Goal: Information Seeking & Learning: Compare options

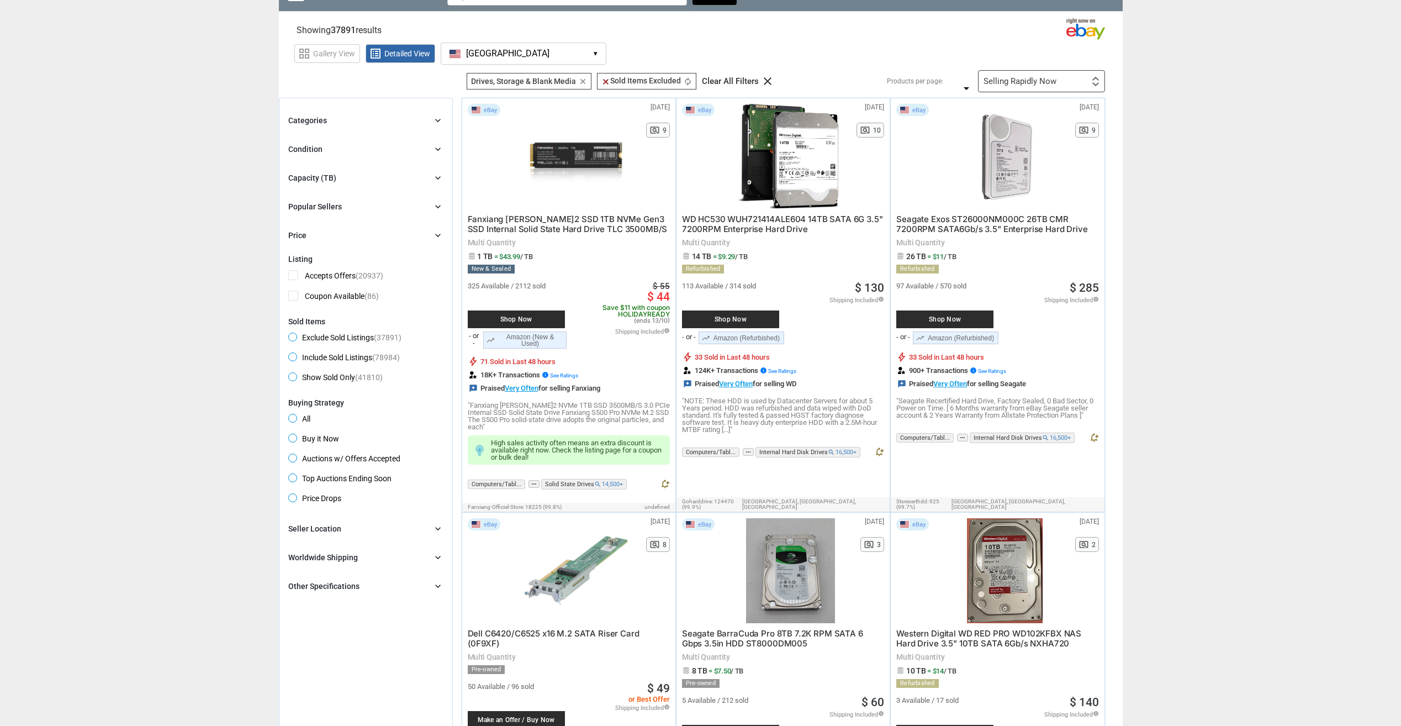
drag, startPoint x: 252, startPoint y: 392, endPoint x: 252, endPoint y: 408, distance: 16.0
click at [391, 561] on div "Worldwide Shipping chevron_right" at bounding box center [365, 556] width 155 height 13
click at [292, 582] on span "Ships to Other Countries (29320)" at bounding box center [352, 580] width 128 height 14
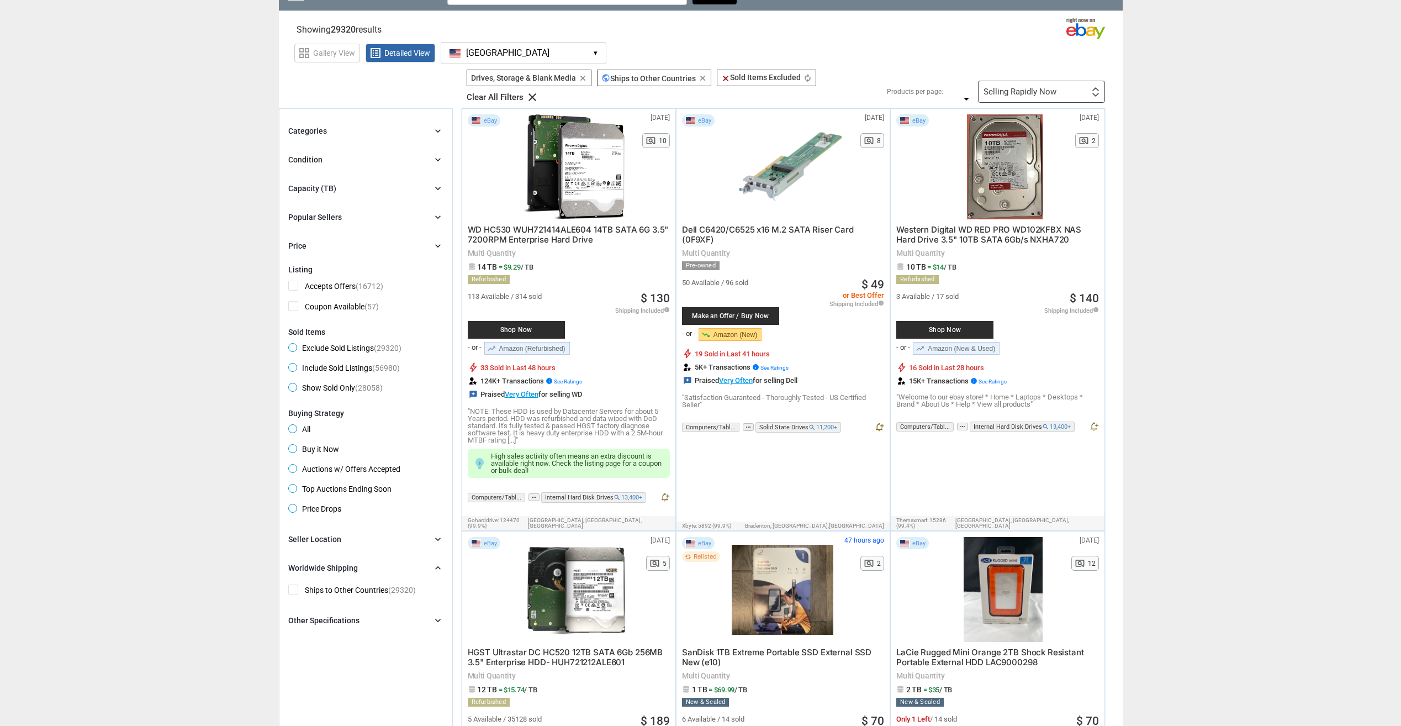
click at [351, 178] on div "Categories chevron_right search close Select All shown | Clear All shown Comput…" at bounding box center [365, 188] width 155 height 128
click at [353, 182] on div "Capacity (TB) chevron_right" at bounding box center [365, 188] width 155 height 13
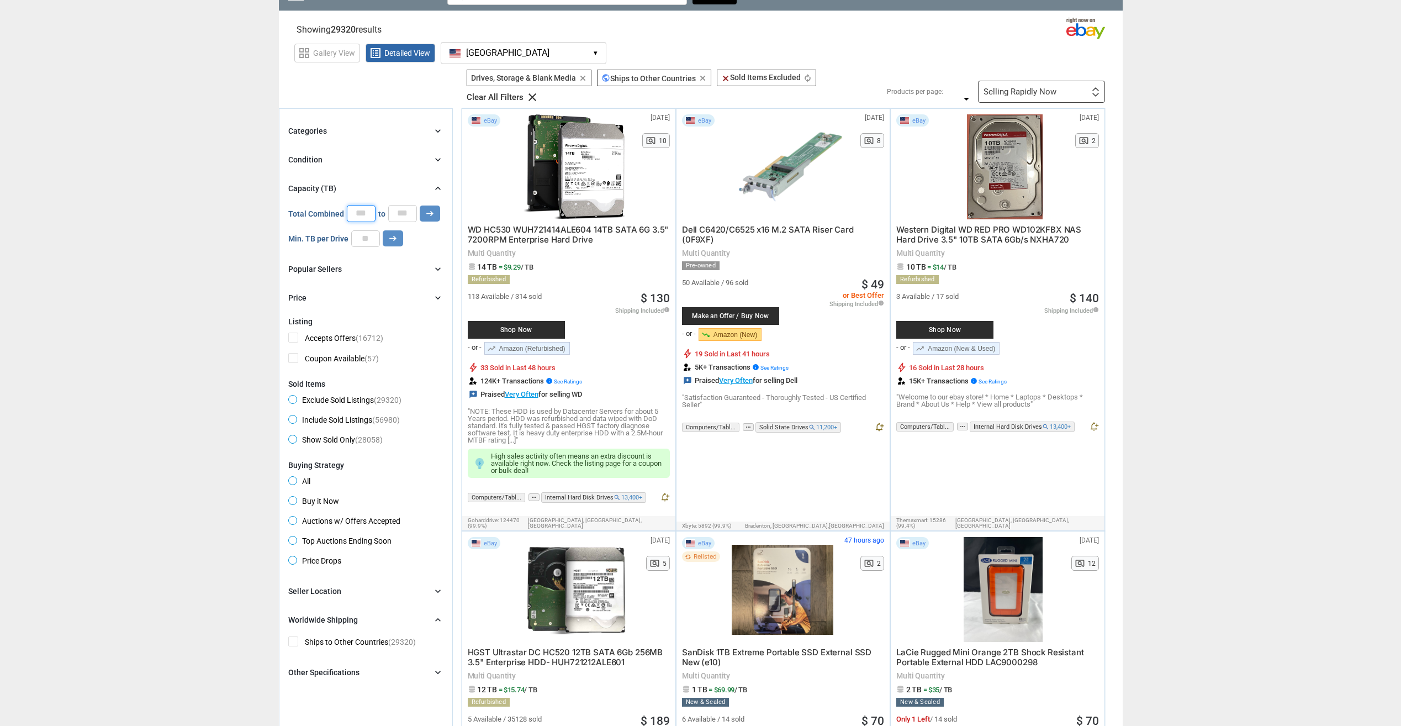
click at [366, 218] on input "*" at bounding box center [361, 213] width 29 height 17
click at [367, 241] on input "number" at bounding box center [365, 238] width 29 height 17
click at [388, 234] on icon "arrow_right_alt" at bounding box center [393, 238] width 10 height 10
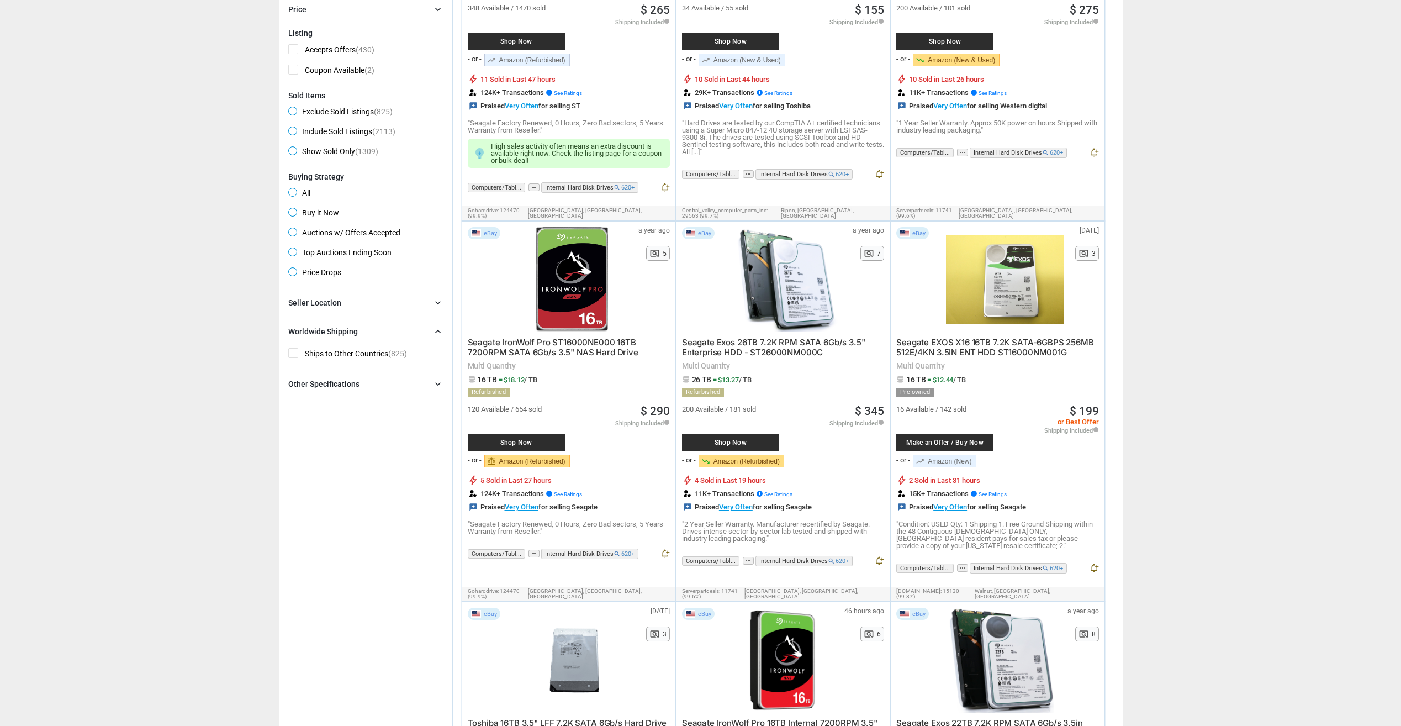
scroll to position [352, 0]
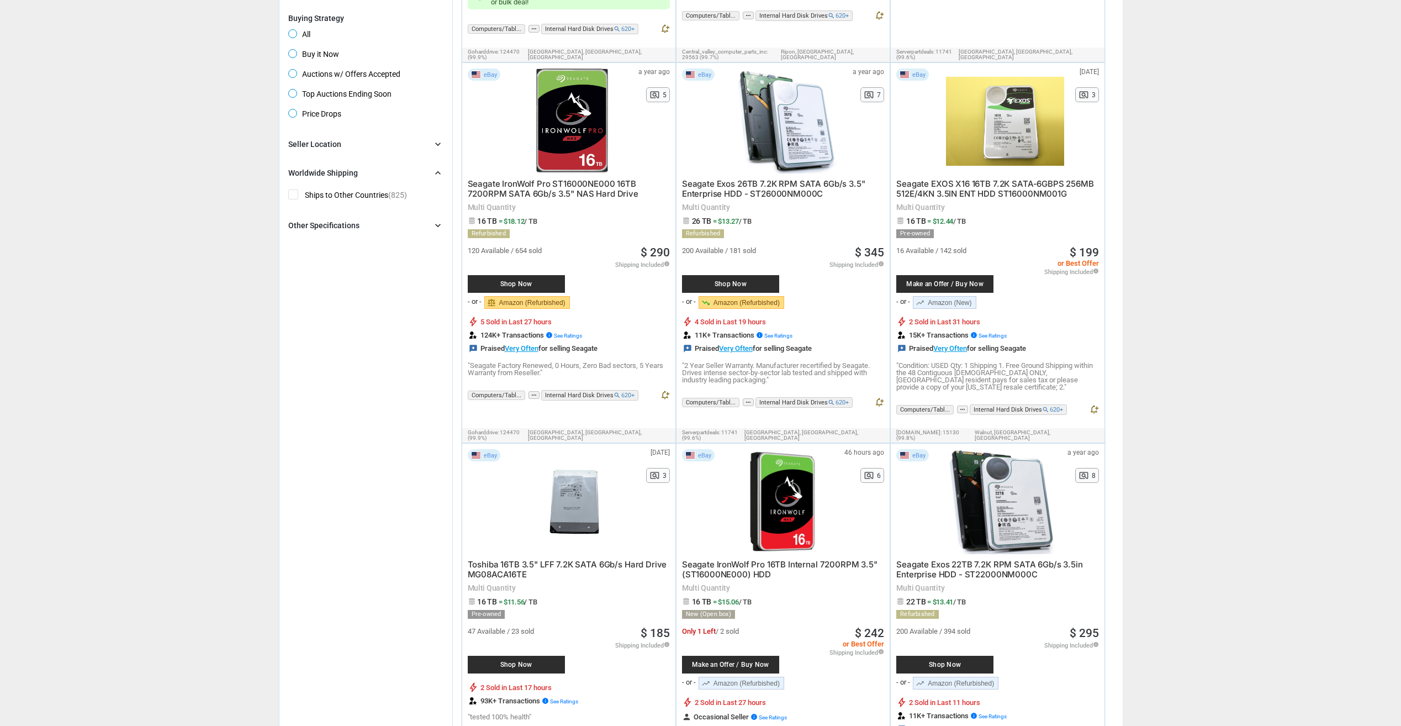
drag, startPoint x: 1271, startPoint y: 239, endPoint x: 1271, endPoint y: 278, distance: 39.8
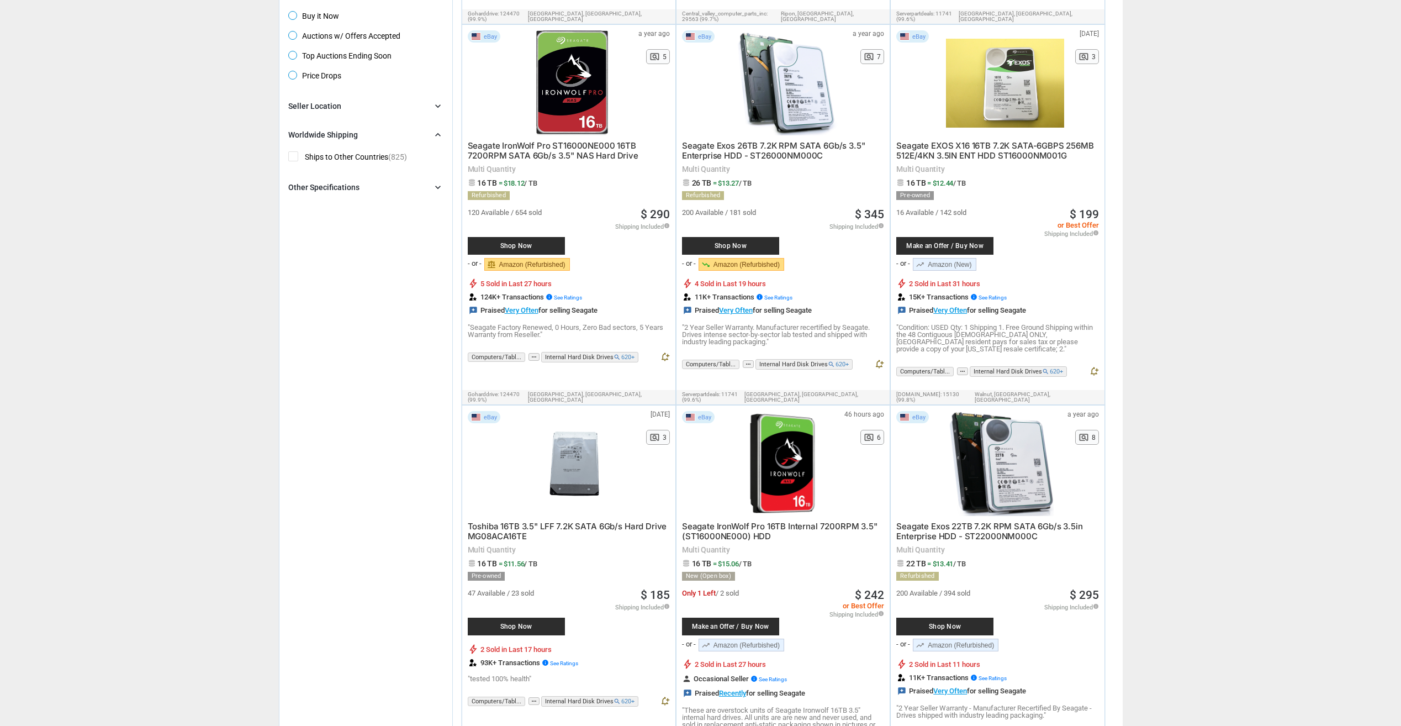
drag, startPoint x: 1247, startPoint y: 239, endPoint x: 1236, endPoint y: 245, distance: 13.1
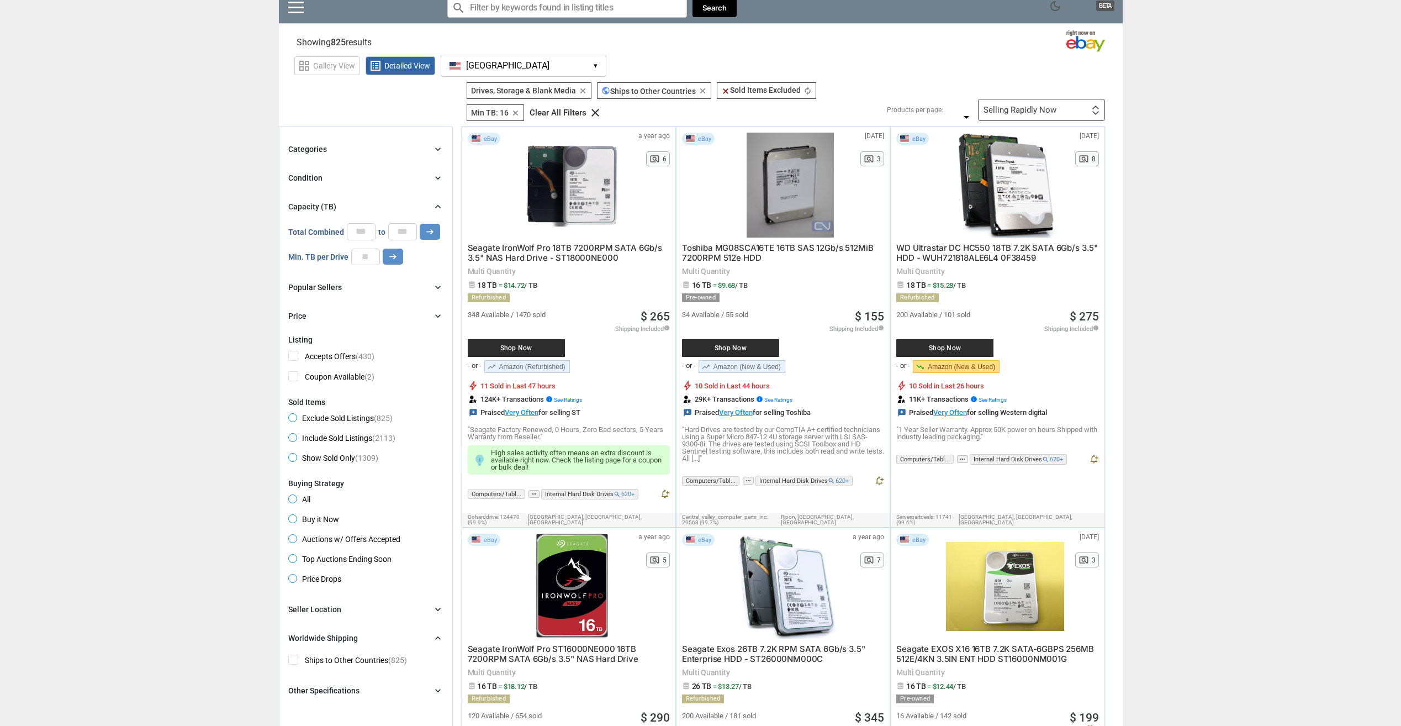
scroll to position [0, 0]
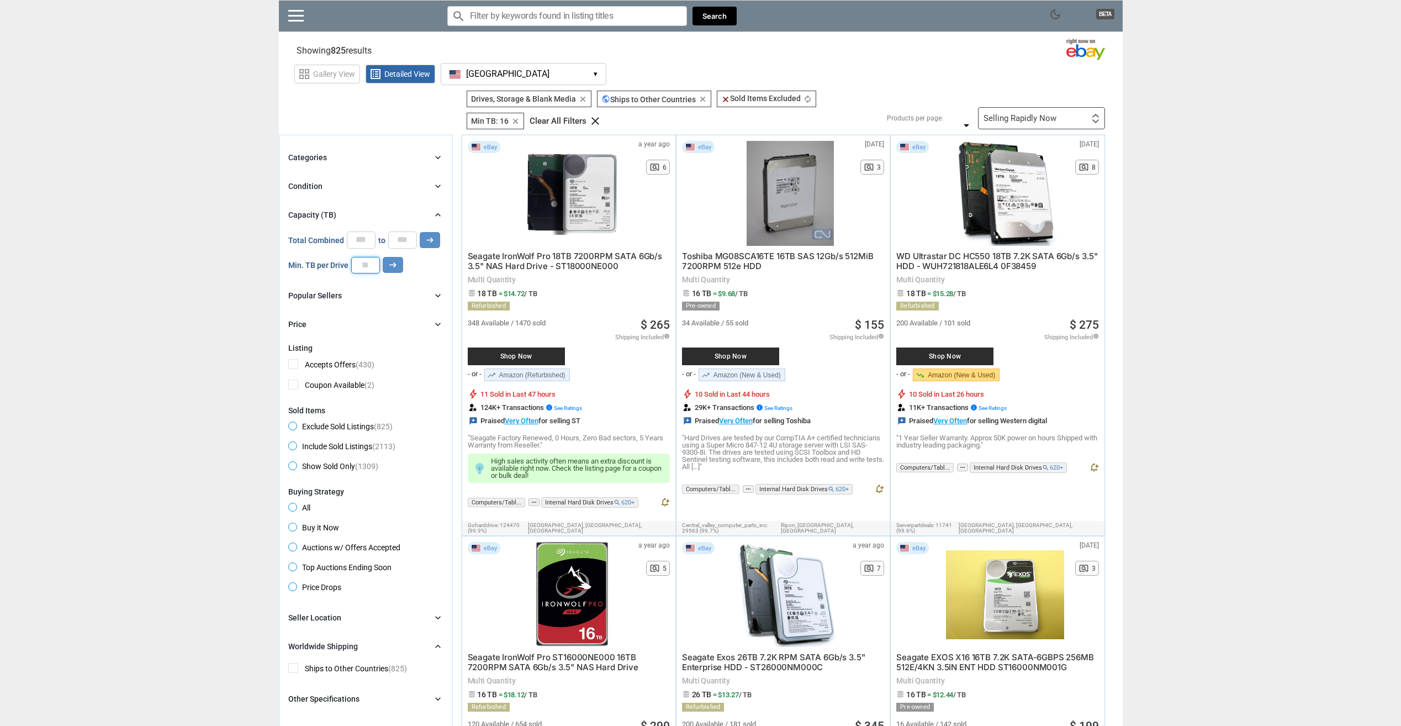
click at [359, 267] on input "**" at bounding box center [365, 265] width 29 height 17
click at [1074, 121] on div "Selling Rapidly Now First or Last Chance to Buy Recently Listed Selling Rapidly…" at bounding box center [1041, 118] width 127 height 22
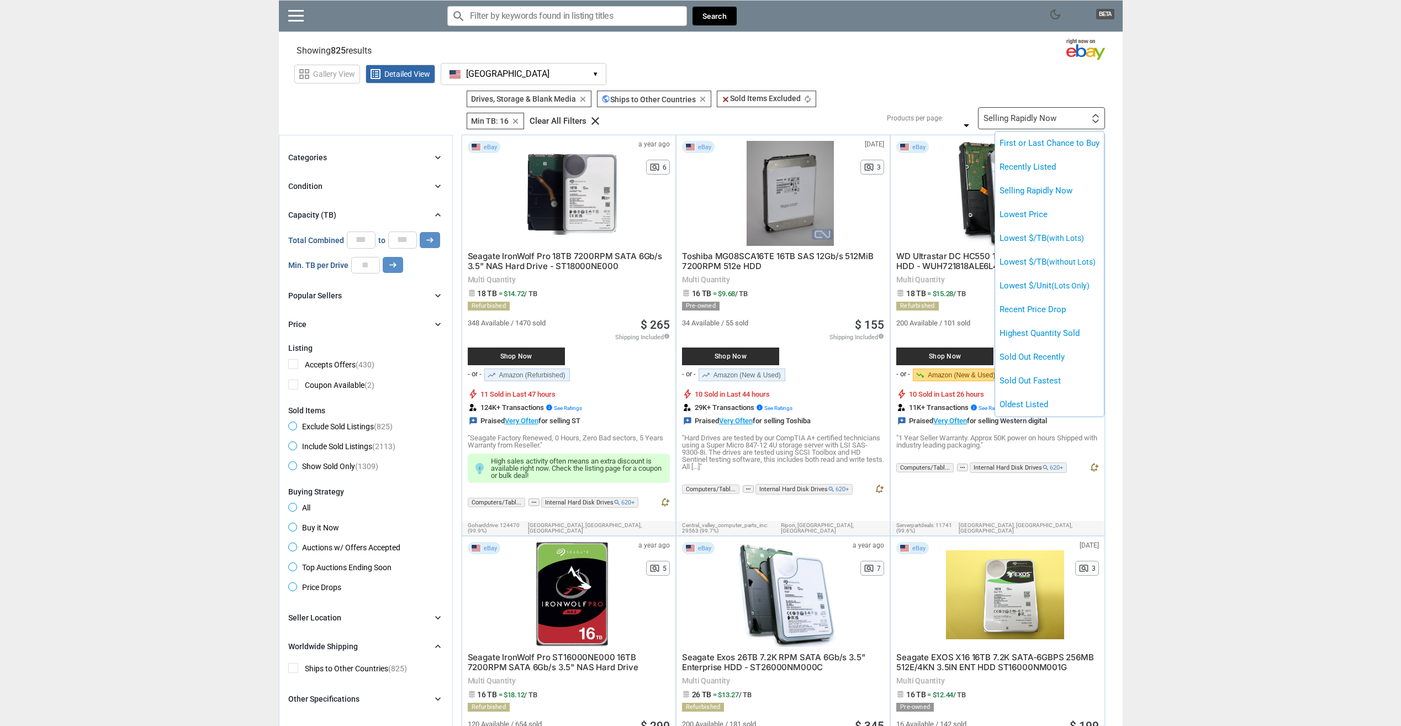
drag, startPoint x: 1216, startPoint y: 324, endPoint x: 1210, endPoint y: 299, distance: 26.0
click at [1206, 301] on div at bounding box center [700, 363] width 1401 height 726
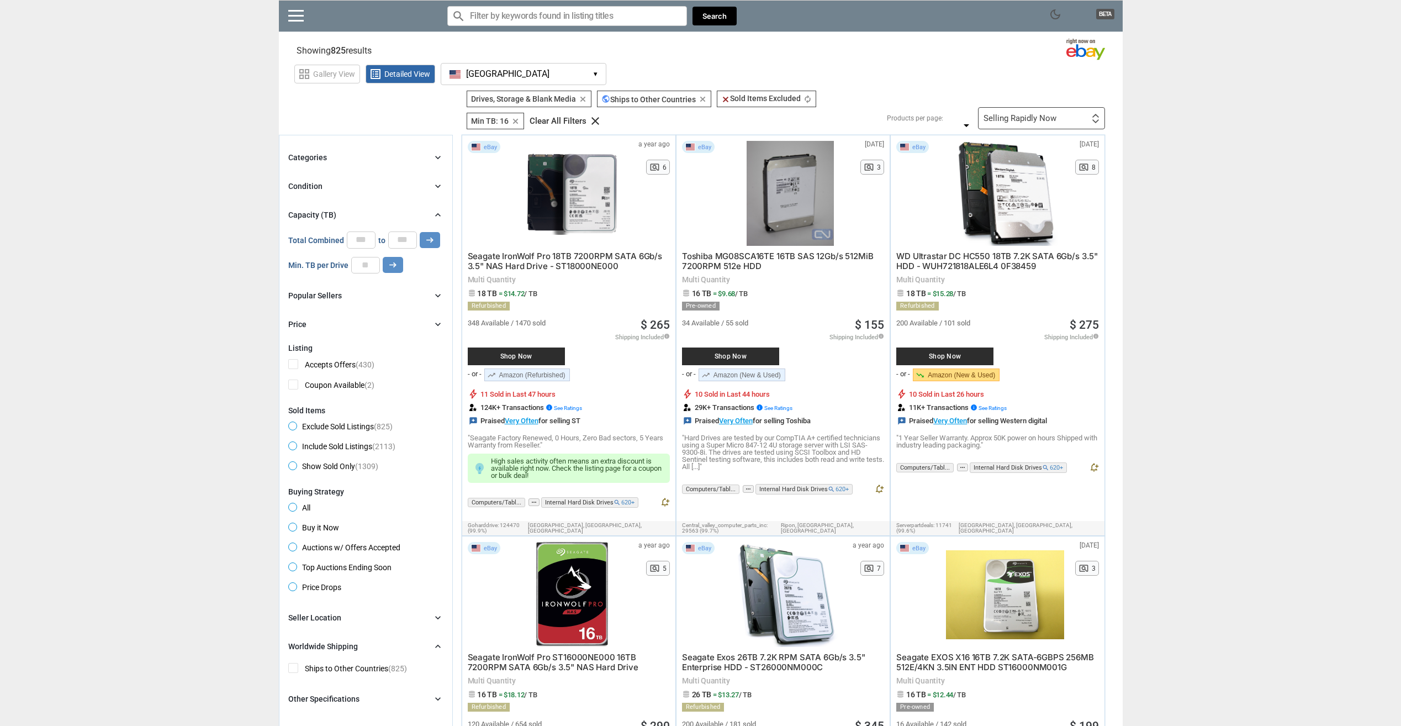
click at [1059, 124] on div "Selling Rapidly Now First or Last Chance to Buy Recently Listed Selling Rapidly…" at bounding box center [1041, 118] width 127 height 22
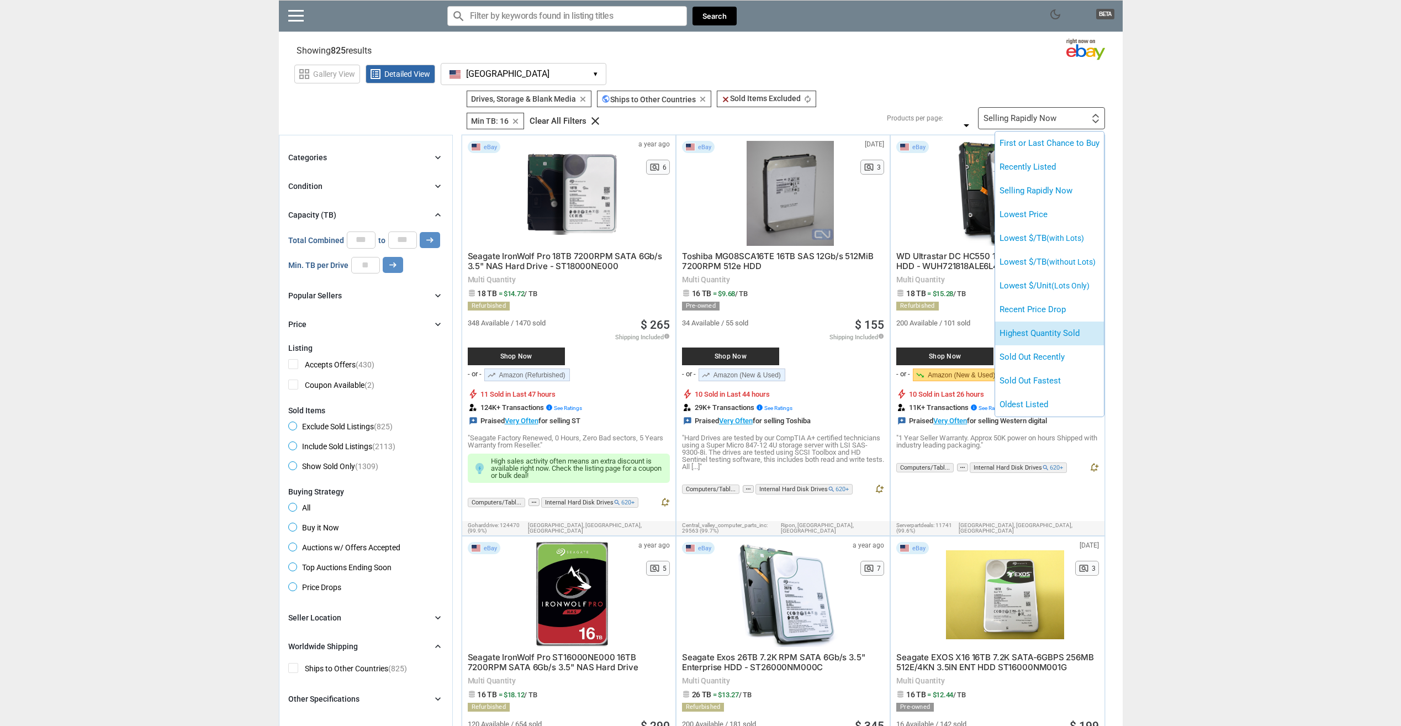
click at [1076, 331] on li "Highest Quantity Sold" at bounding box center [1049, 333] width 109 height 24
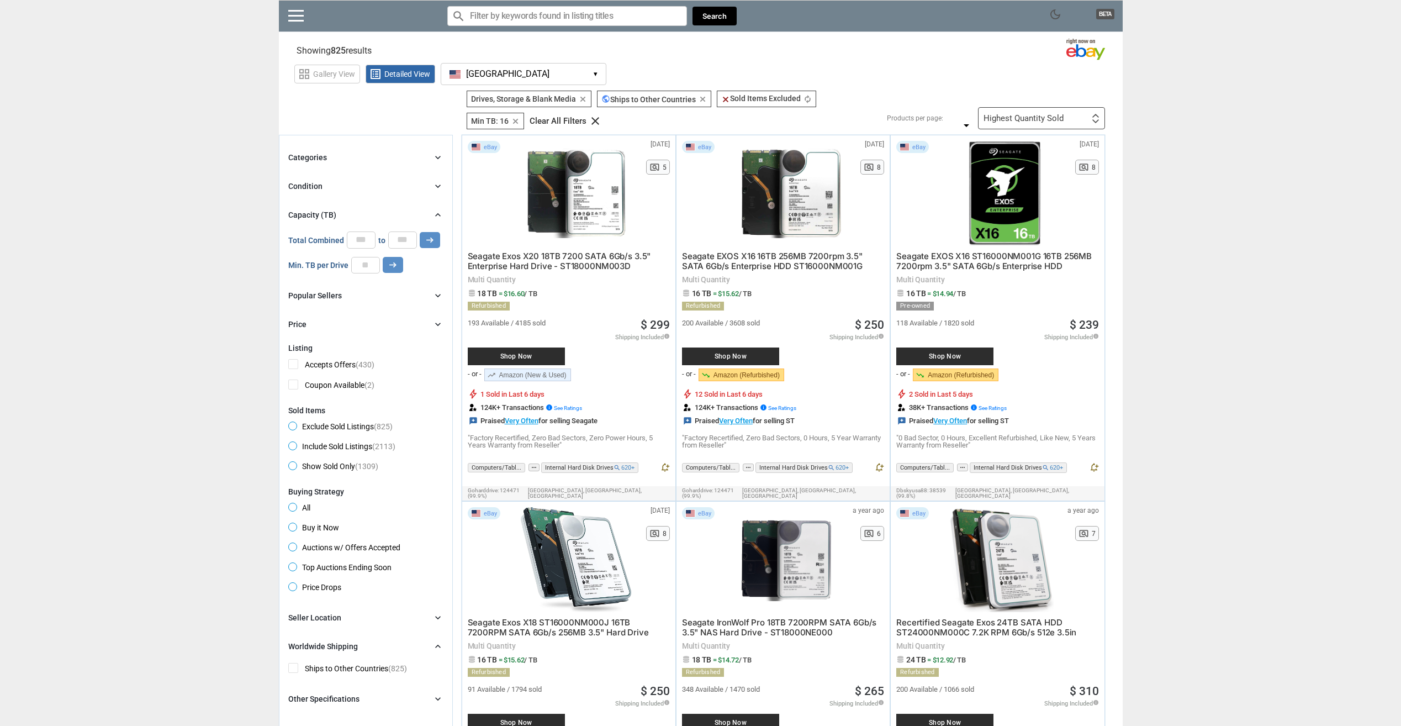
drag, startPoint x: 1268, startPoint y: 386, endPoint x: 1143, endPoint y: 217, distance: 210.1
click at [370, 266] on input "**" at bounding box center [365, 265] width 29 height 17
click at [393, 267] on icon "arrow_right_alt" at bounding box center [393, 265] width 10 height 10
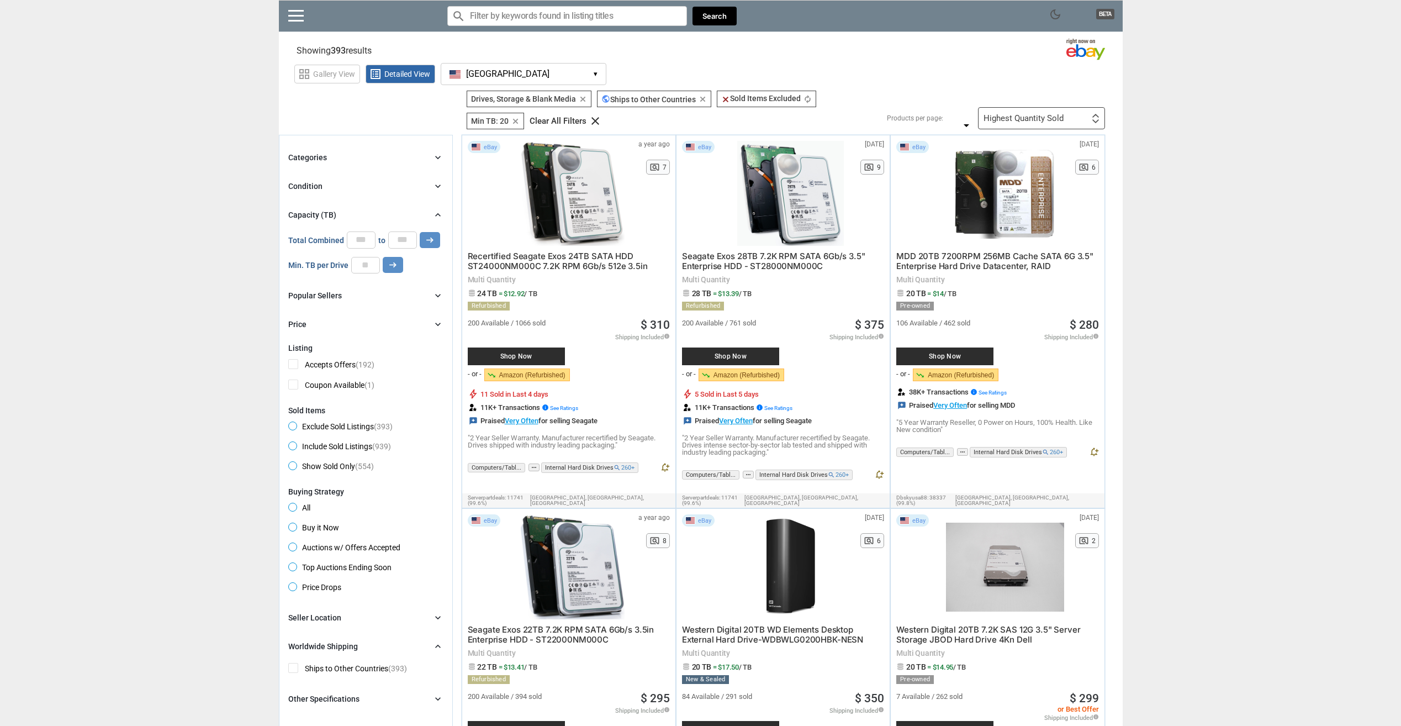
click at [1006, 116] on div "Highest Quantity Sold" at bounding box center [1024, 118] width 80 height 8
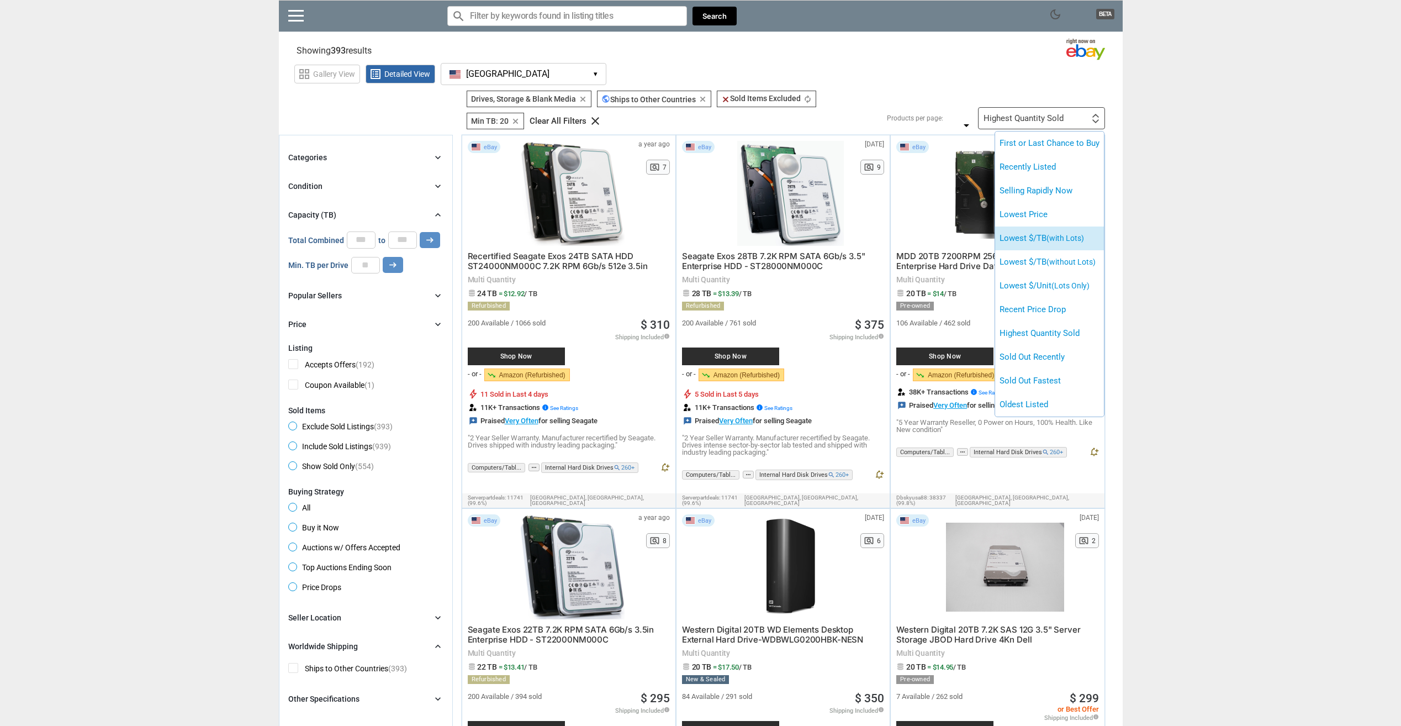
click at [1082, 236] on span "(with Lots)" at bounding box center [1066, 238] width 38 height 9
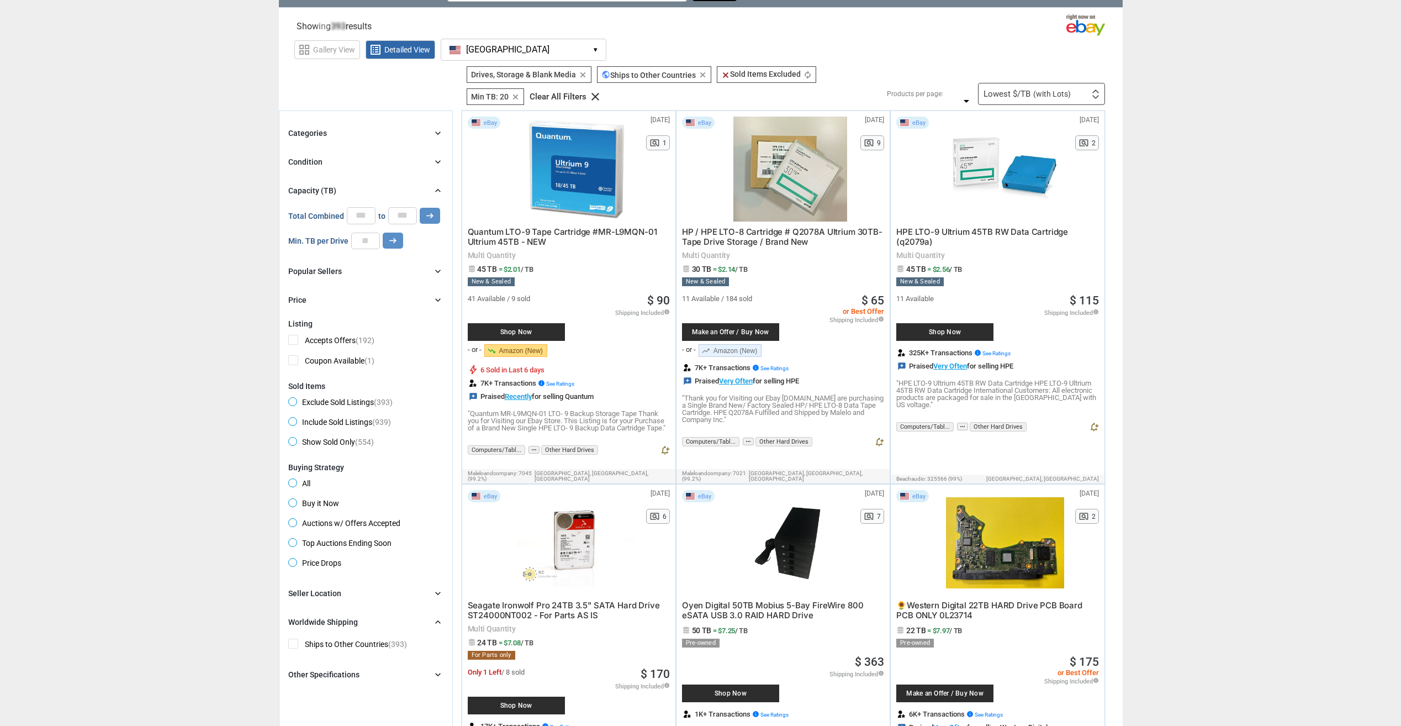
drag, startPoint x: 1185, startPoint y: 249, endPoint x: 1185, endPoint y: 256, distance: 7.2
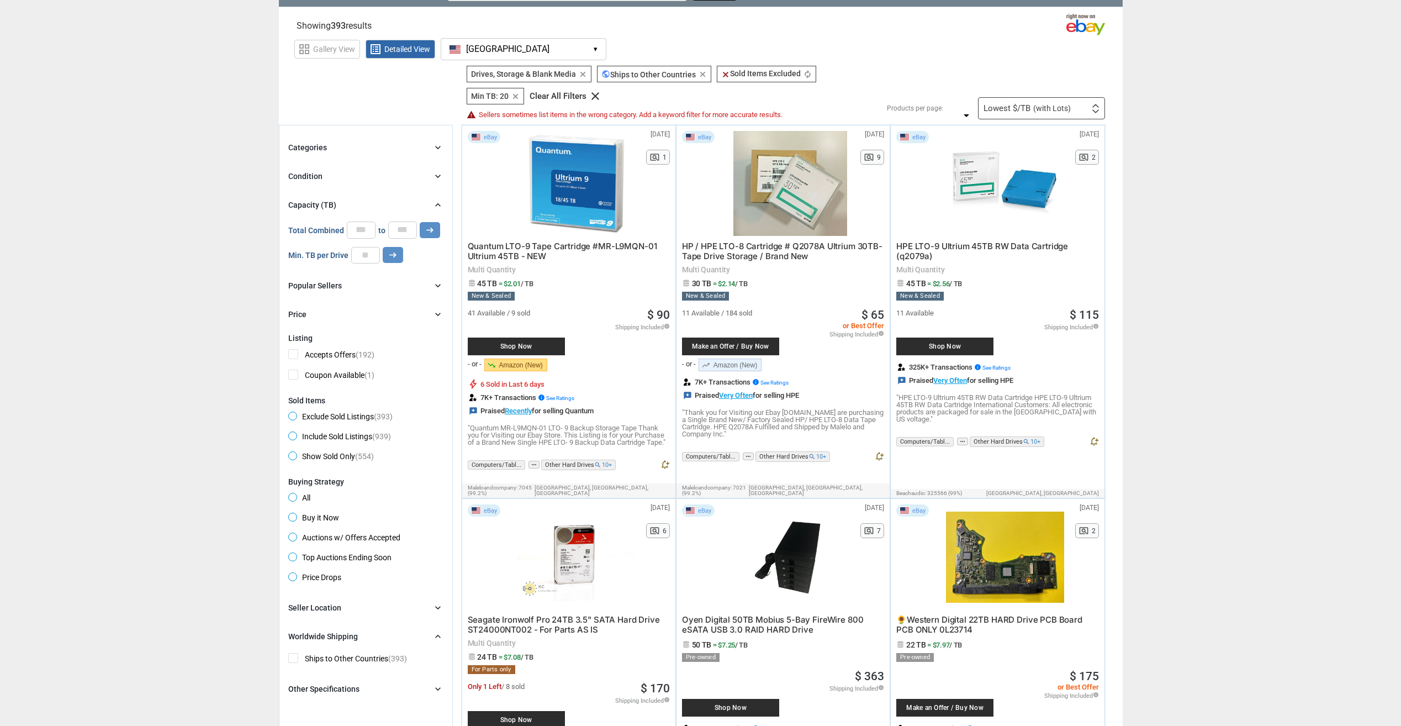
click at [1054, 104] on span "(with Lots)" at bounding box center [1053, 108] width 38 height 8
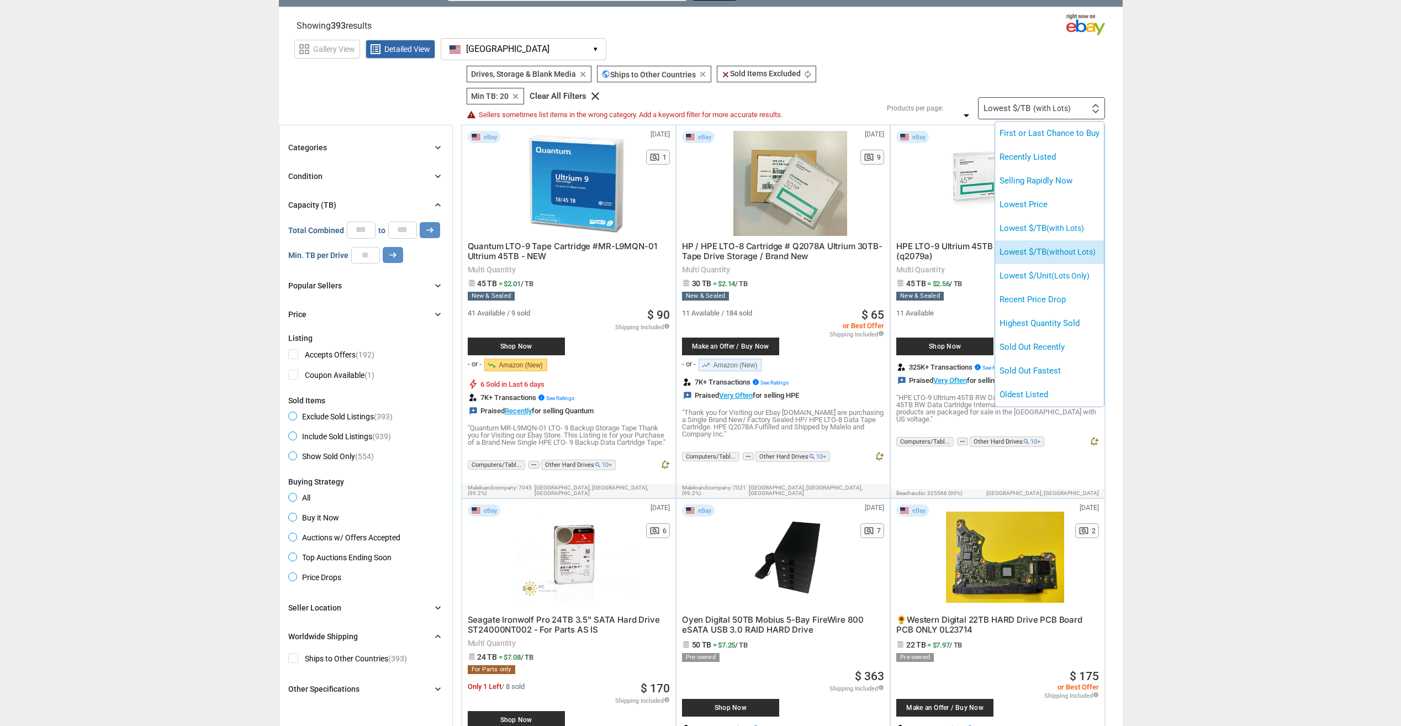
click at [1080, 245] on li "Lowest $/TB (without Lots)" at bounding box center [1049, 252] width 109 height 24
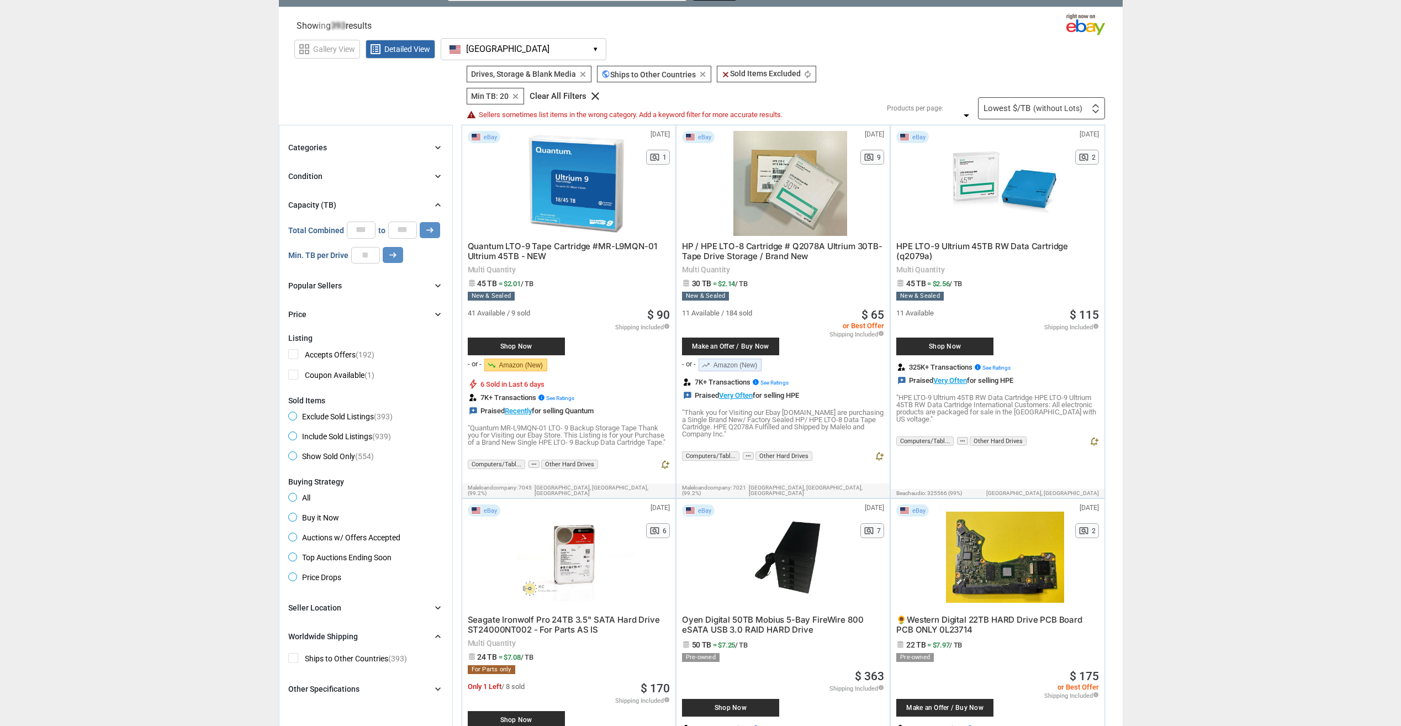
click at [1077, 113] on div "Lowest $/TB (without Lots) First or Last Chance to Buy Recently Listed Selling …" at bounding box center [1041, 108] width 127 height 22
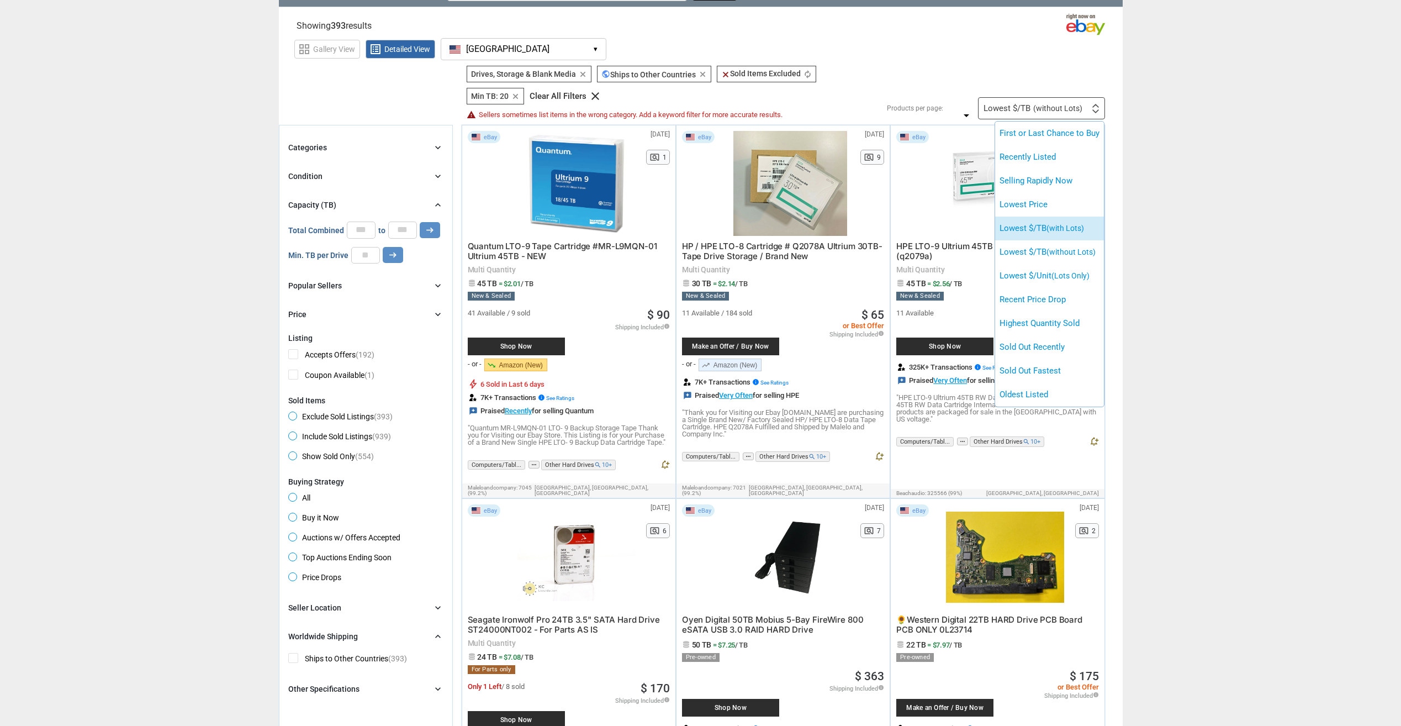
click at [1077, 231] on span "(with Lots)" at bounding box center [1066, 228] width 38 height 9
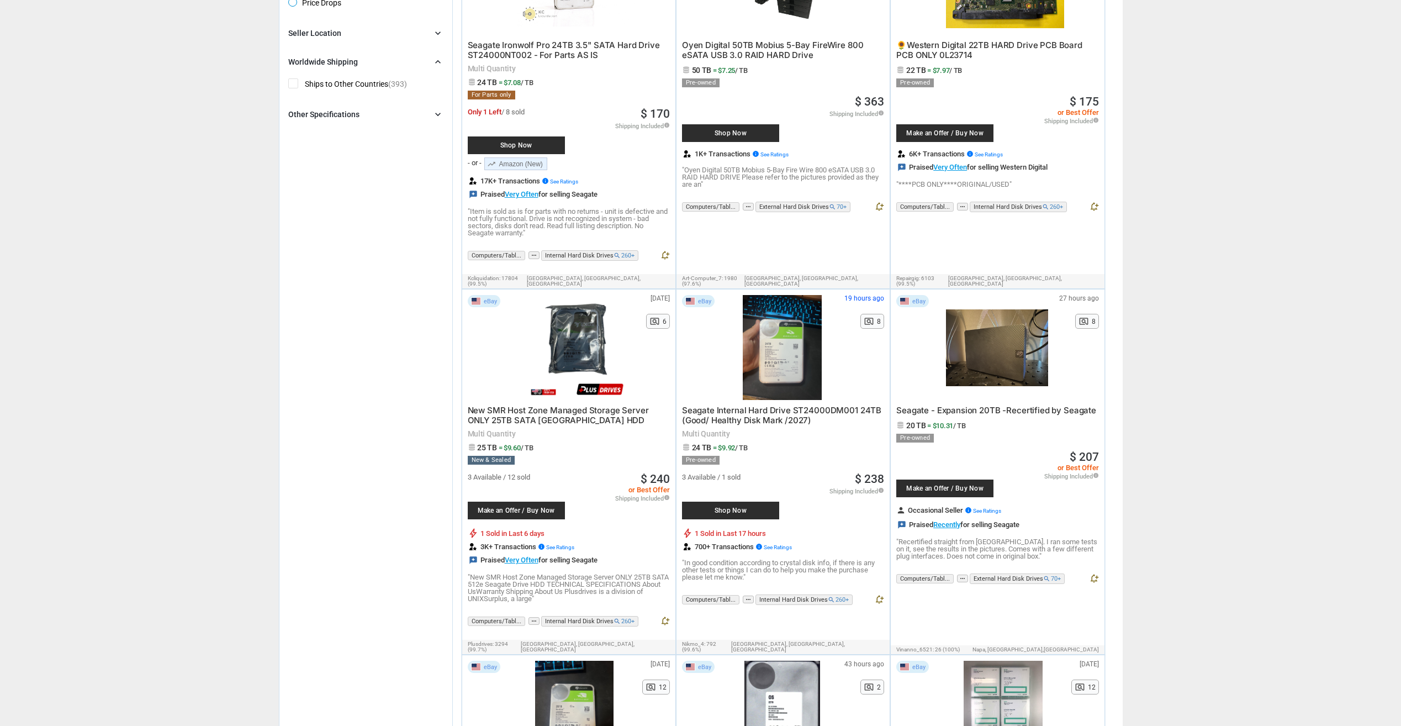
drag, startPoint x: 1161, startPoint y: 236, endPoint x: 1154, endPoint y: 307, distance: 71.1
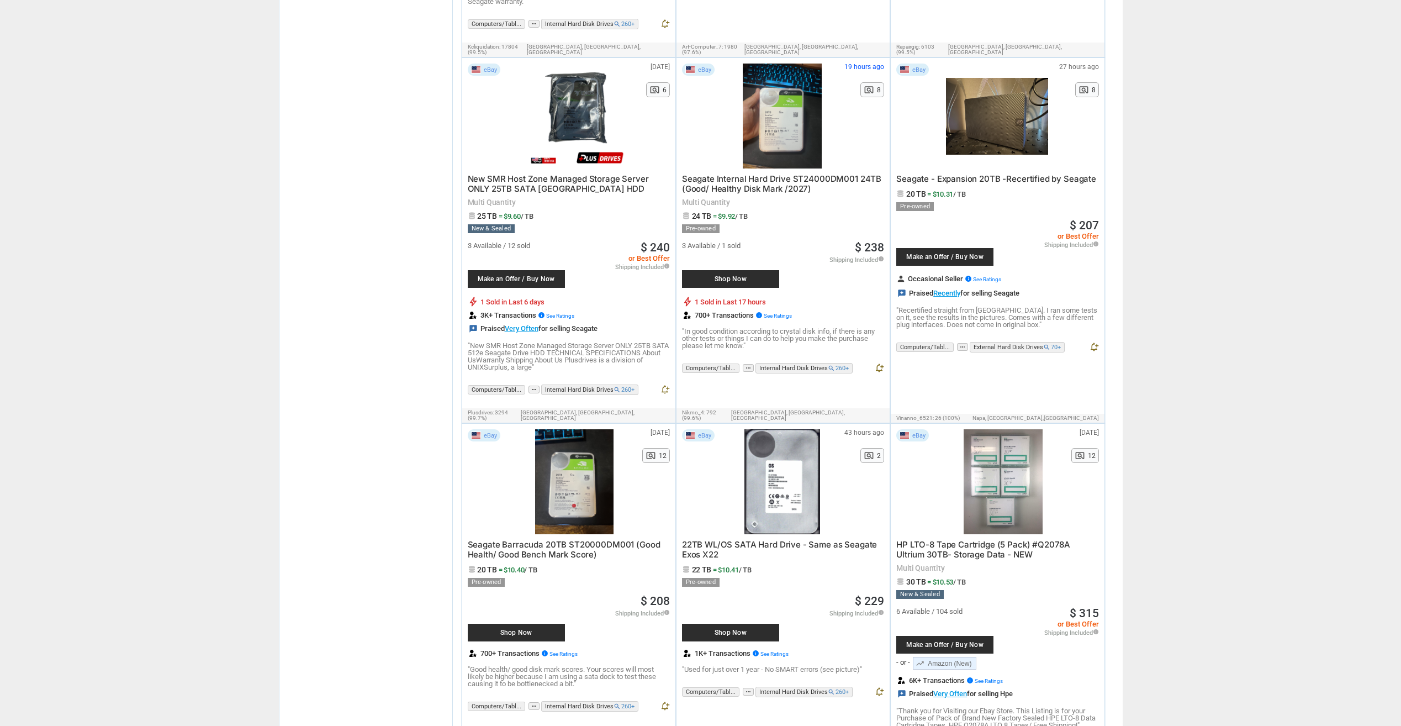
drag, startPoint x: 1162, startPoint y: 267, endPoint x: 1164, endPoint y: 299, distance: 32.2
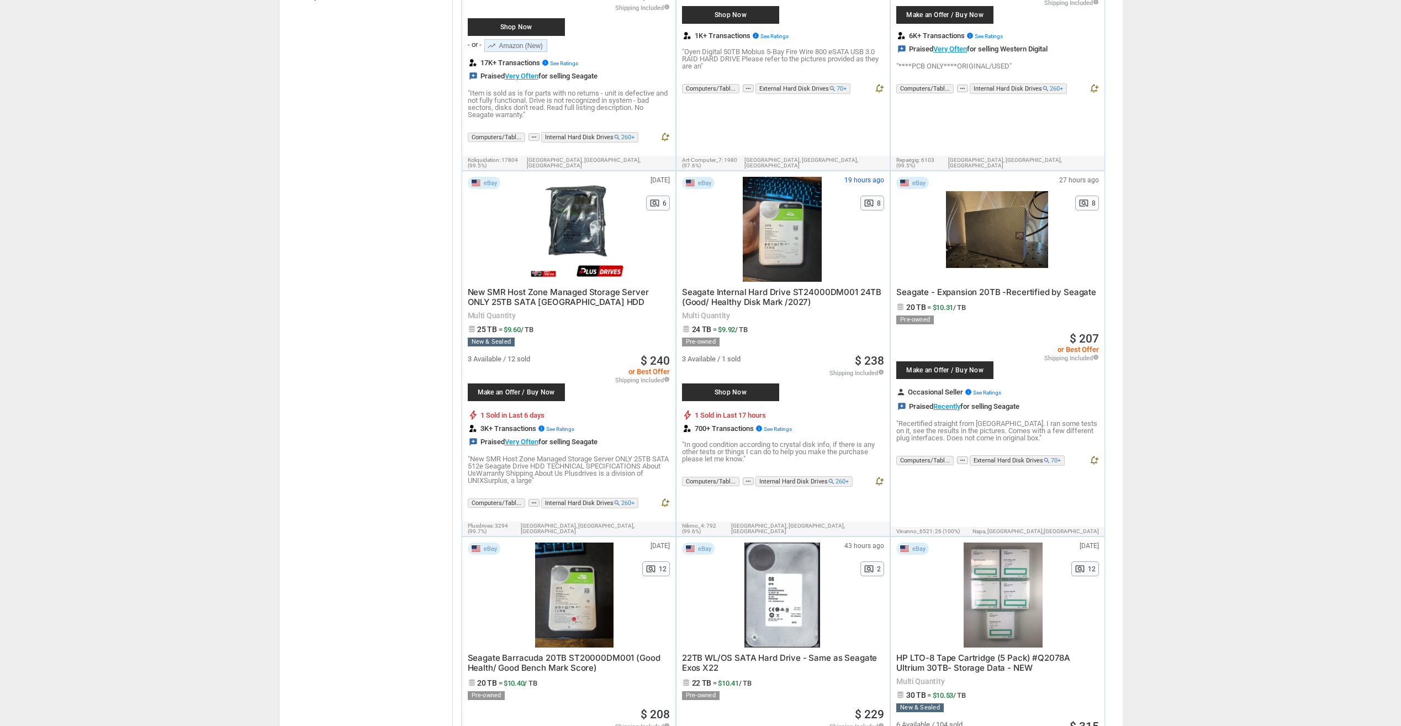
scroll to position [103, 0]
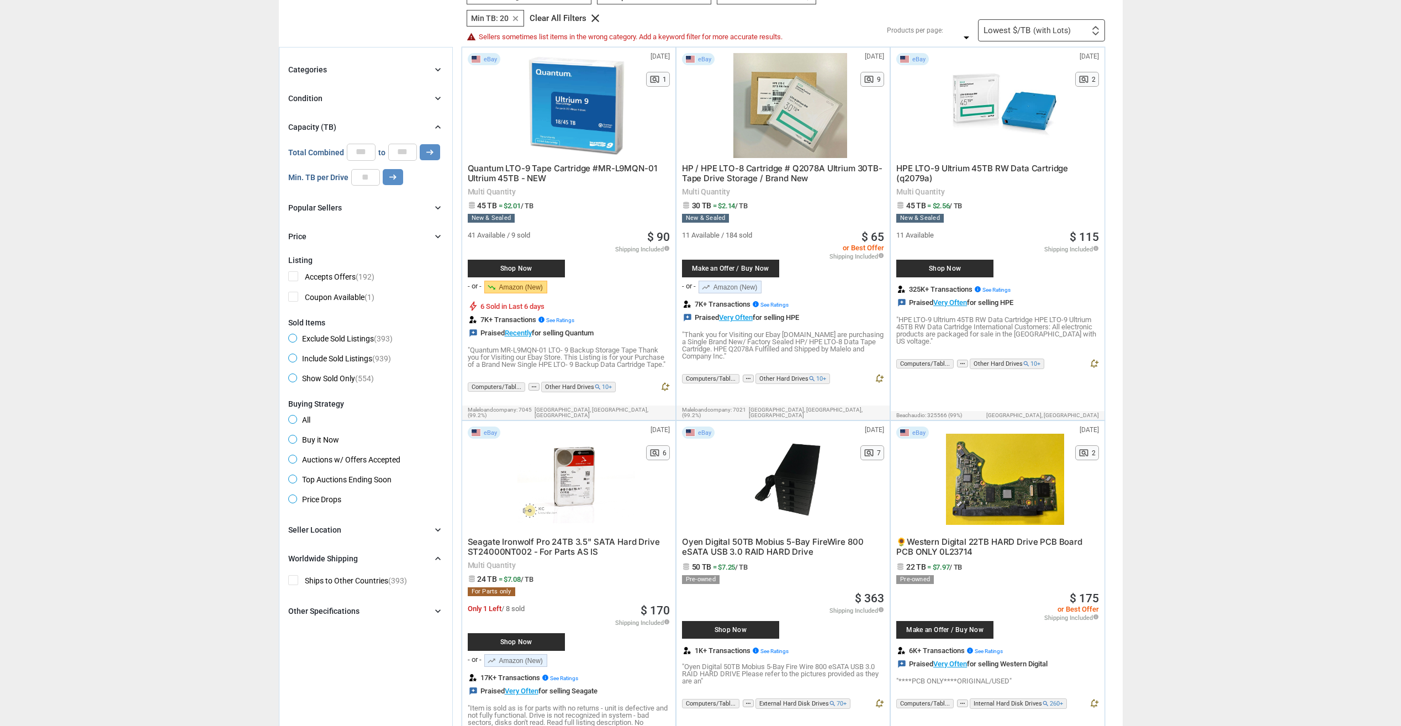
drag, startPoint x: 1209, startPoint y: 303, endPoint x: 1158, endPoint y: 134, distance: 176.9
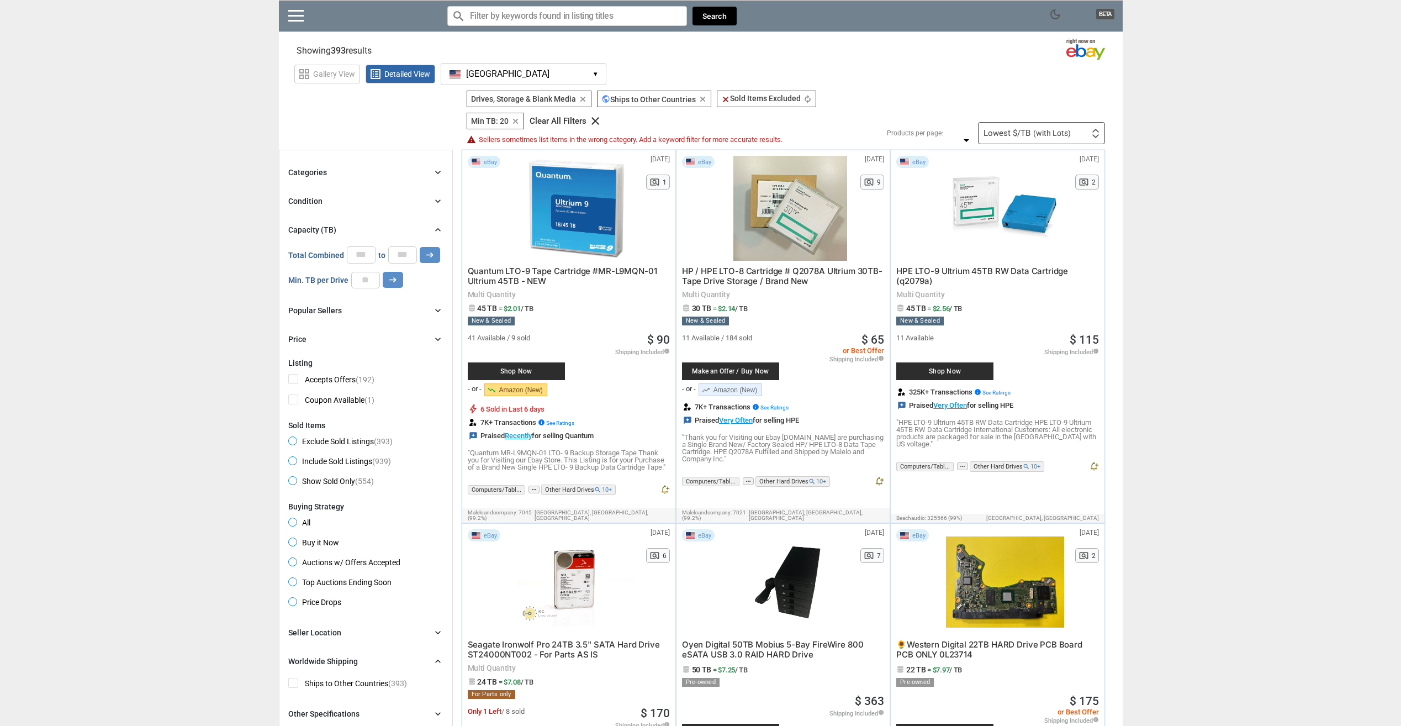
click at [1053, 120] on div "Filters 4 Drives, Storage & Blank Media Drives, Storage & Blank Media clear pub…" at bounding box center [781, 118] width 647 height 54
click at [1063, 129] on span "(with Lots)" at bounding box center [1053, 133] width 38 height 8
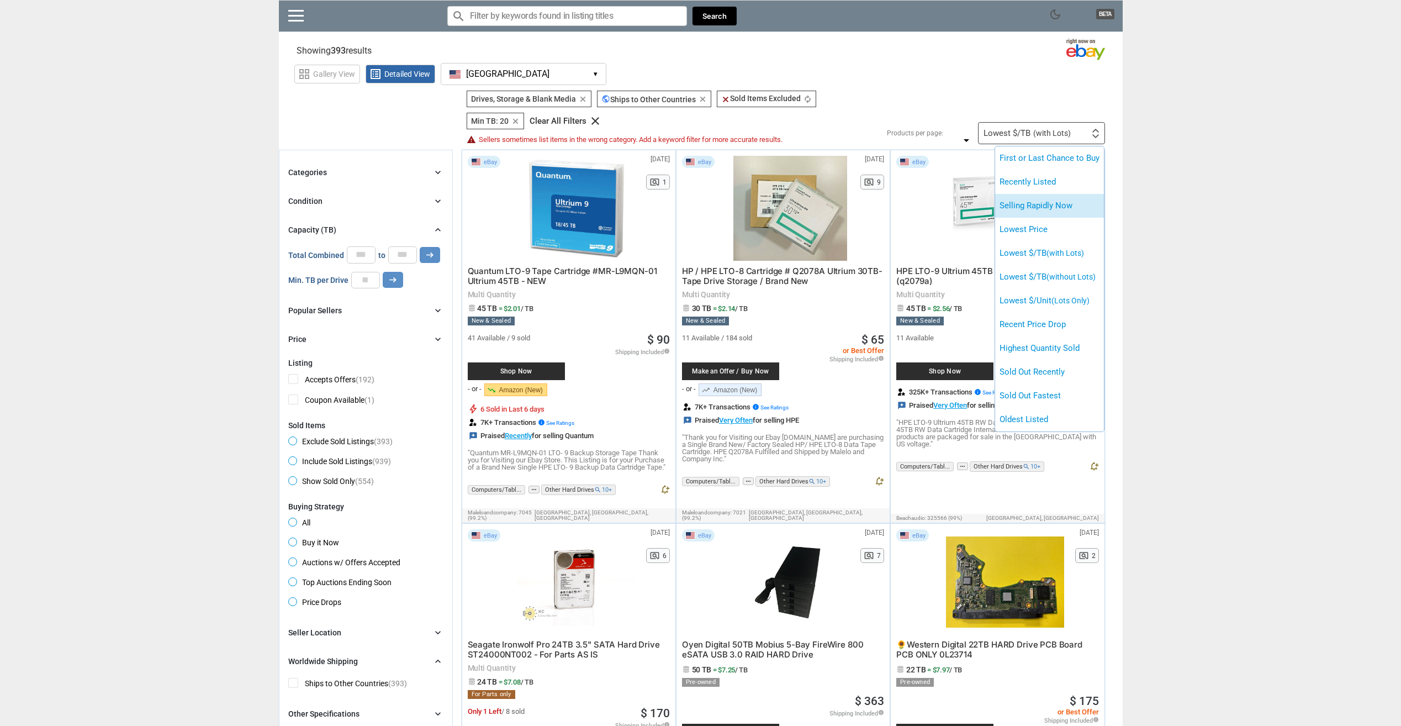
click at [1070, 213] on li "Selling Rapidly Now" at bounding box center [1049, 206] width 109 height 24
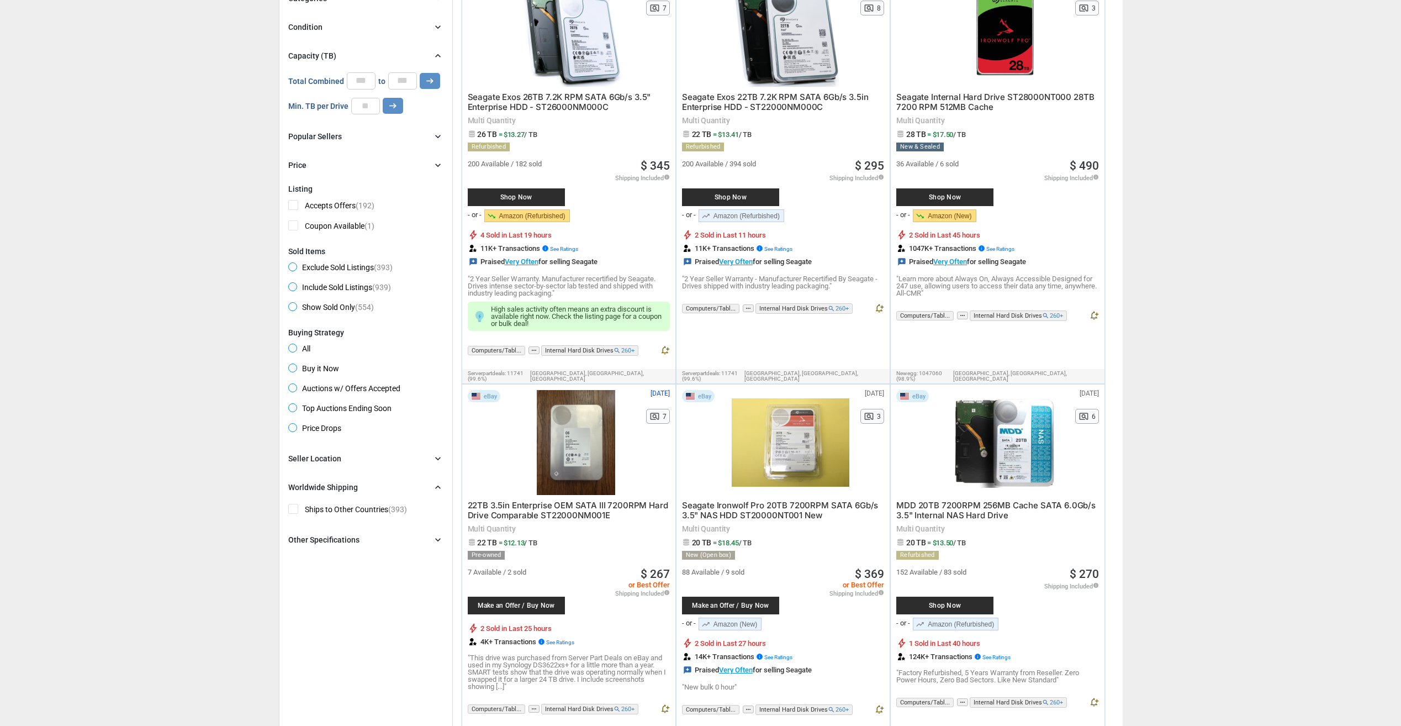
drag, startPoint x: 1173, startPoint y: 246, endPoint x: 1183, endPoint y: 273, distance: 28.7
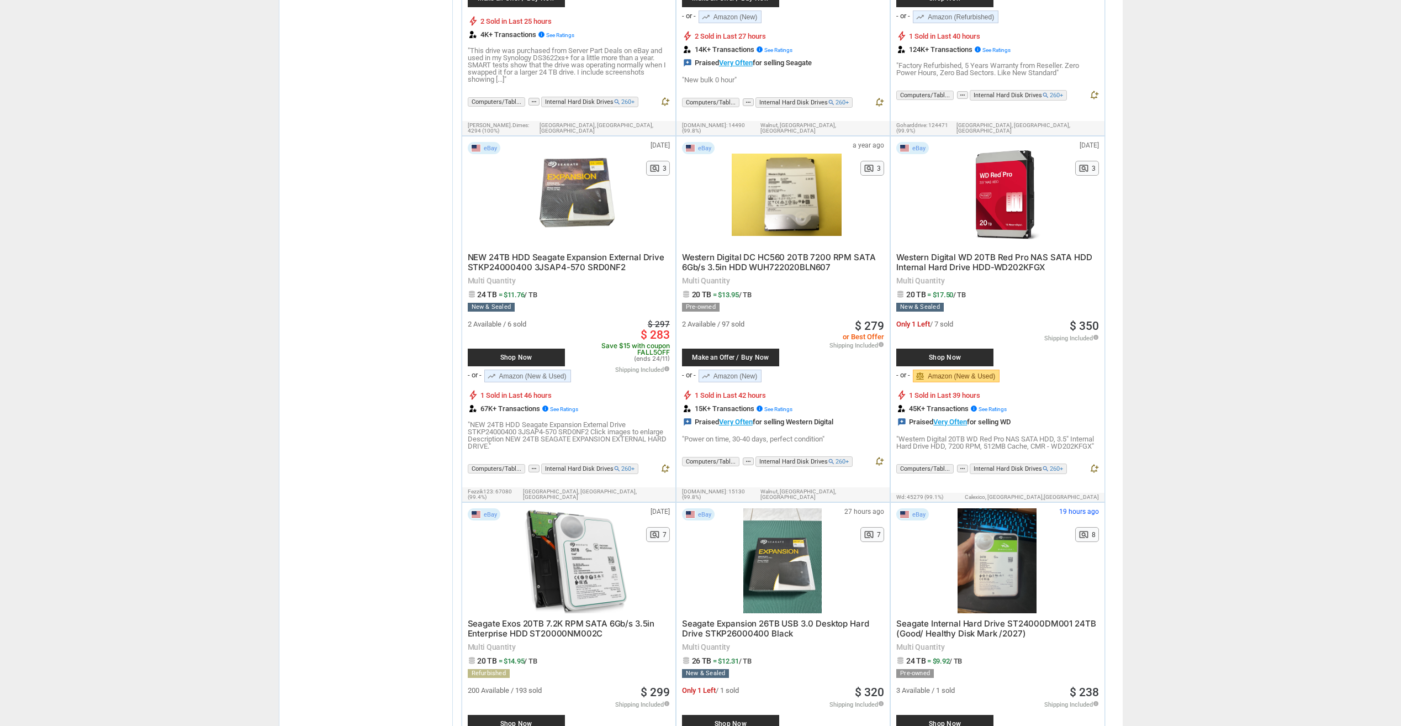
drag, startPoint x: 1201, startPoint y: 254, endPoint x: 1204, endPoint y: 304, distance: 50.3
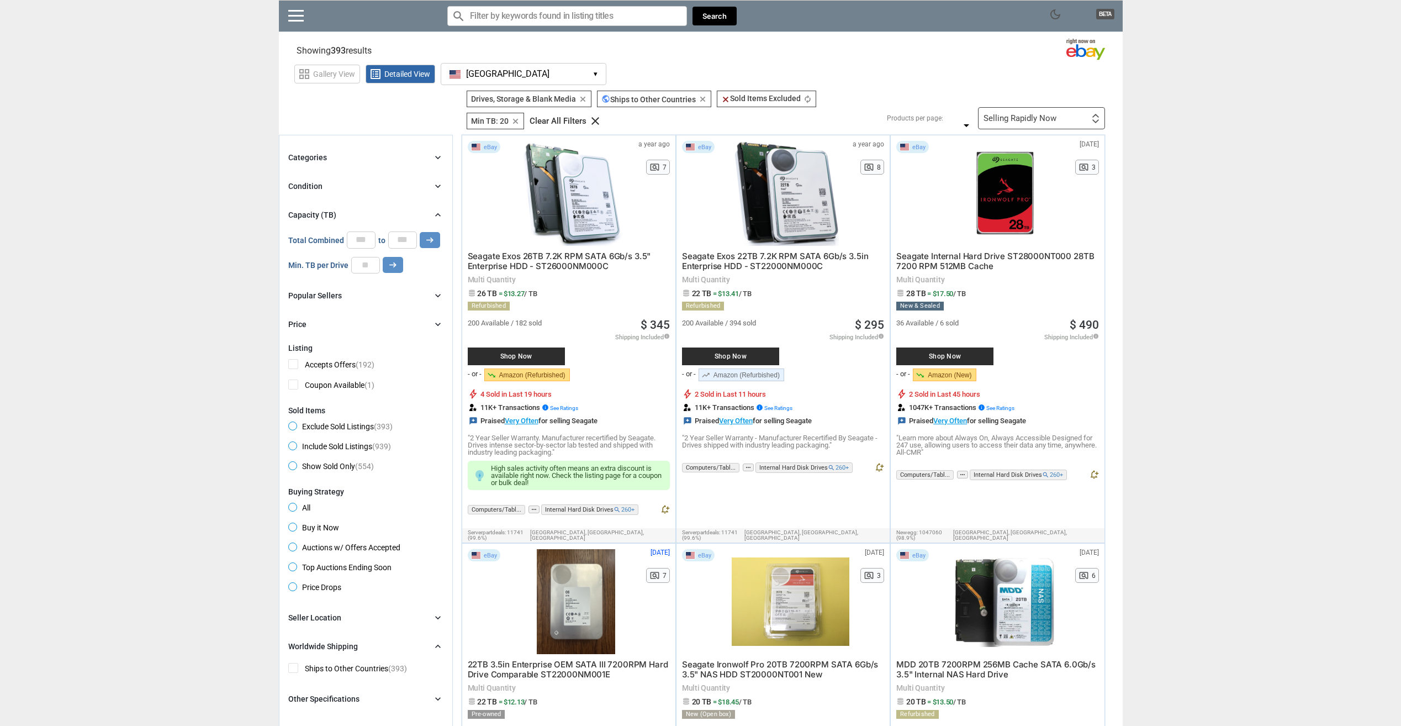
drag, startPoint x: 1214, startPoint y: 325, endPoint x: 1127, endPoint y: 143, distance: 201.9
click at [1068, 119] on div "Selling Rapidly Now First or Last Chance to Buy Recently Listed Selling Rapidly…" at bounding box center [1041, 118] width 127 height 22
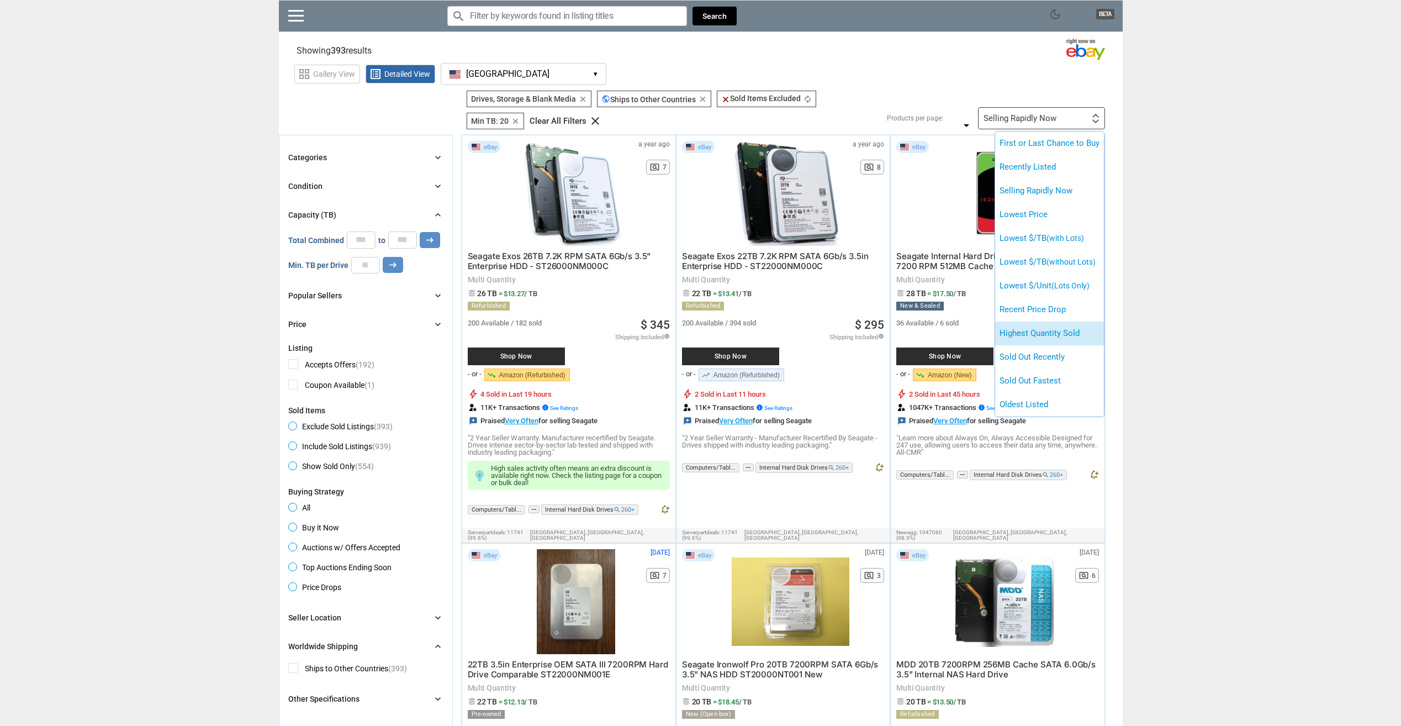
click at [1087, 326] on li "Highest Quantity Sold" at bounding box center [1049, 333] width 109 height 24
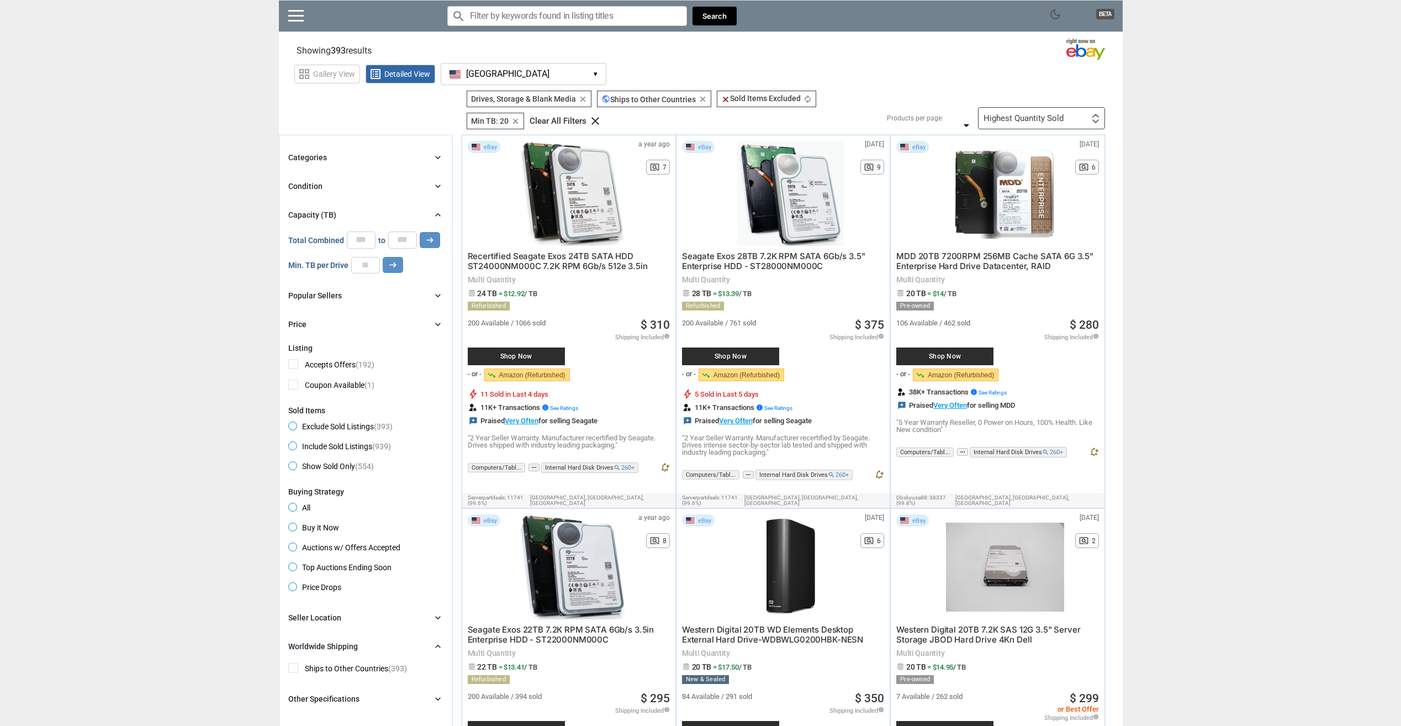
click at [350, 265] on div "Min. TB per Drive ** arrow_right_alt" at bounding box center [345, 265] width 115 height 17
click at [368, 261] on input "**" at bounding box center [365, 265] width 29 height 17
type input "**"
click at [393, 264] on icon "arrow_right_alt" at bounding box center [393, 265] width 10 height 10
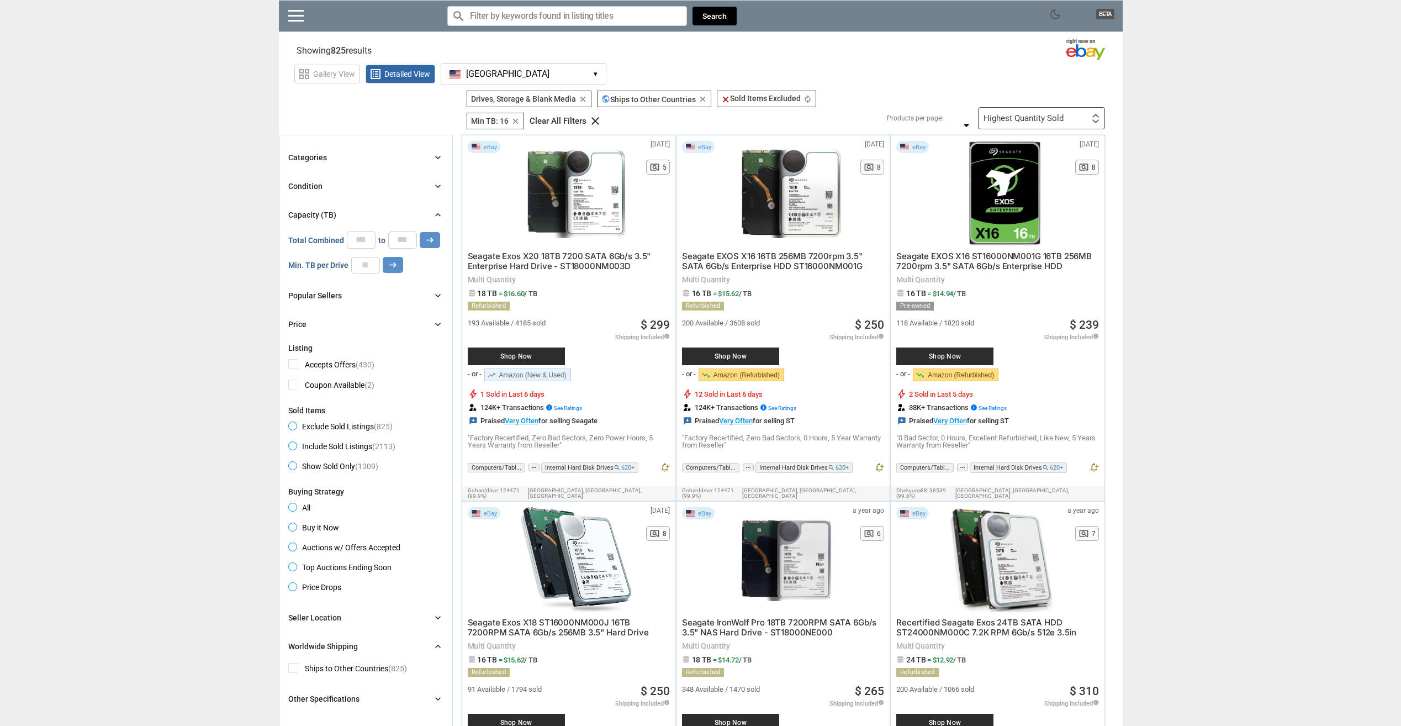
drag, startPoint x: 1236, startPoint y: 397, endPoint x: 1130, endPoint y: 179, distance: 242.4
click at [368, 265] on input "**" at bounding box center [365, 265] width 29 height 17
click at [368, 266] on input "**" at bounding box center [365, 265] width 29 height 17
click at [357, 265] on input "**" at bounding box center [365, 265] width 29 height 17
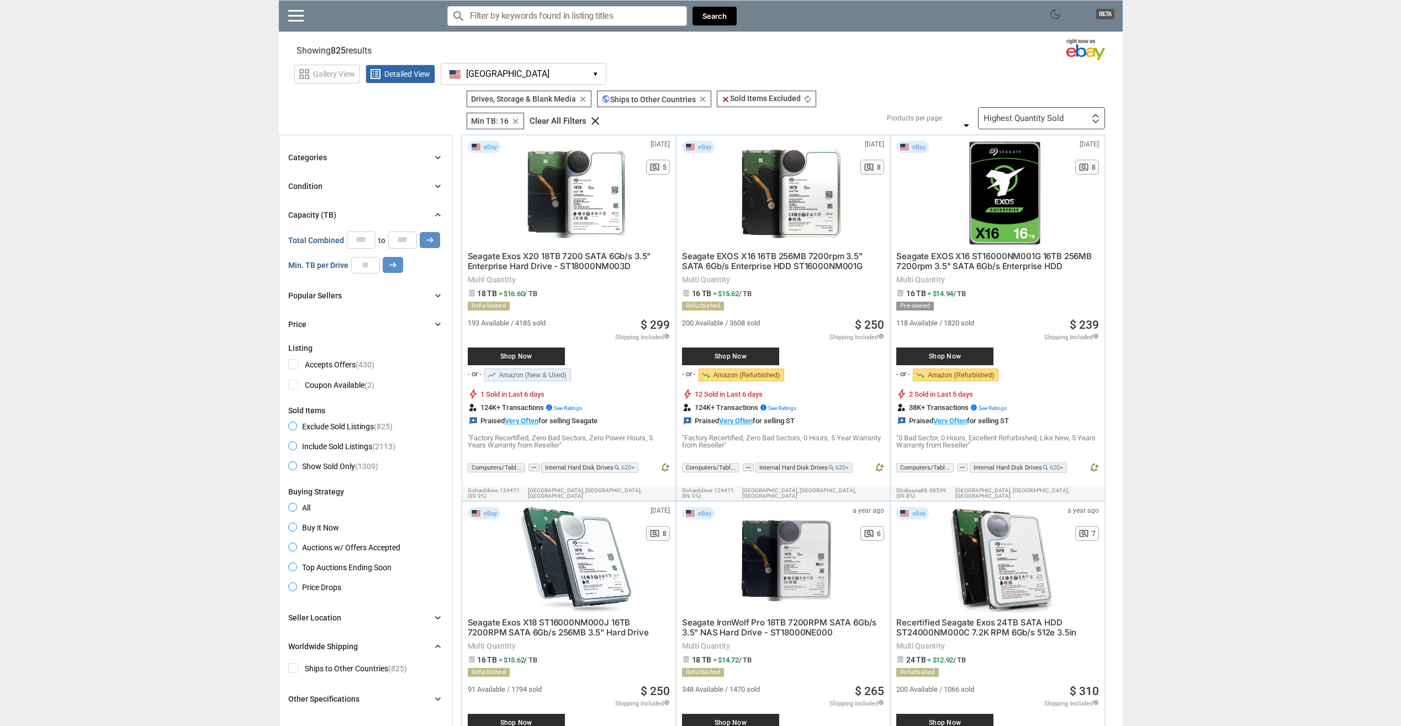
click at [352, 183] on div "Condition chevron_right" at bounding box center [365, 186] width 155 height 13
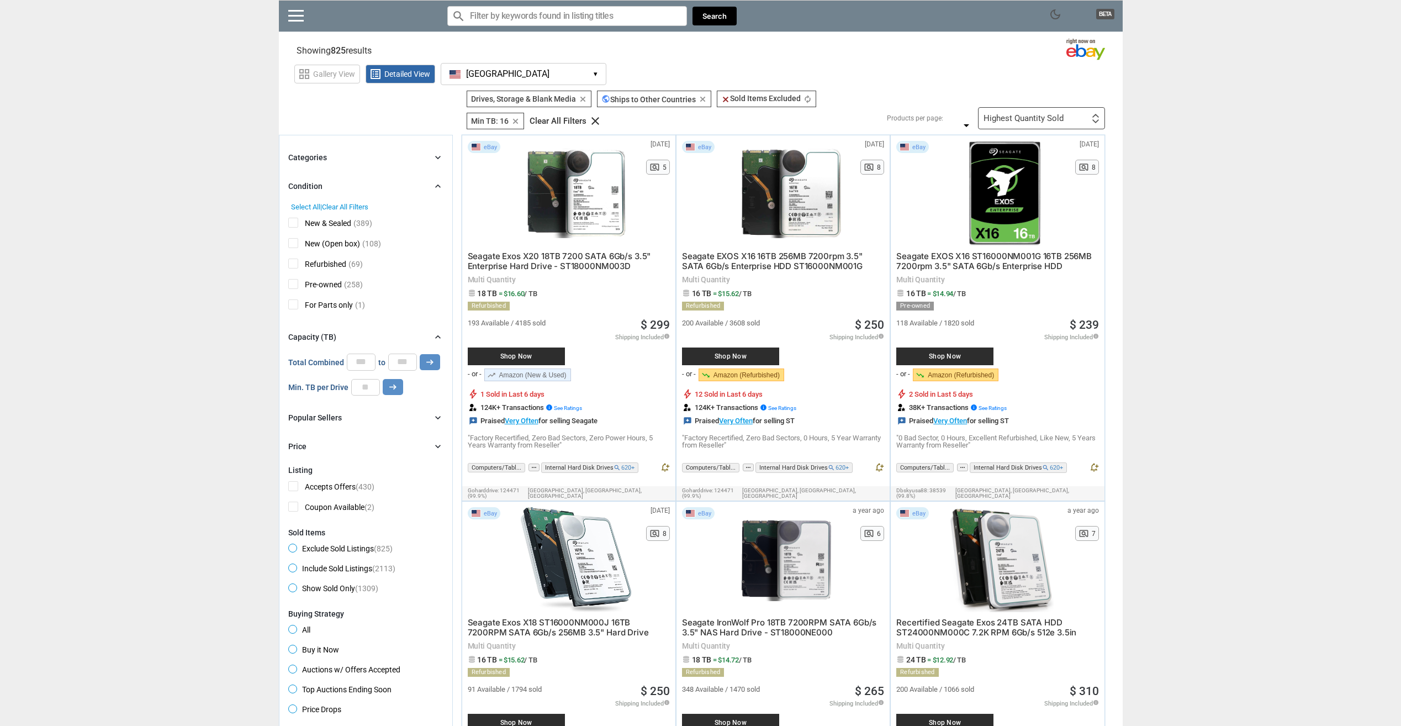
click at [296, 263] on span "Refurbished" at bounding box center [317, 266] width 58 height 14
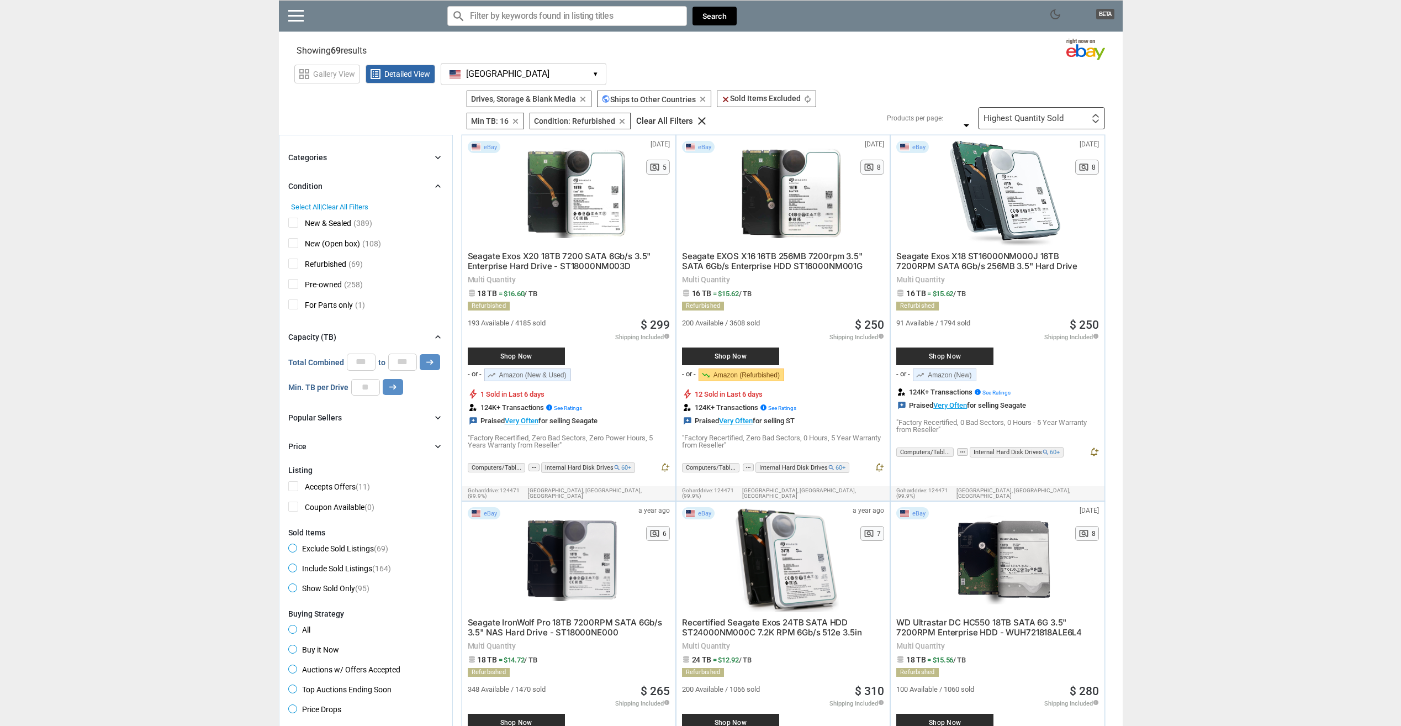
click at [345, 156] on div "Categories chevron_right" at bounding box center [365, 157] width 155 height 13
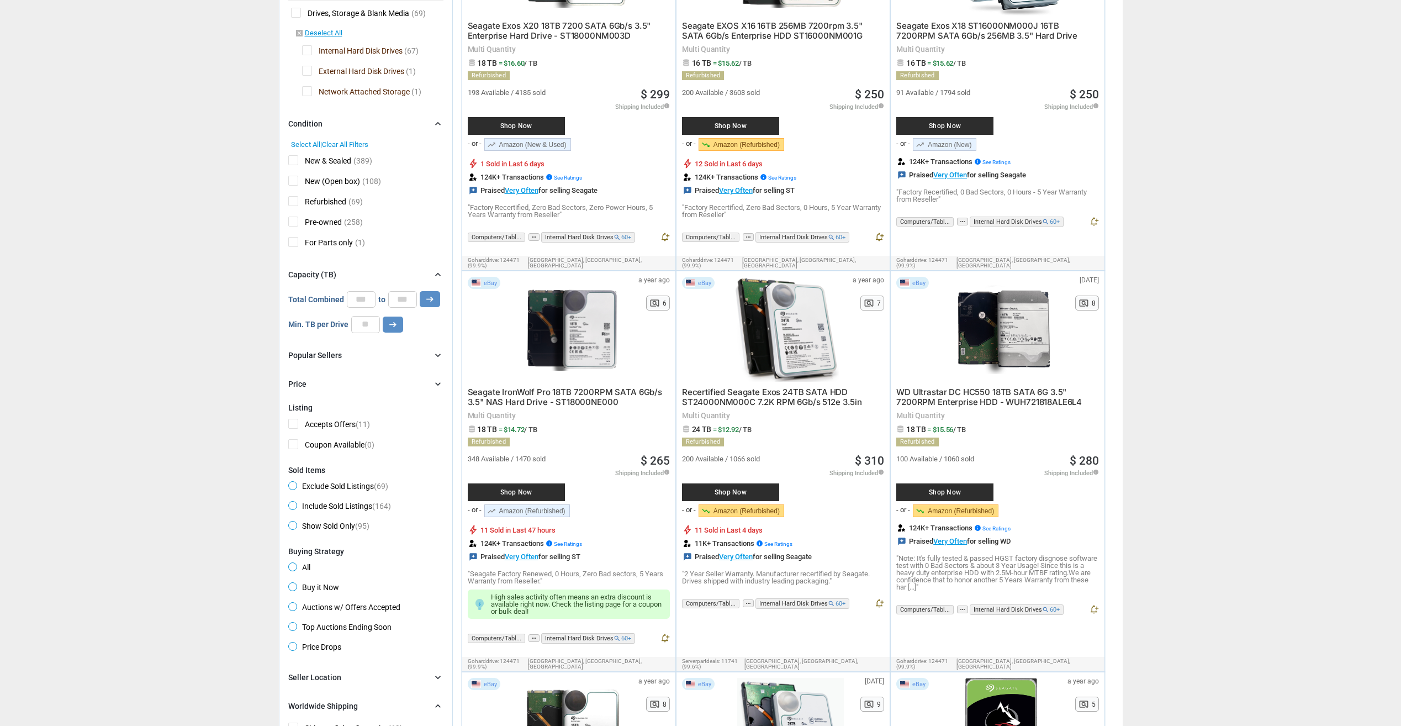
scroll to position [266, 0]
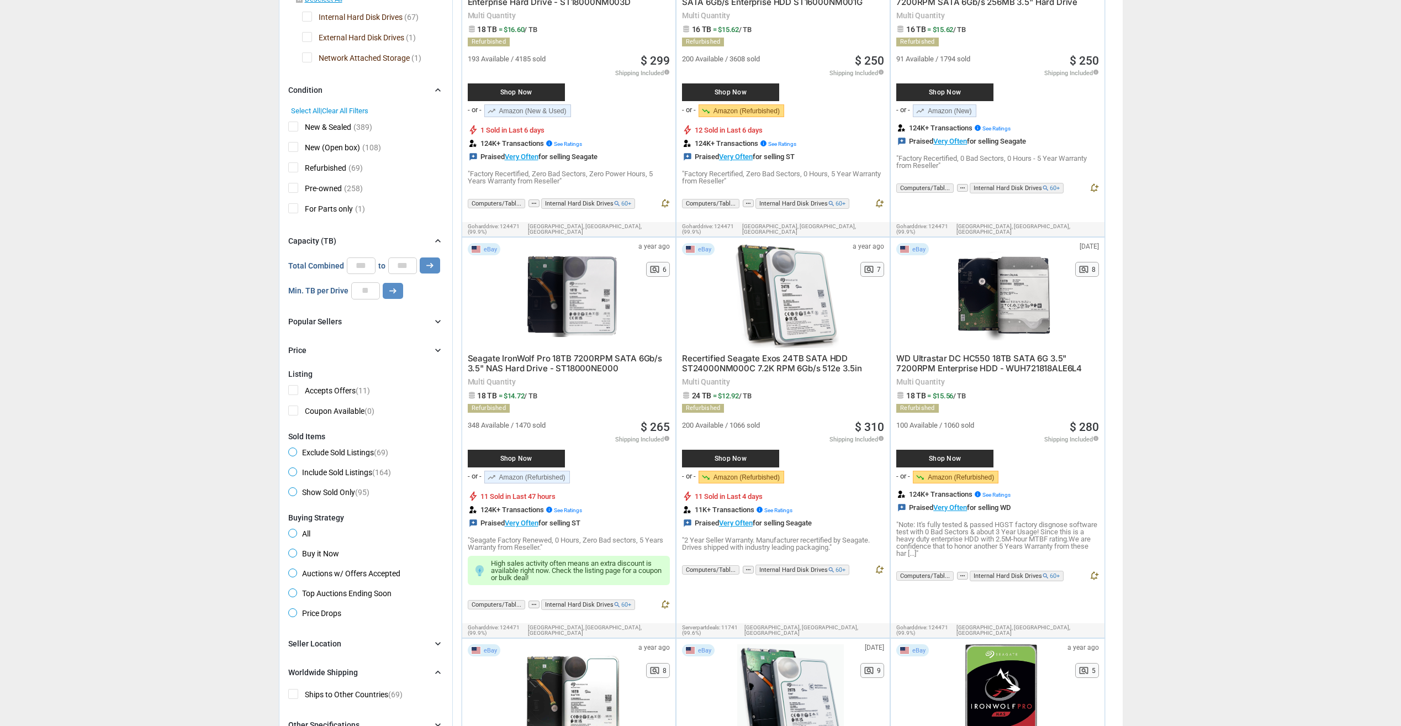
drag, startPoint x: 217, startPoint y: 323, endPoint x: 231, endPoint y: 356, distance: 36.6
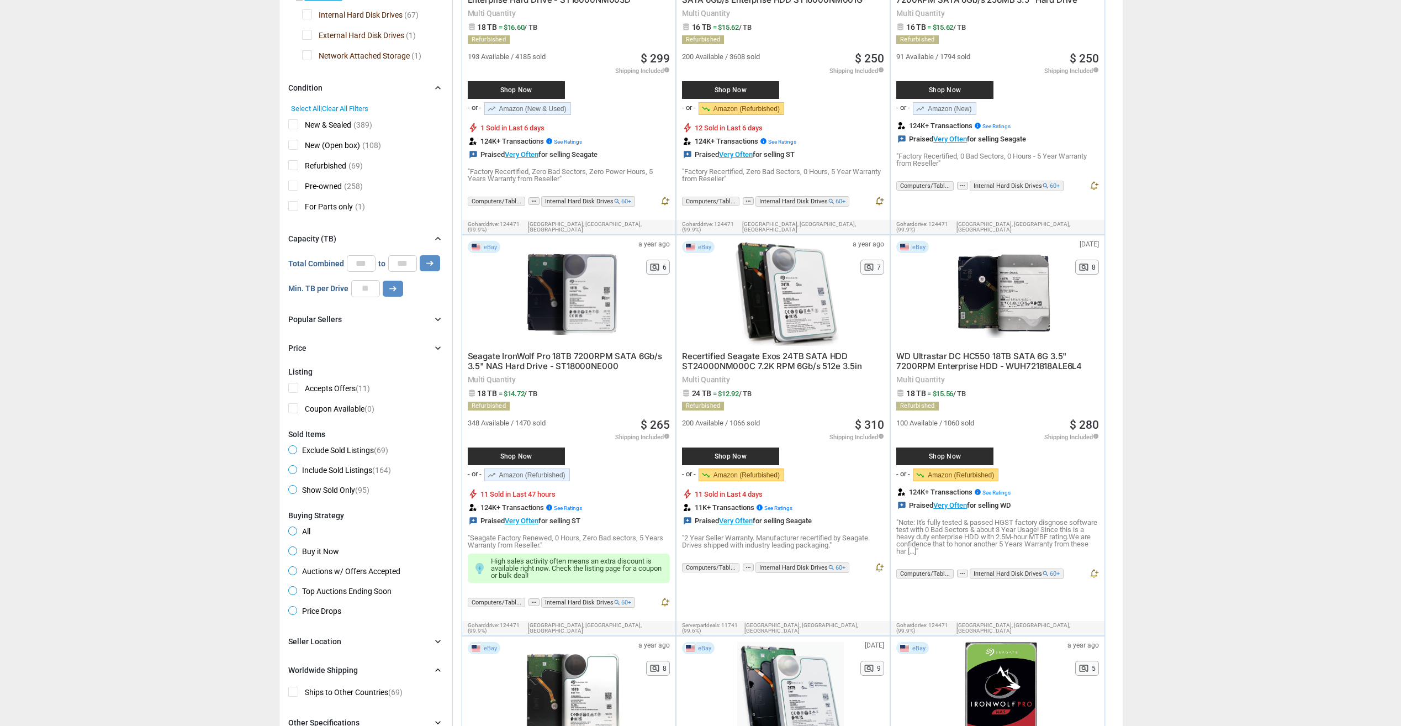
click at [342, 322] on div "Popular Sellers chevron_right" at bounding box center [365, 319] width 155 height 13
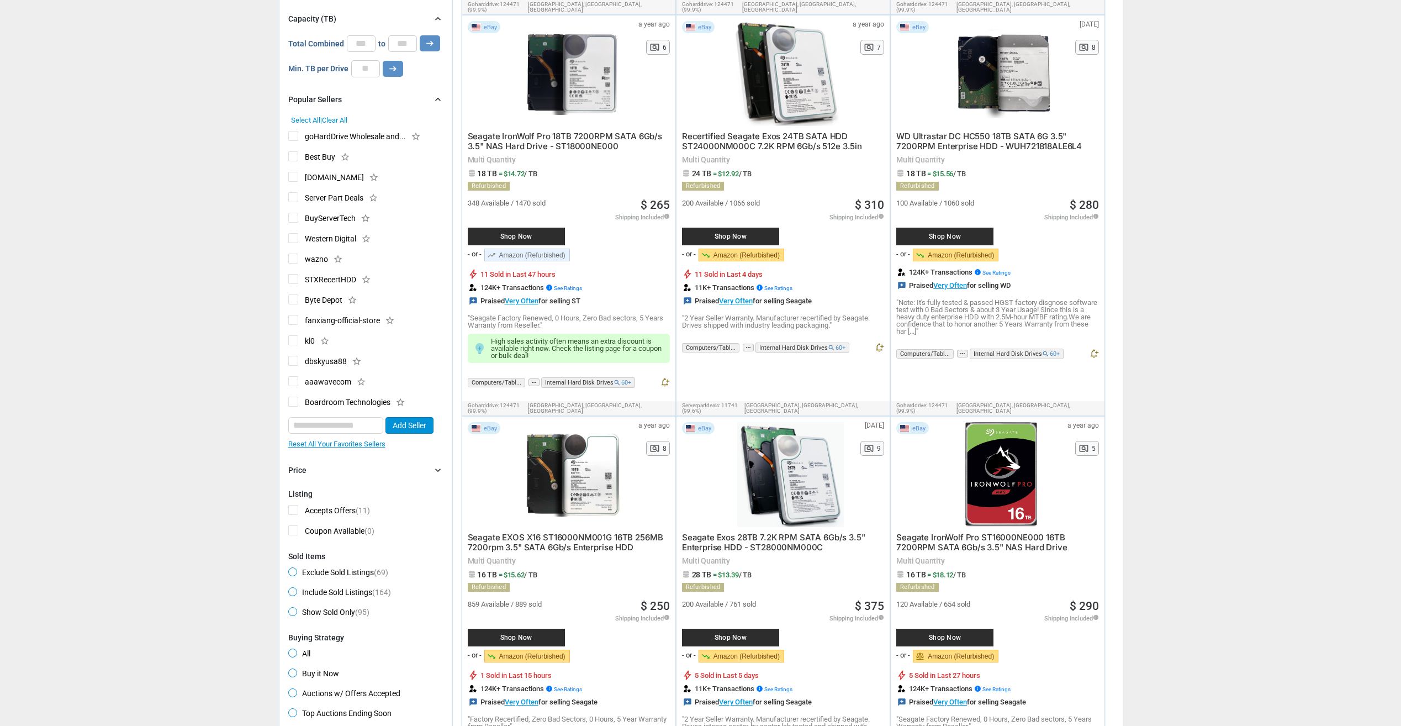
drag, startPoint x: 1223, startPoint y: 333, endPoint x: 1228, endPoint y: 390, distance: 57.7
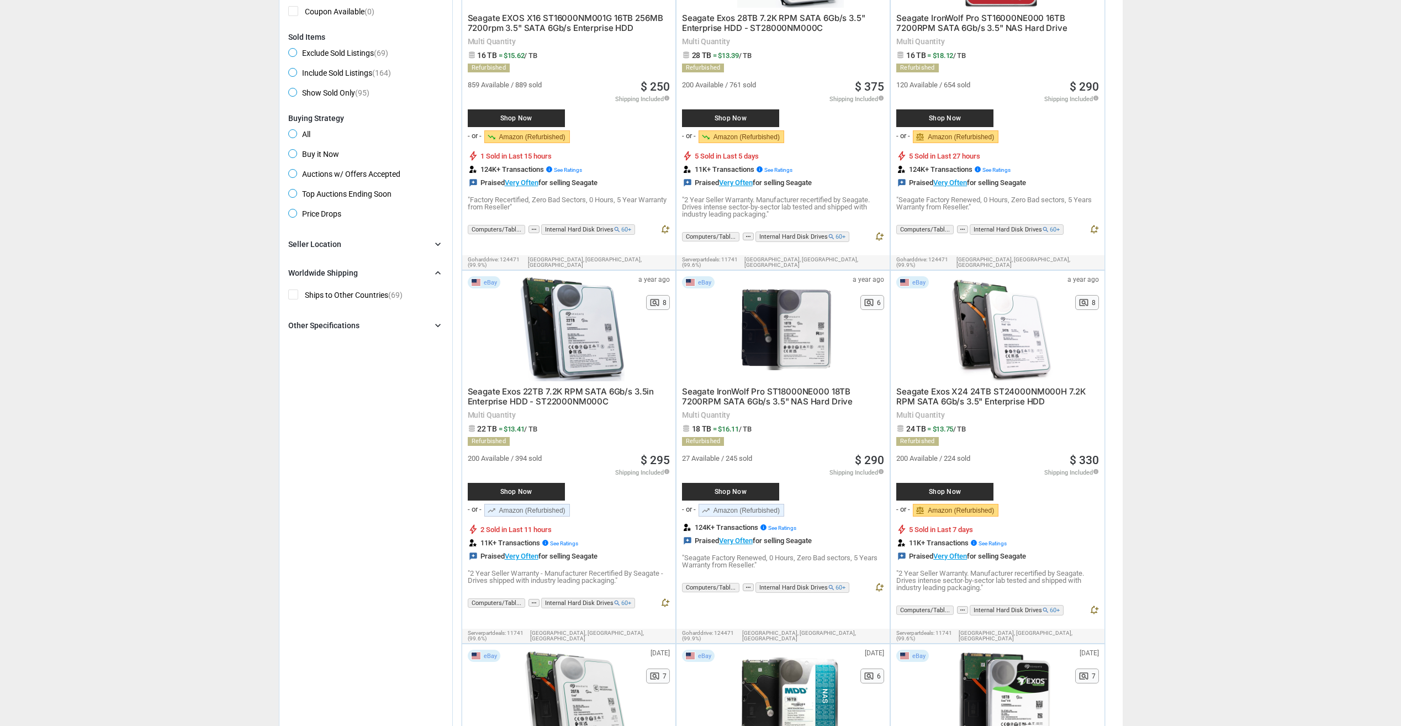
drag, startPoint x: 1216, startPoint y: 344, endPoint x: 1211, endPoint y: 387, distance: 42.8
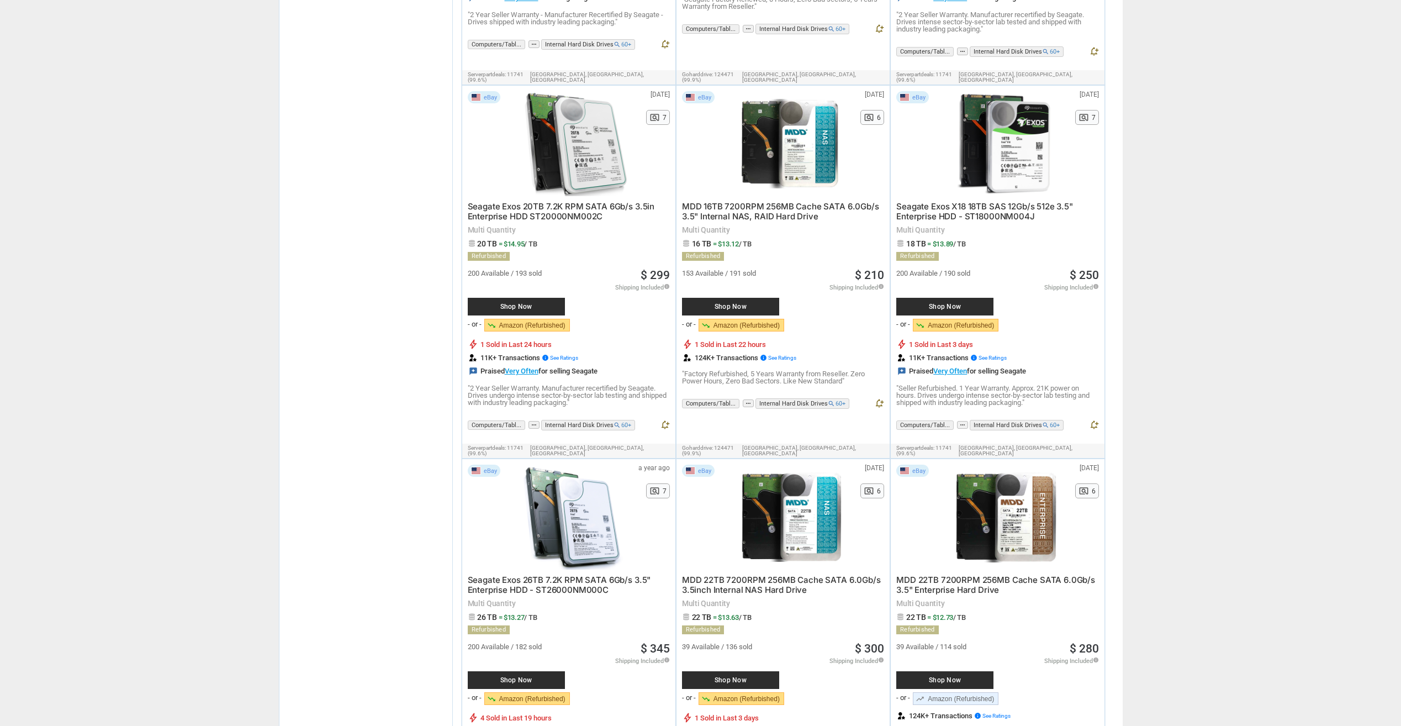
scroll to position [2032, 0]
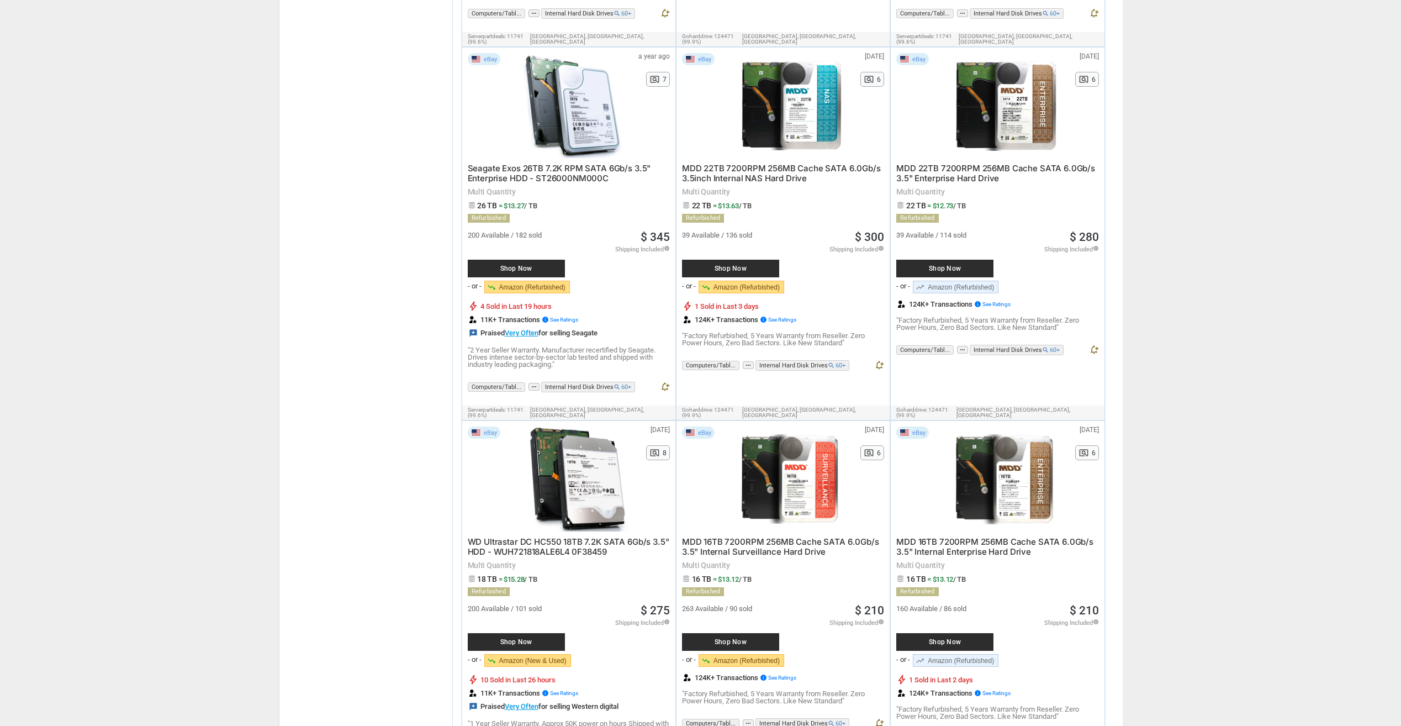
drag, startPoint x: 1199, startPoint y: 500, endPoint x: 1198, endPoint y: 382, distance: 118.8
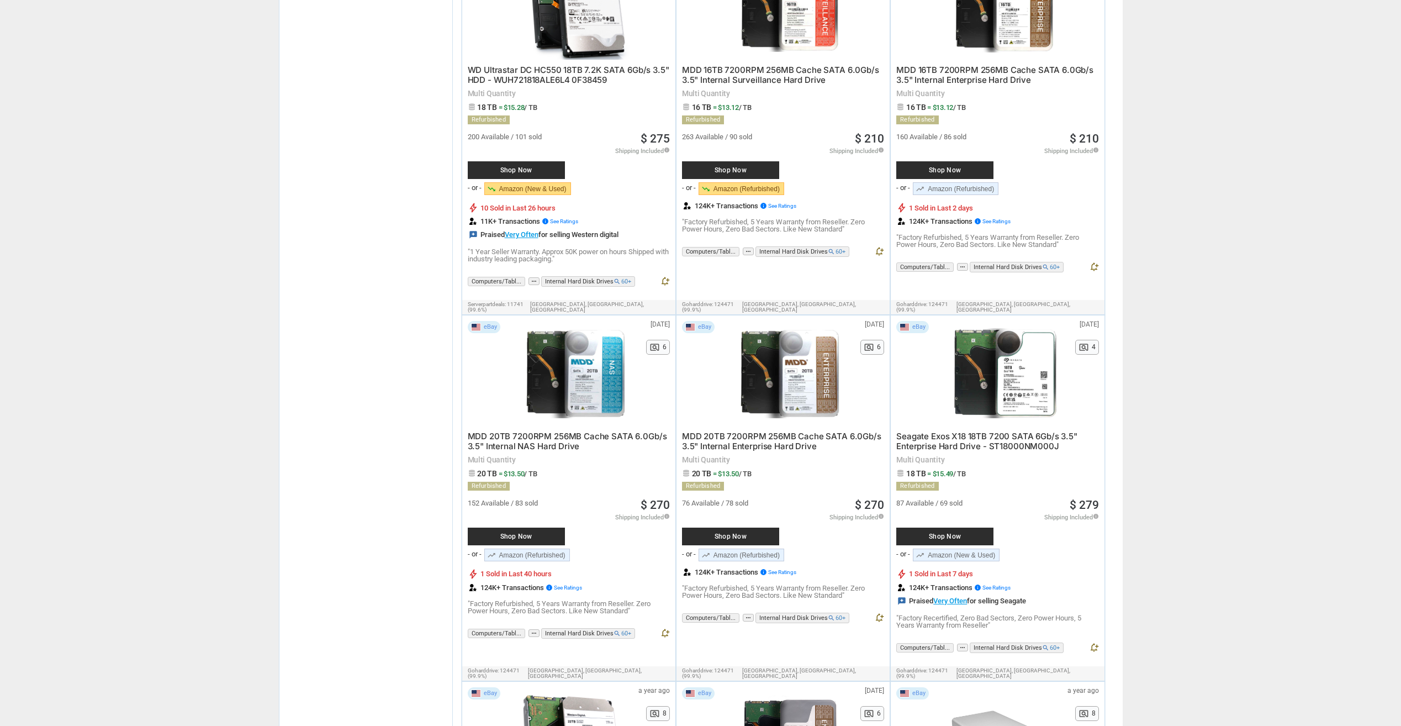
drag, startPoint x: 1176, startPoint y: 292, endPoint x: 1197, endPoint y: 357, distance: 68.0
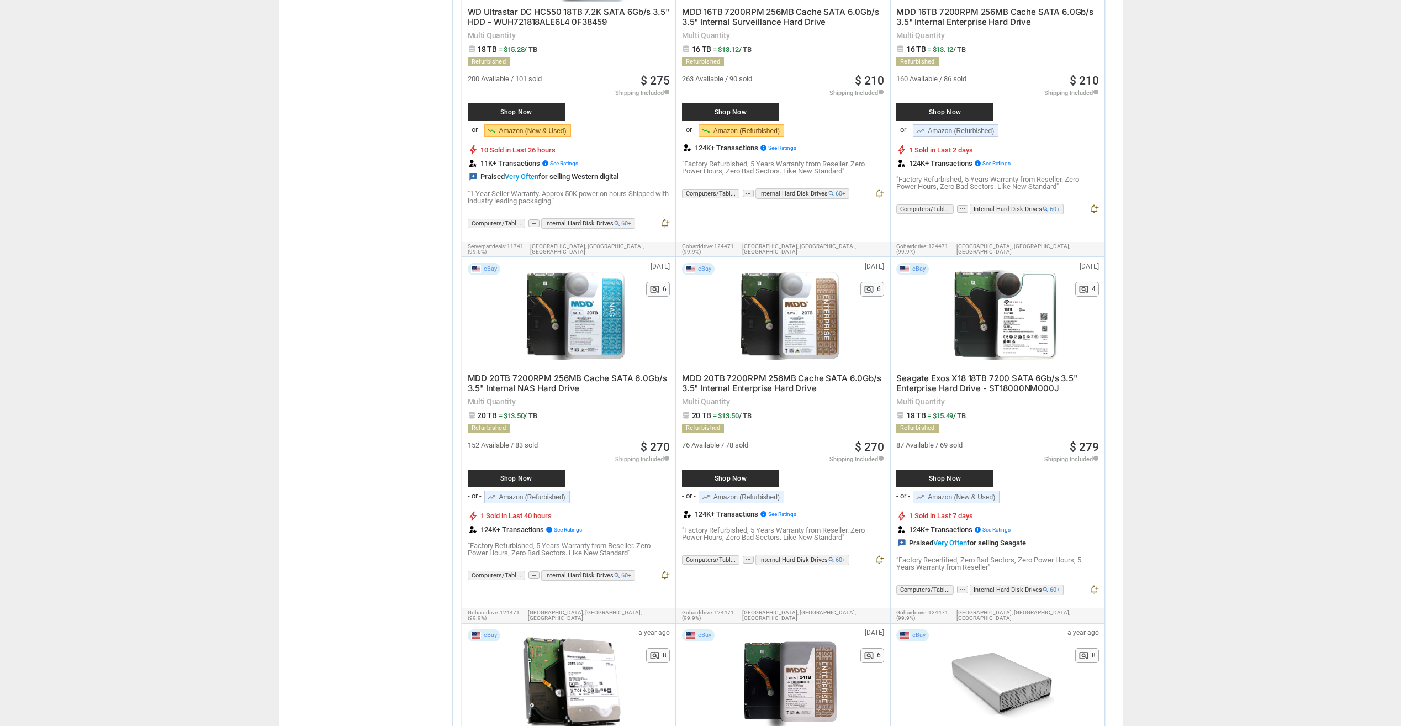
scroll to position [2518, 0]
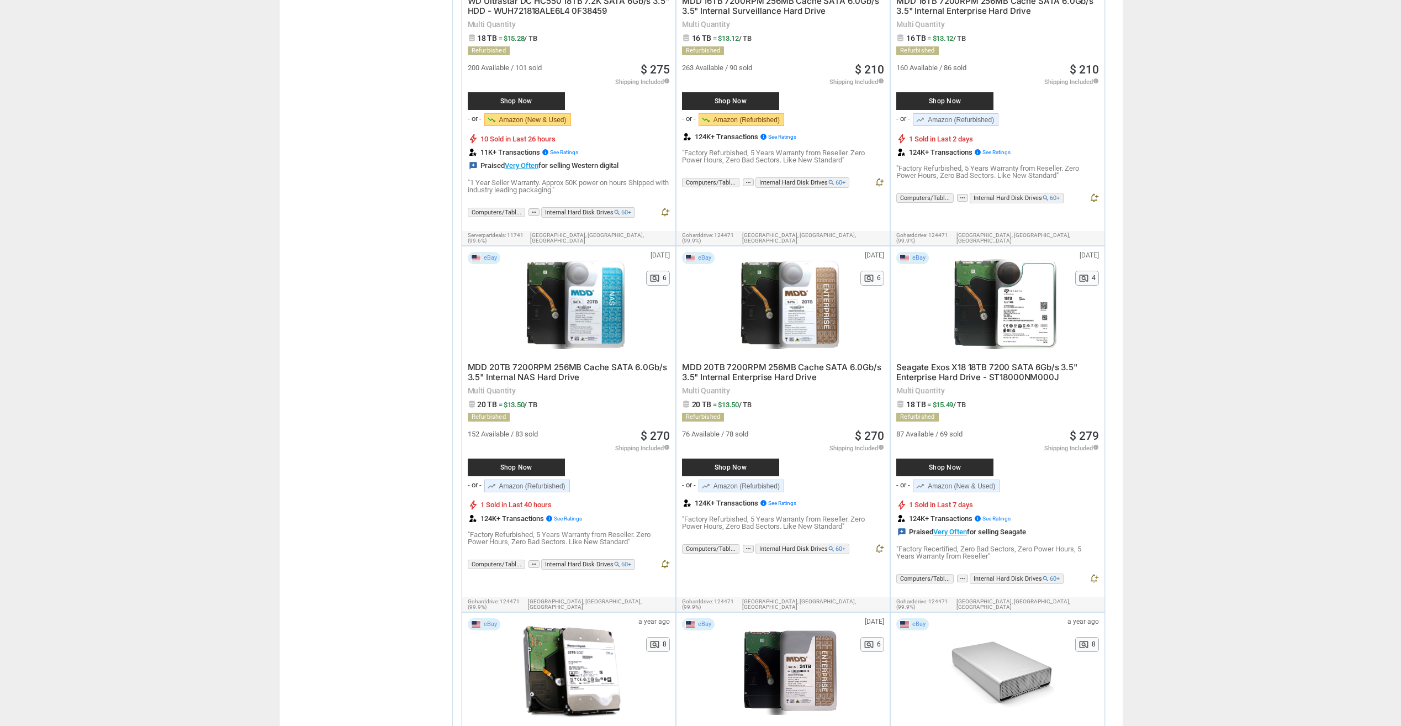
drag, startPoint x: 1195, startPoint y: 346, endPoint x: 1199, endPoint y: 370, distance: 24.1
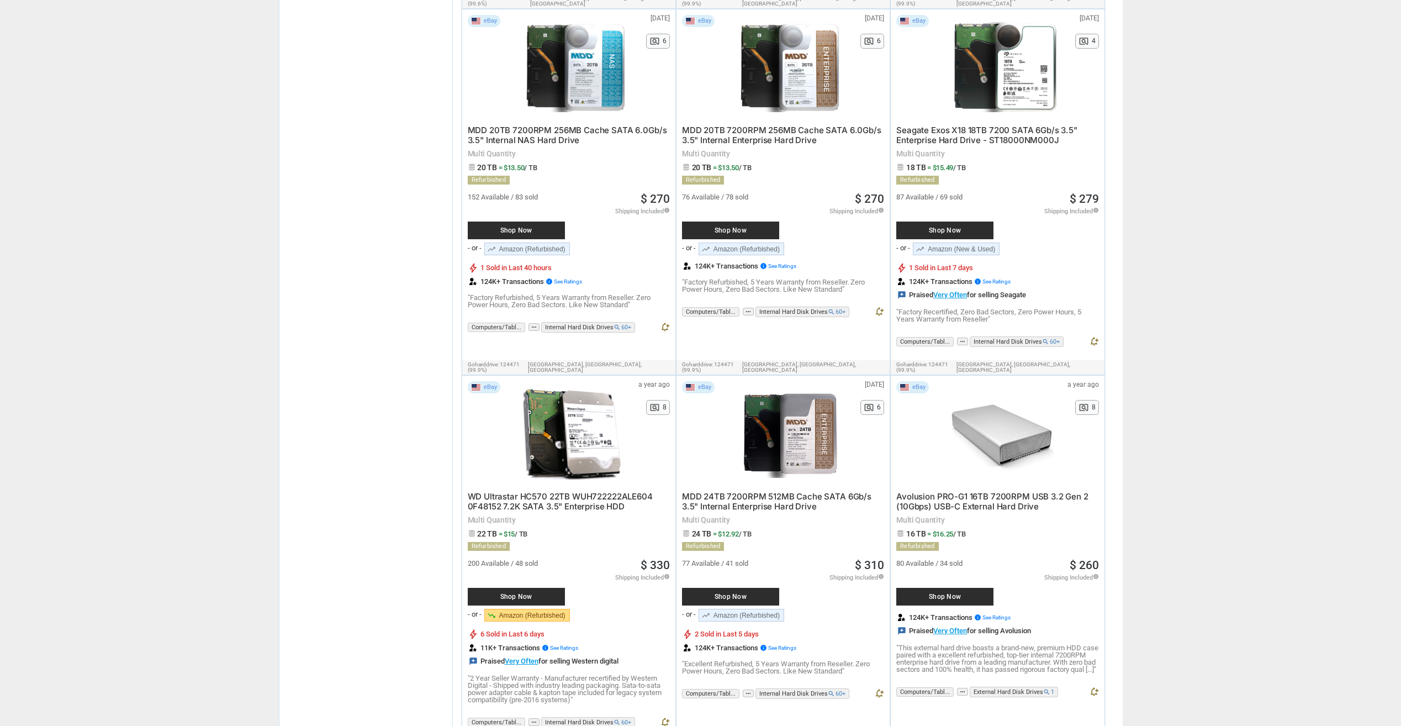
drag, startPoint x: 1210, startPoint y: 289, endPoint x: 1201, endPoint y: 332, distance: 44.1
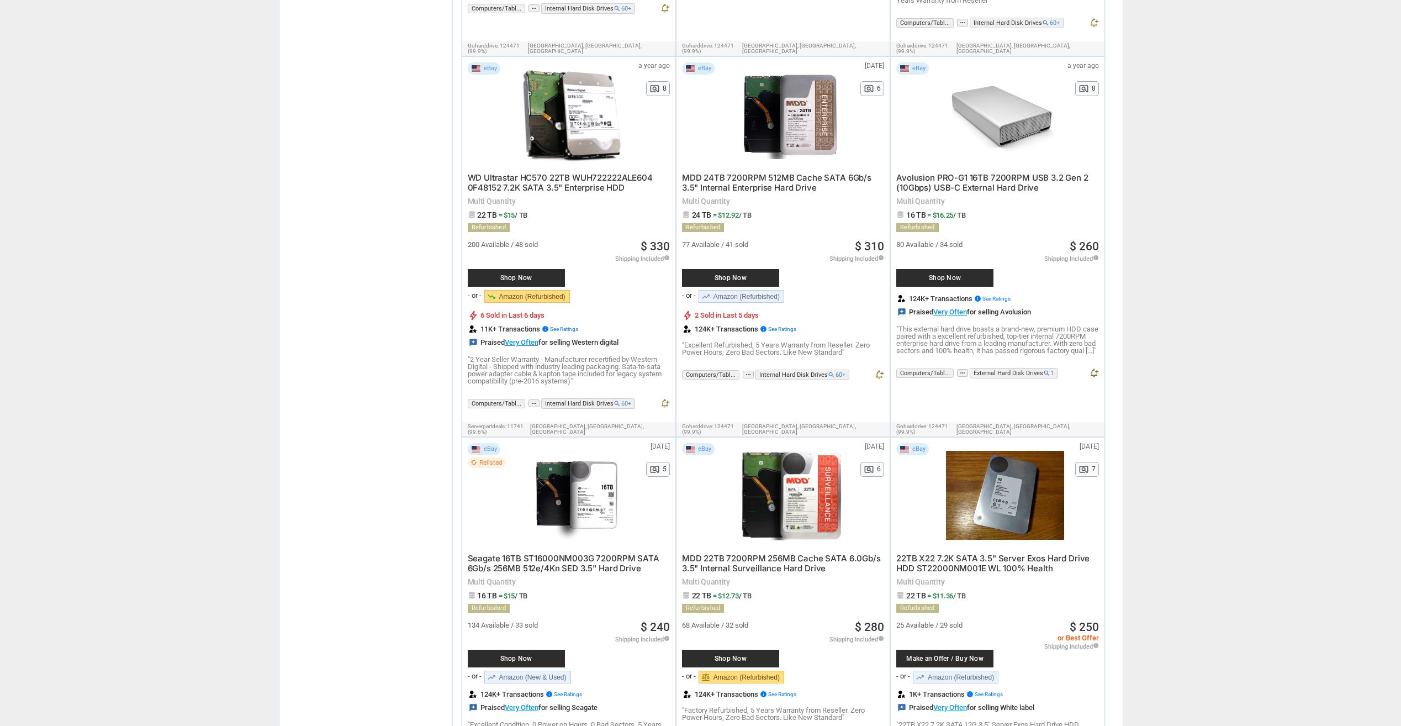
drag, startPoint x: 1212, startPoint y: 279, endPoint x: 1221, endPoint y: 299, distance: 21.8
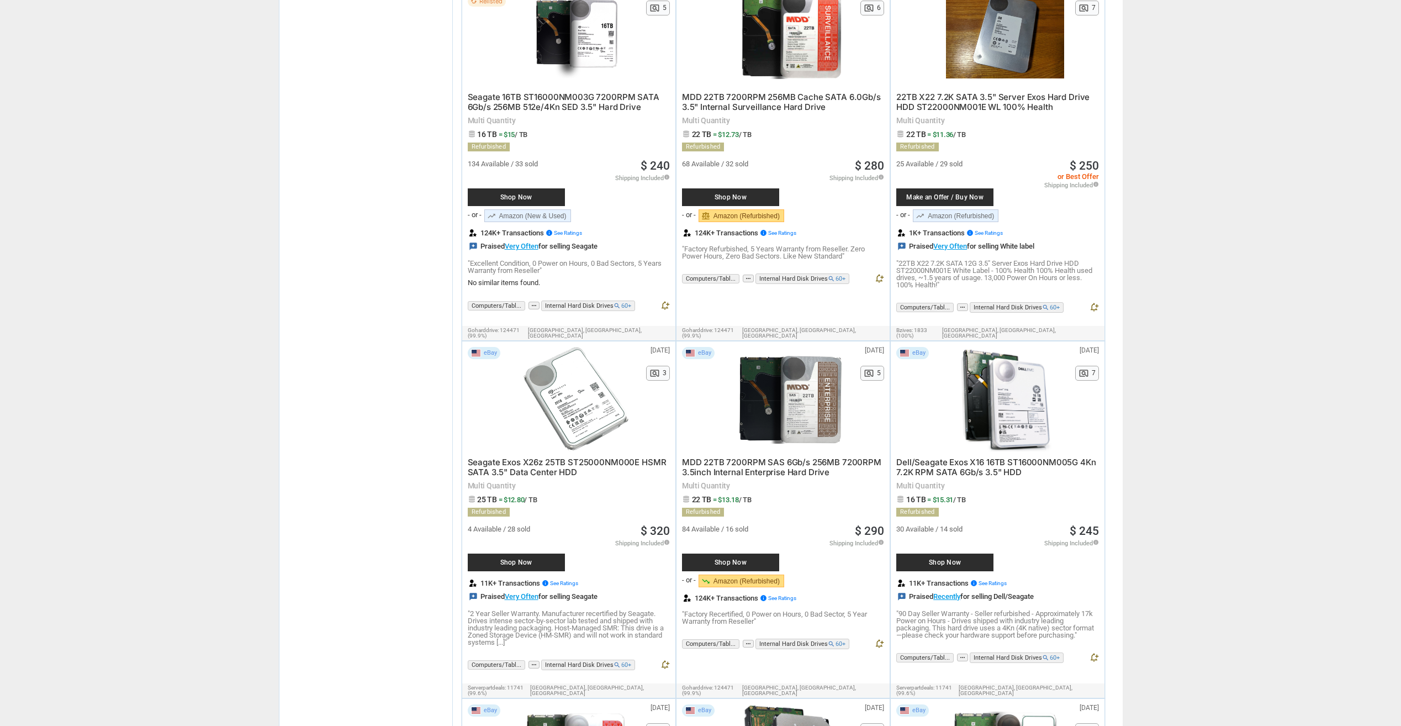
drag, startPoint x: 1213, startPoint y: 306, endPoint x: 1212, endPoint y: 322, distance: 16.1
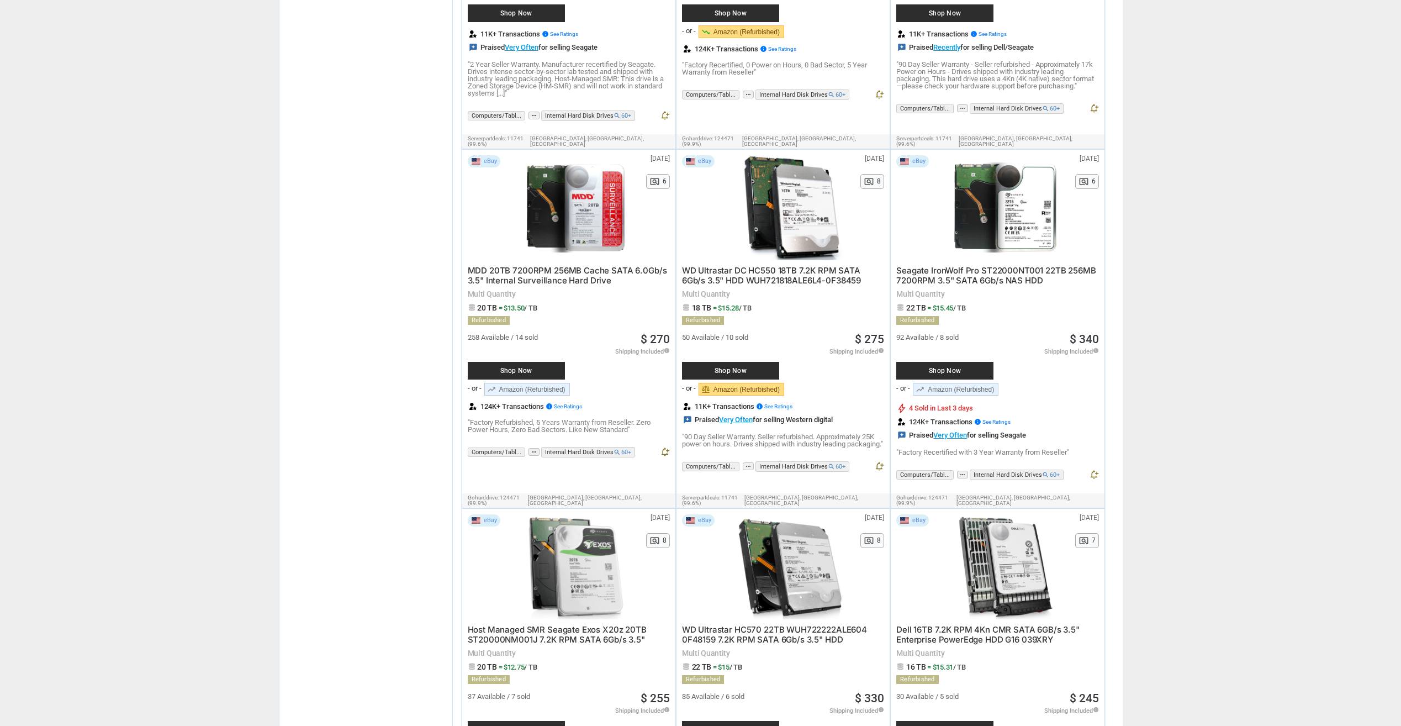
drag, startPoint x: 1213, startPoint y: 302, endPoint x: 1194, endPoint y: 377, distance: 77.3
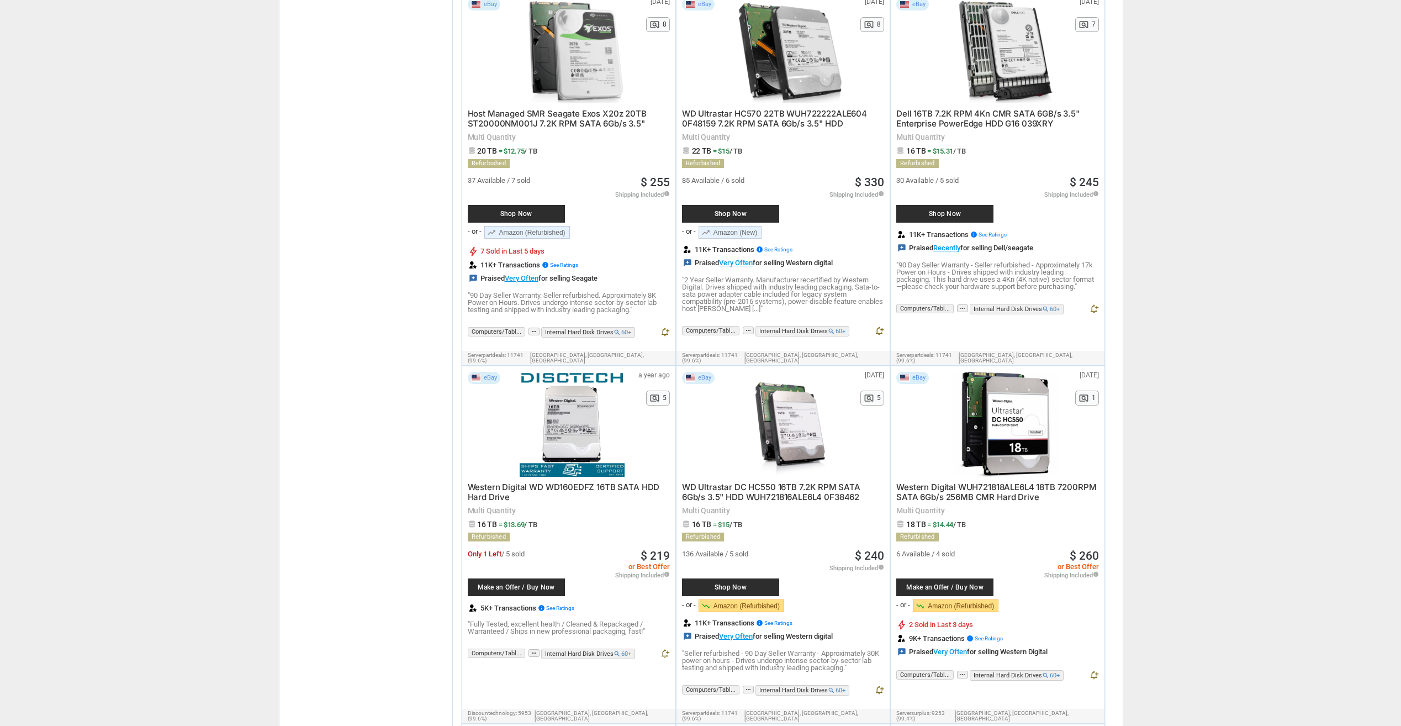
drag, startPoint x: 1203, startPoint y: 418, endPoint x: 1209, endPoint y: 390, distance: 28.8
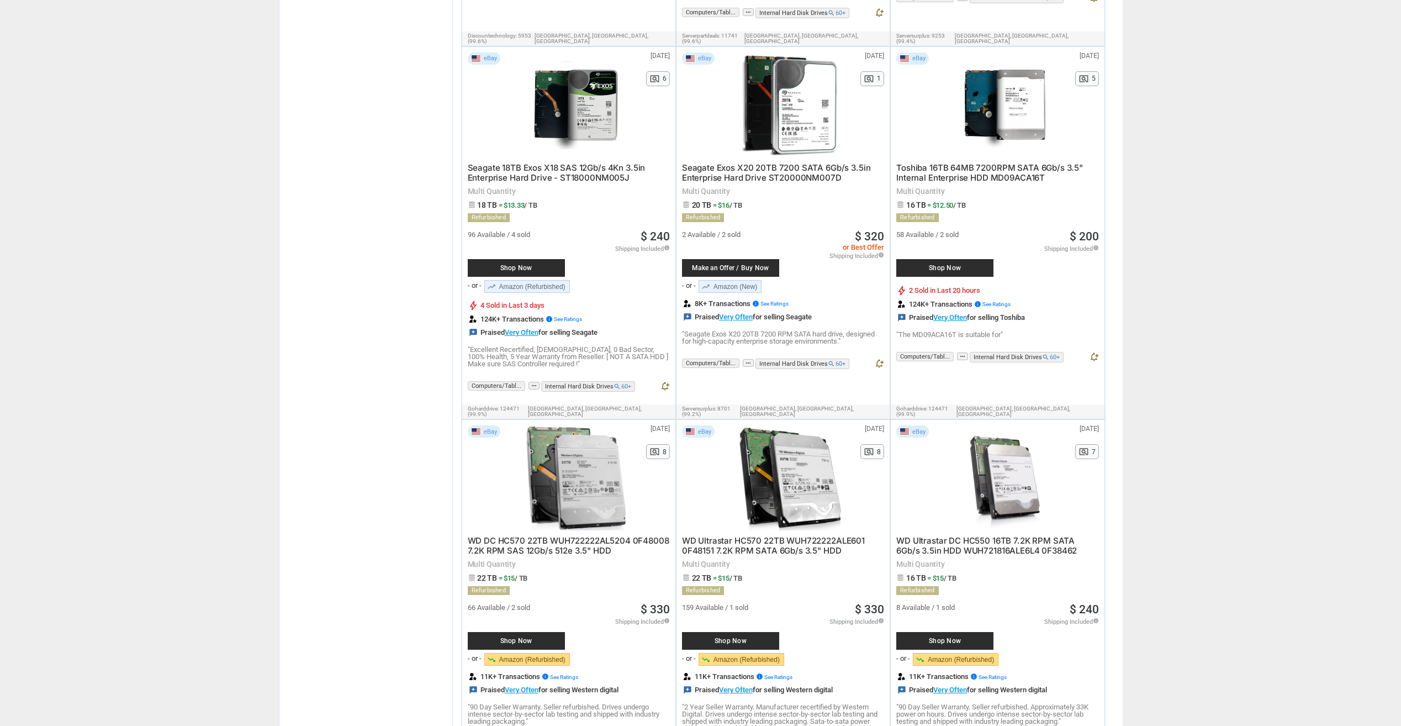
drag, startPoint x: 1203, startPoint y: 420, endPoint x: 1203, endPoint y: 347, distance: 72.9
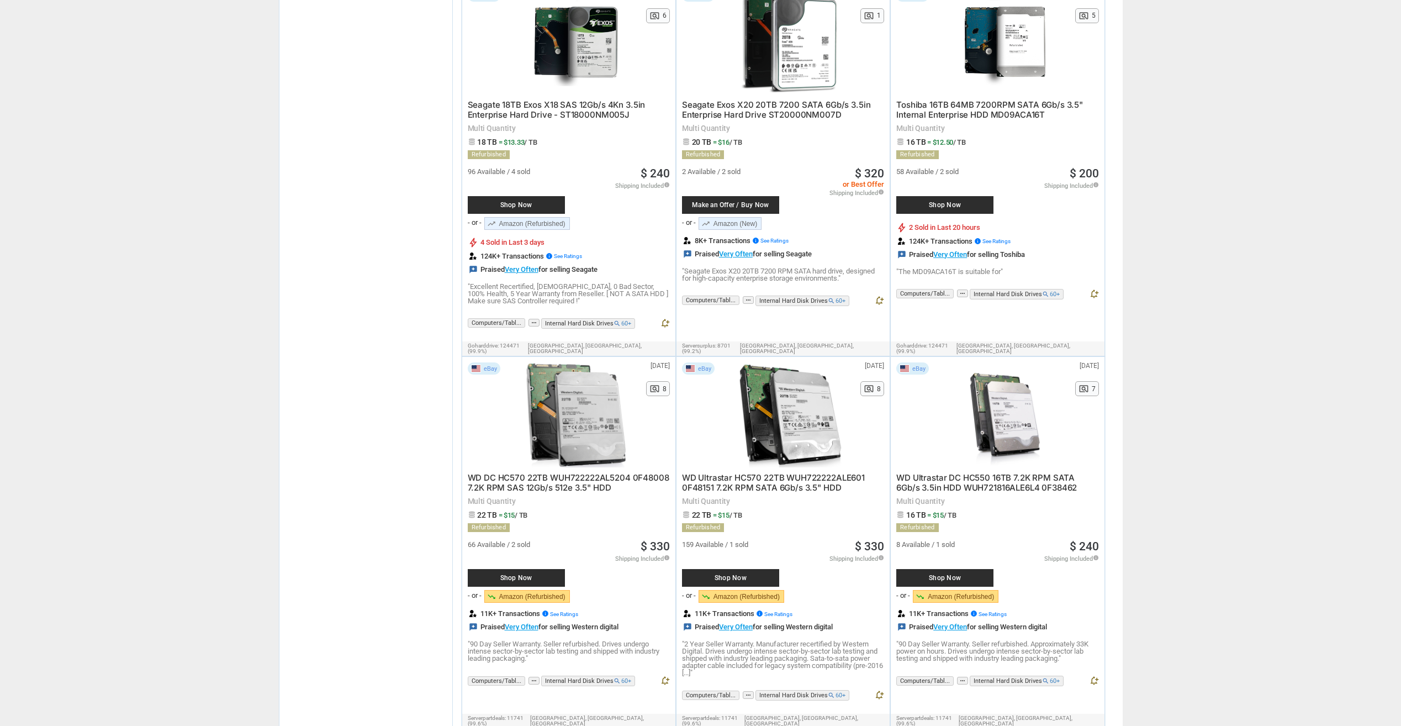
scroll to position [5564, 0]
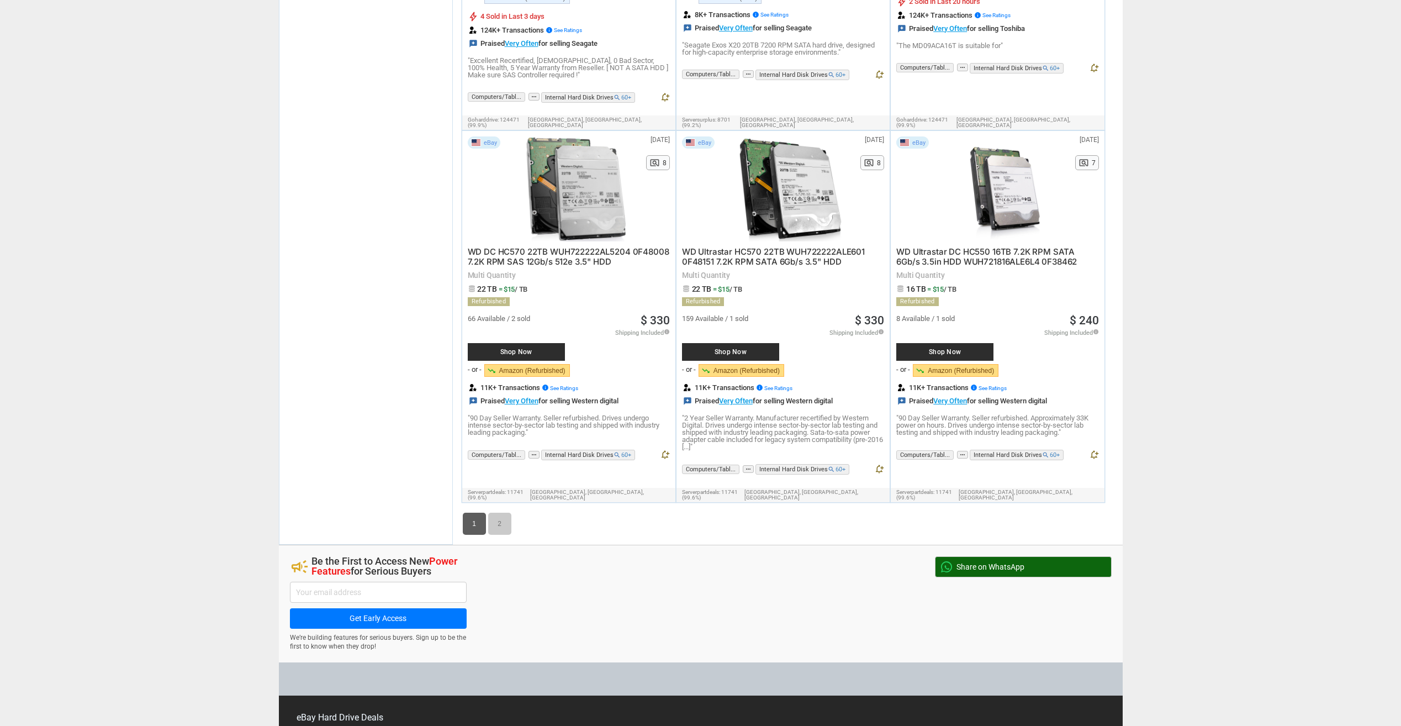
click at [498, 513] on link "2" at bounding box center [499, 524] width 23 height 22
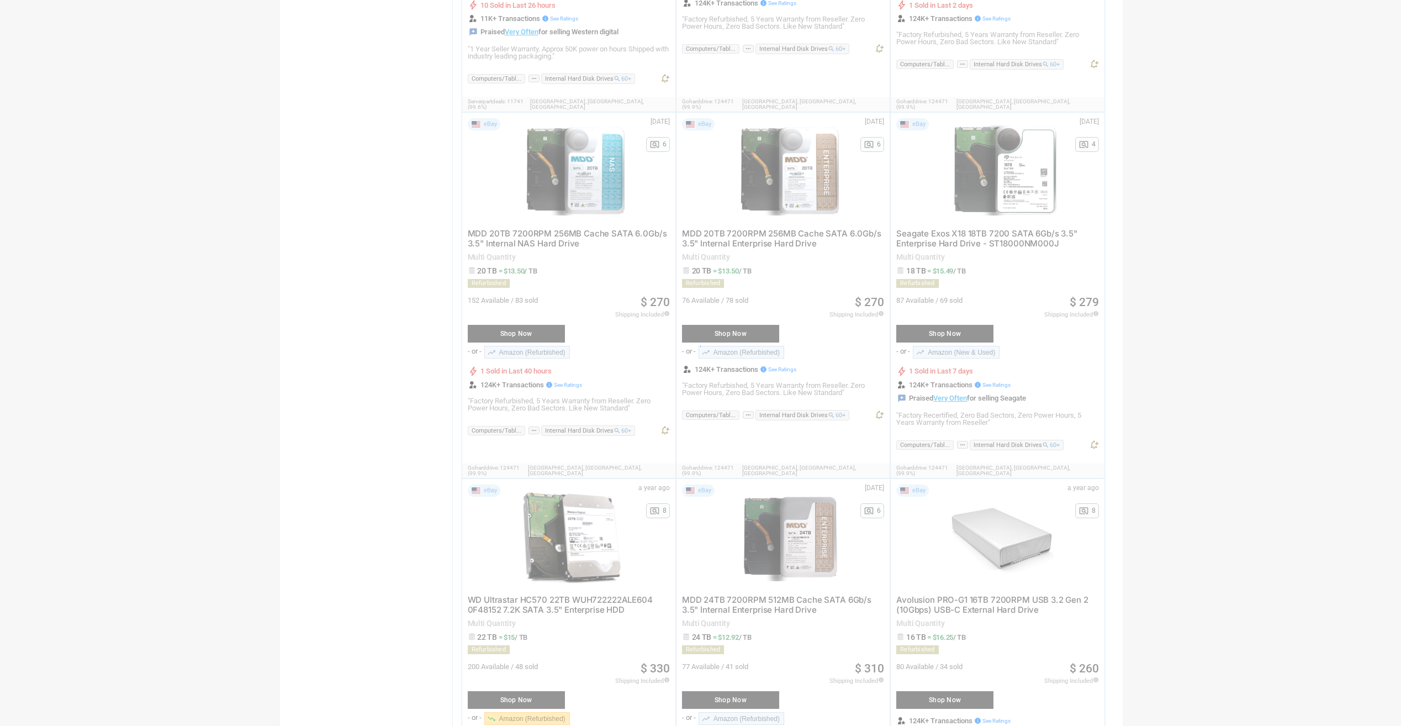
scroll to position [39, 0]
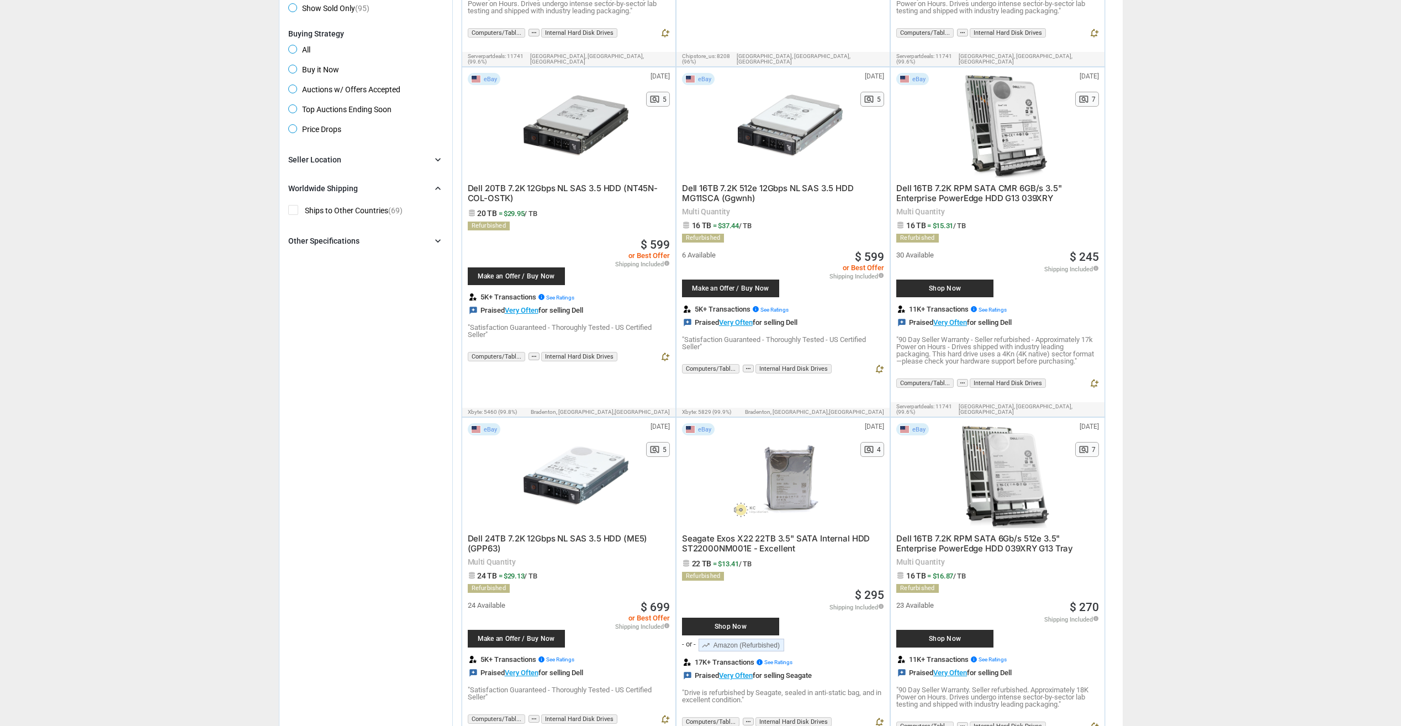
drag, startPoint x: 1166, startPoint y: 262, endPoint x: 1203, endPoint y: 349, distance: 94.3
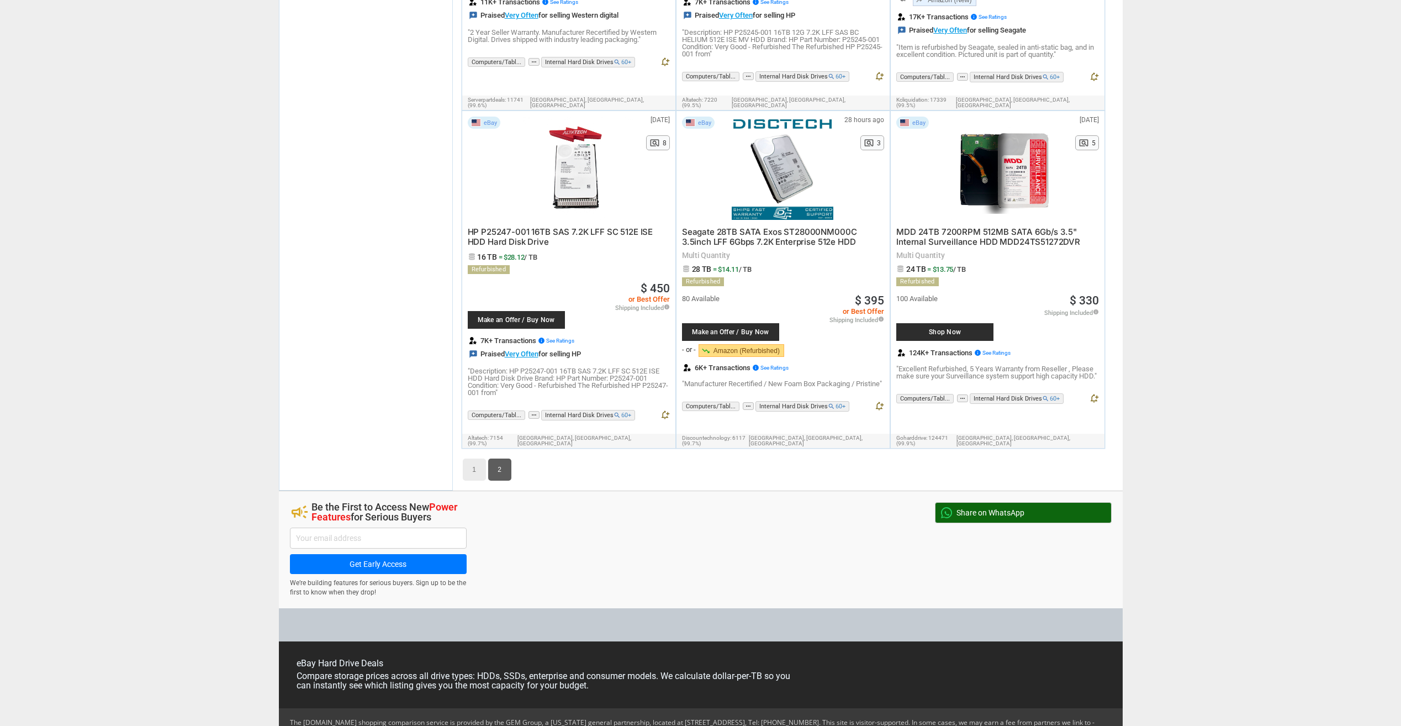
drag, startPoint x: 1205, startPoint y: 333, endPoint x: 1203, endPoint y: 493, distance: 160.2
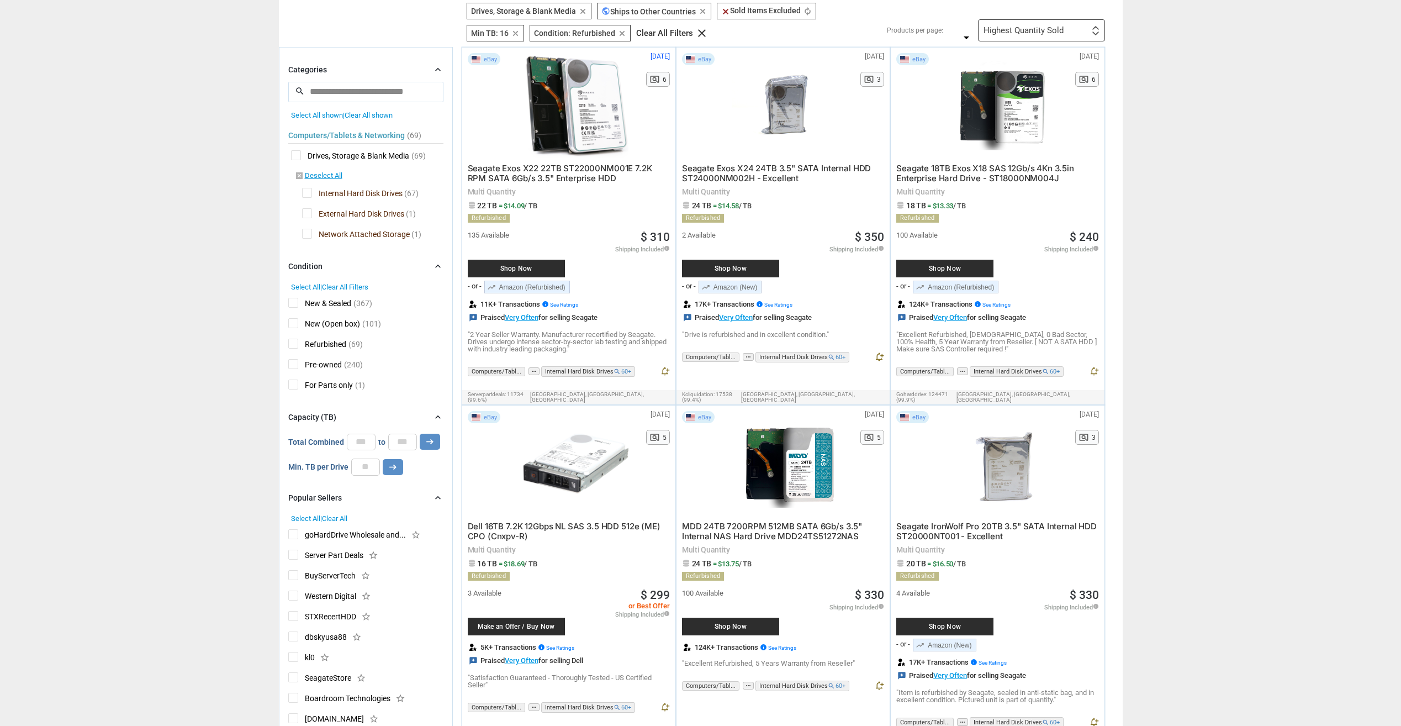
scroll to position [0, 0]
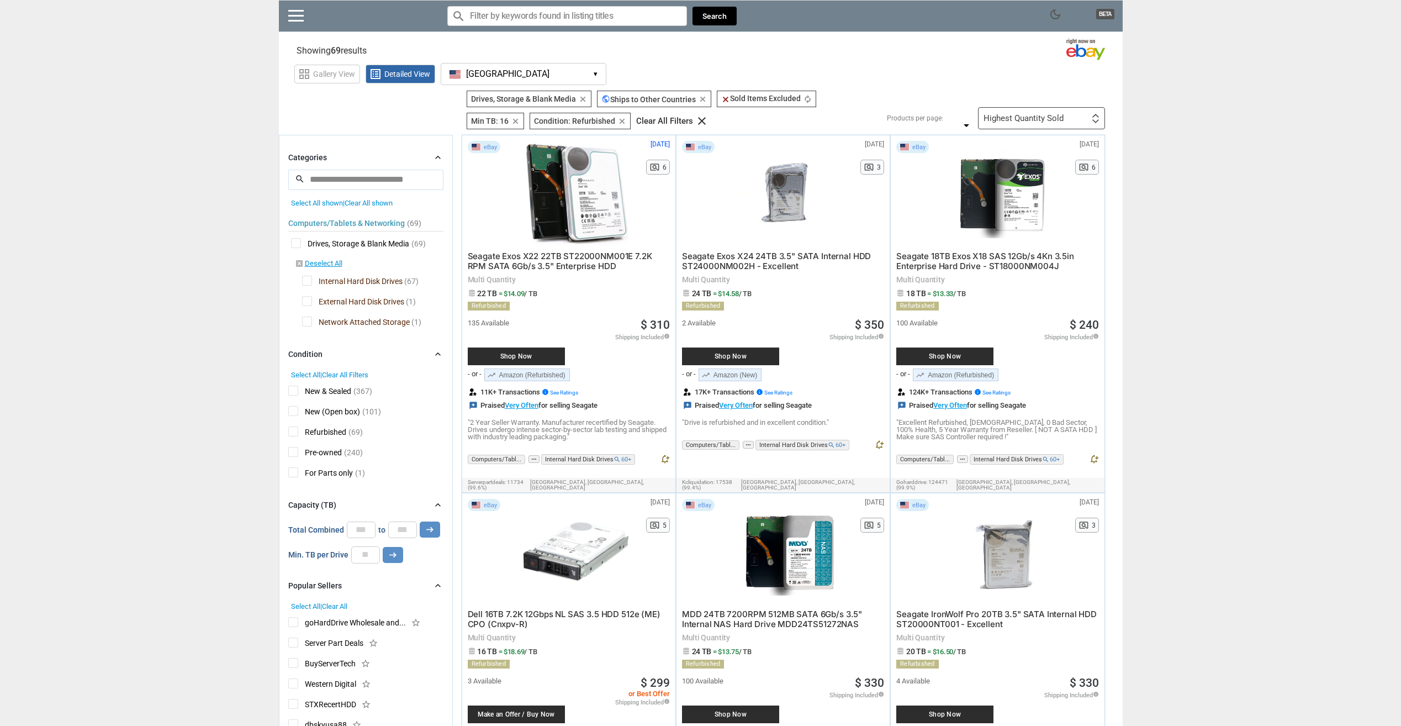
drag, startPoint x: 1219, startPoint y: 412, endPoint x: 1094, endPoint y: 137, distance: 301.4
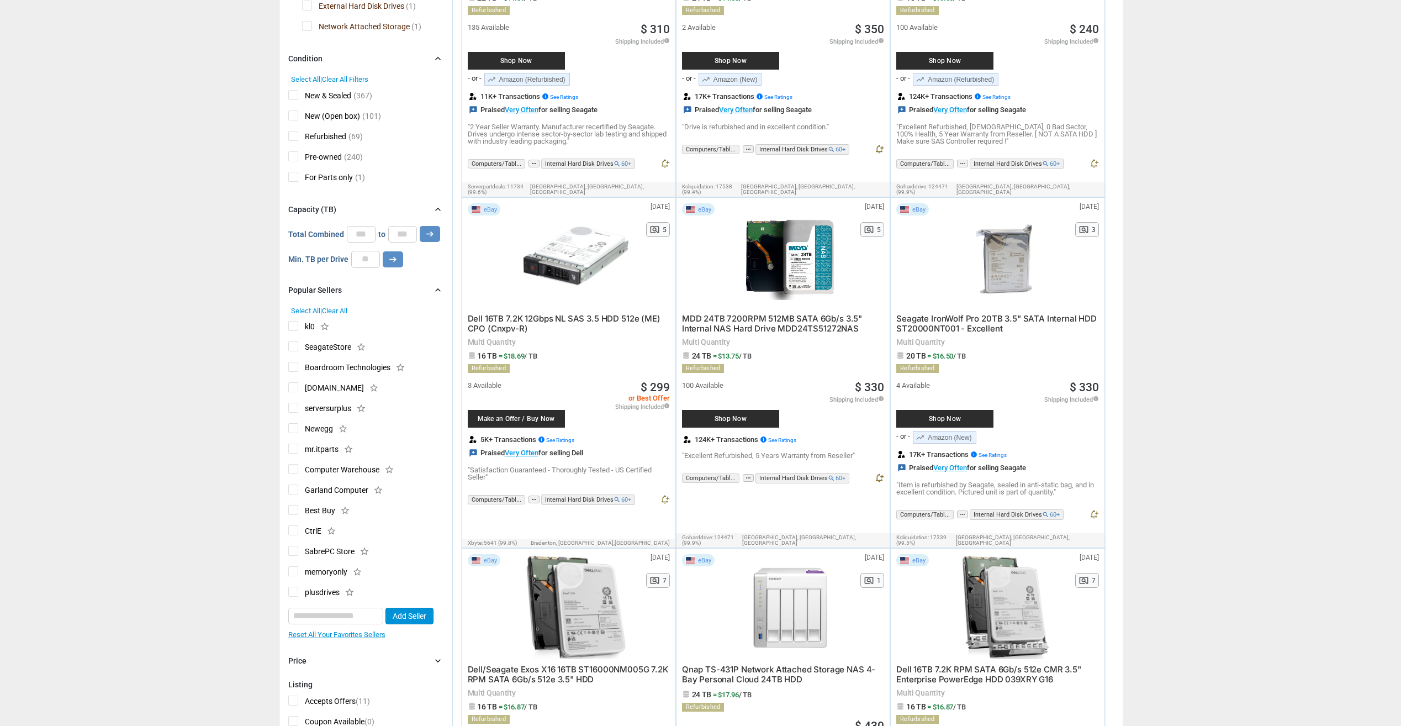
drag, startPoint x: 244, startPoint y: 318, endPoint x: 263, endPoint y: 326, distance: 20.3
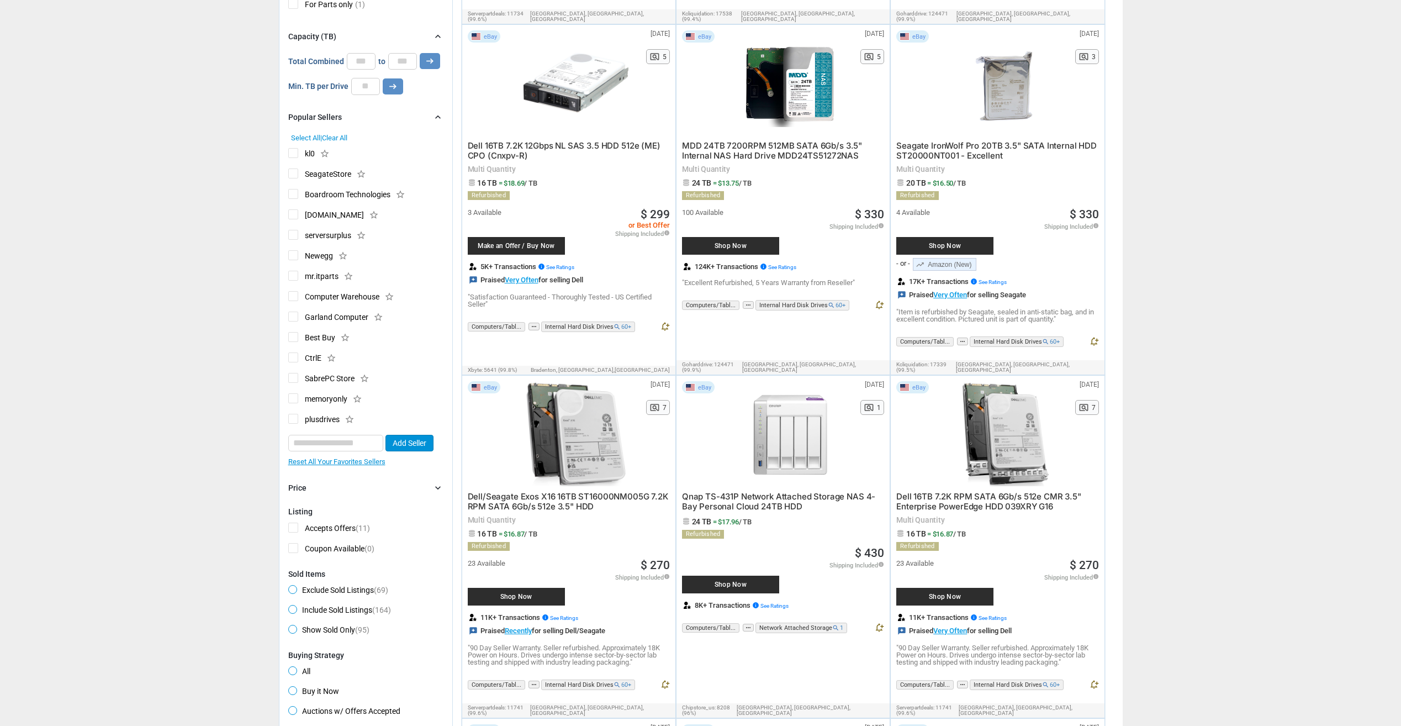
drag, startPoint x: 265, startPoint y: 323, endPoint x: 265, endPoint y: 340, distance: 17.1
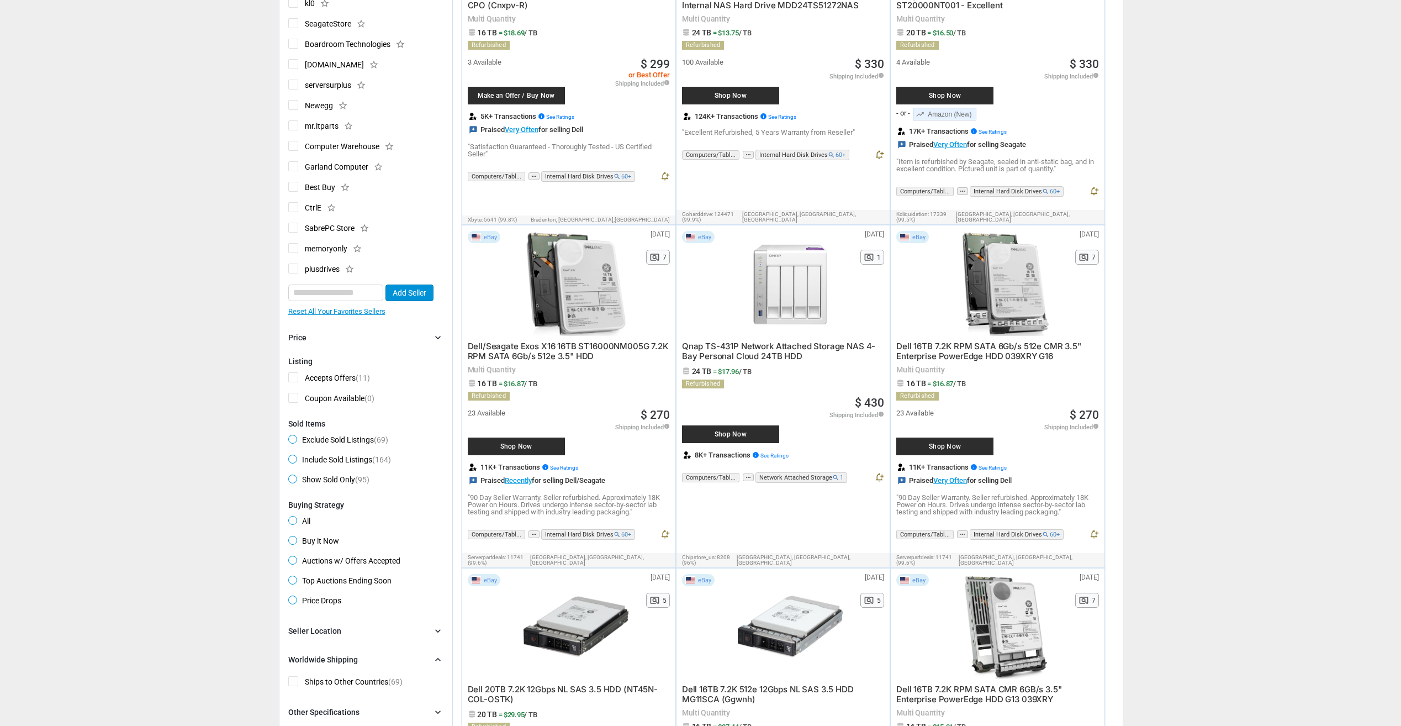
drag, startPoint x: 272, startPoint y: 319, endPoint x: 266, endPoint y: 335, distance: 17.3
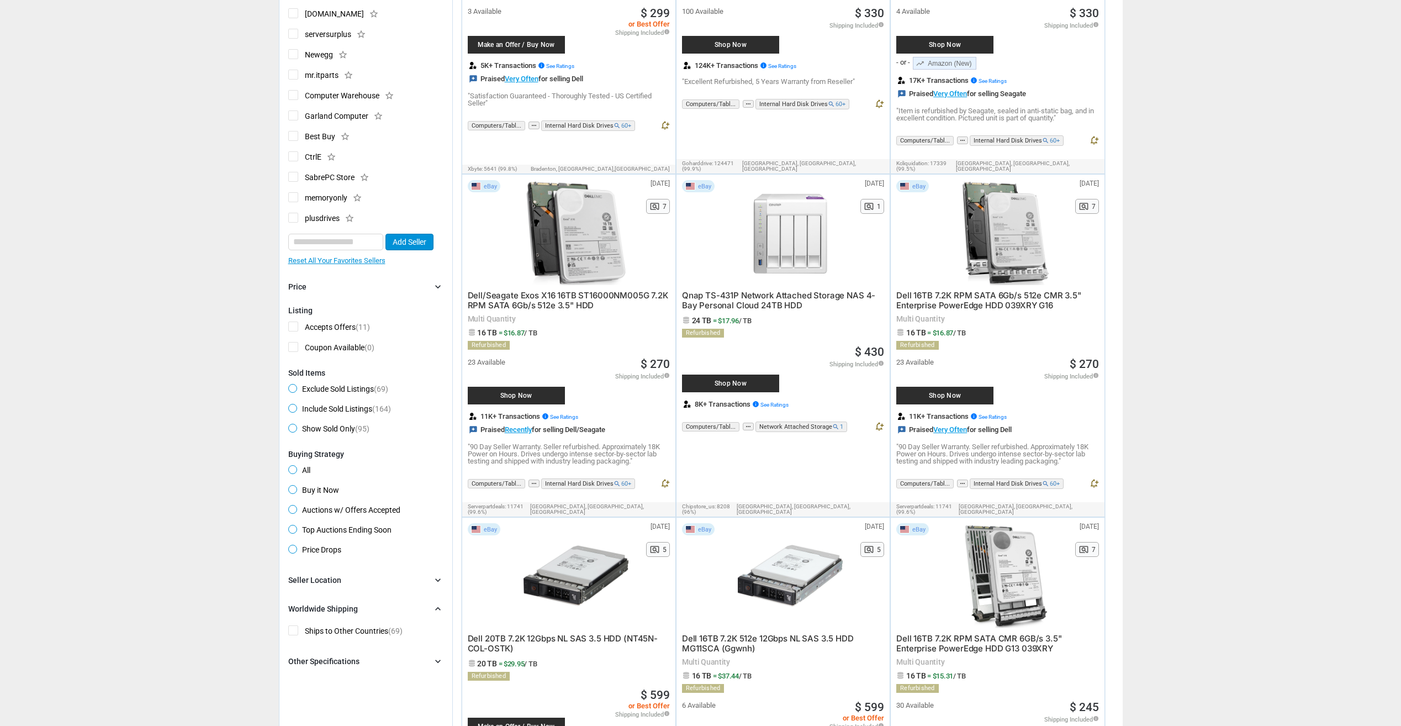
drag, startPoint x: 268, startPoint y: 348, endPoint x: 266, endPoint y: 380, distance: 32.2
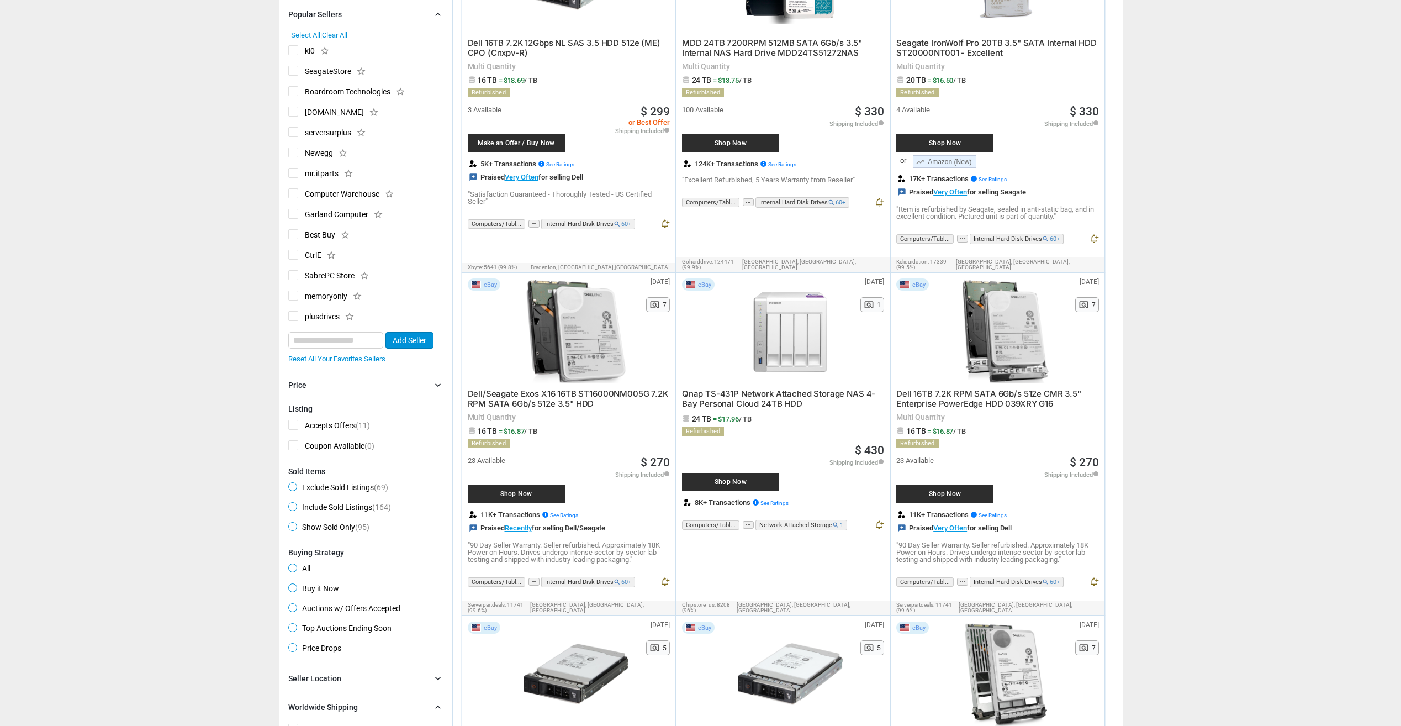
scroll to position [267, 0]
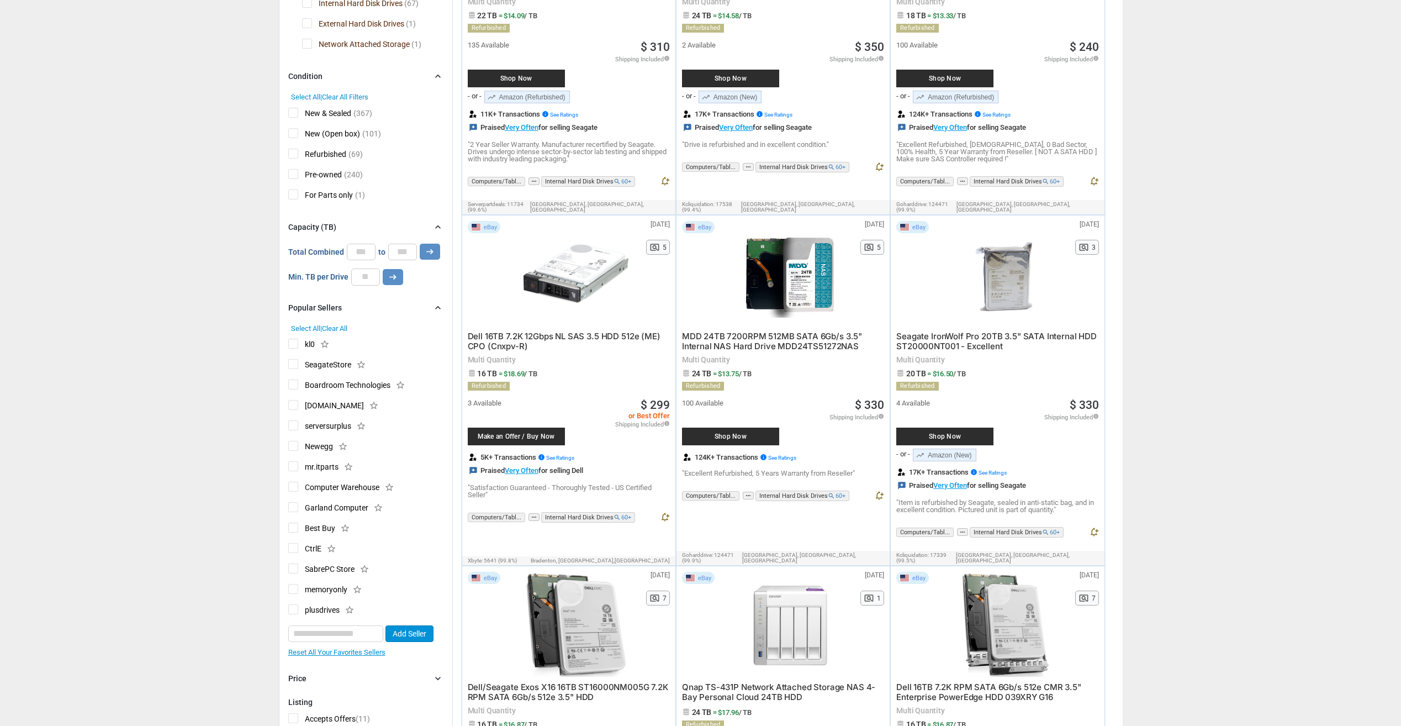
drag, startPoint x: 243, startPoint y: 269, endPoint x: 230, endPoint y: 254, distance: 20.0
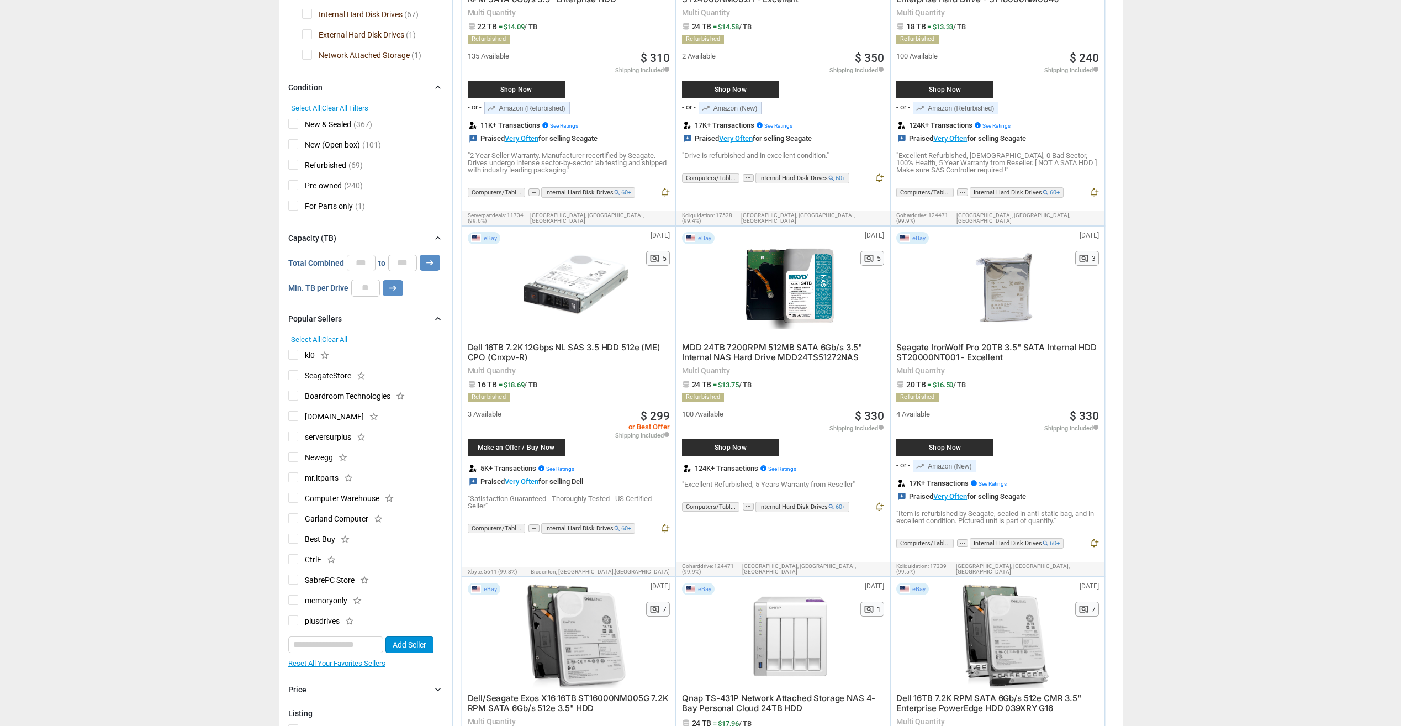
click at [437, 684] on icon "chevron_right" at bounding box center [438, 689] width 11 height 11
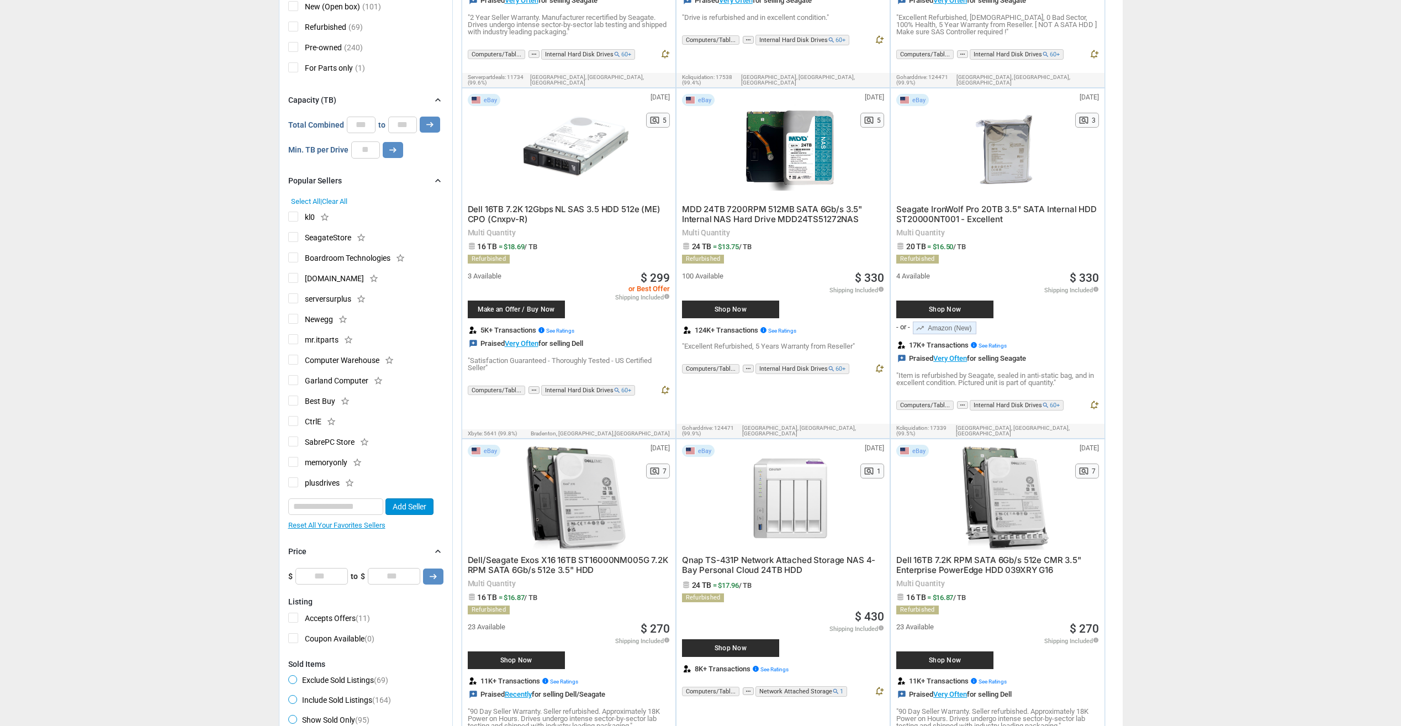
scroll to position [433, 0]
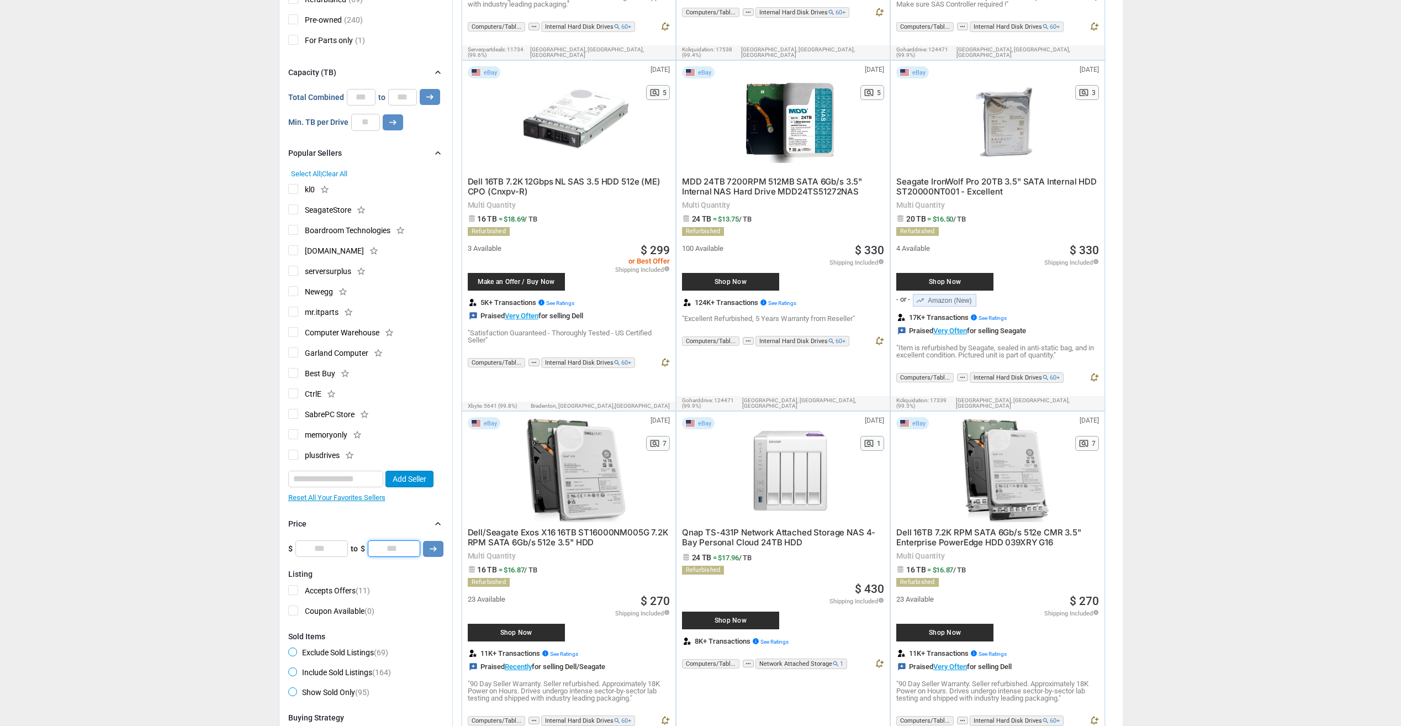
click at [379, 551] on input "*" at bounding box center [394, 548] width 52 height 17
click at [391, 549] on input "***" at bounding box center [394, 548] width 52 height 17
drag, startPoint x: 391, startPoint y: 549, endPoint x: 382, endPoint y: 546, distance: 9.3
click at [392, 549] on input "***" at bounding box center [394, 548] width 52 height 17
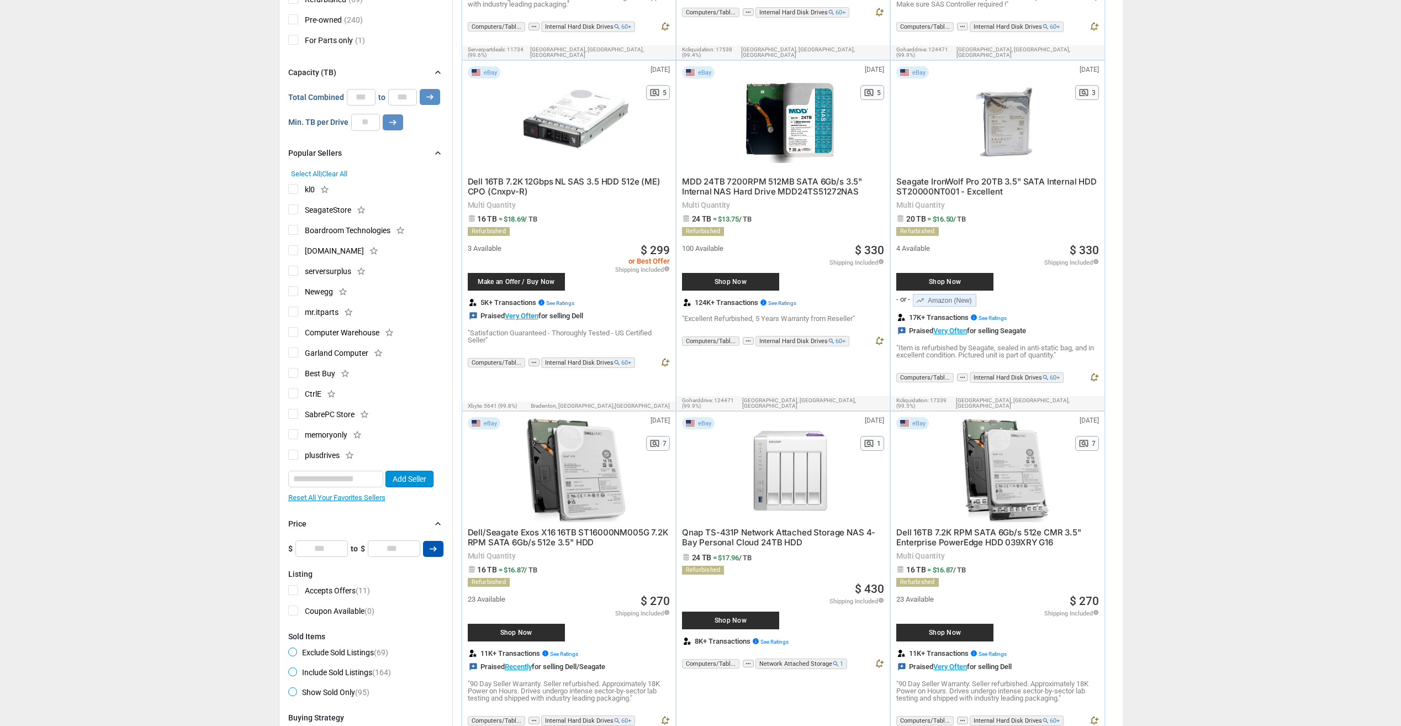
click at [426, 550] on button "arrow_right_alt" at bounding box center [433, 549] width 20 height 16
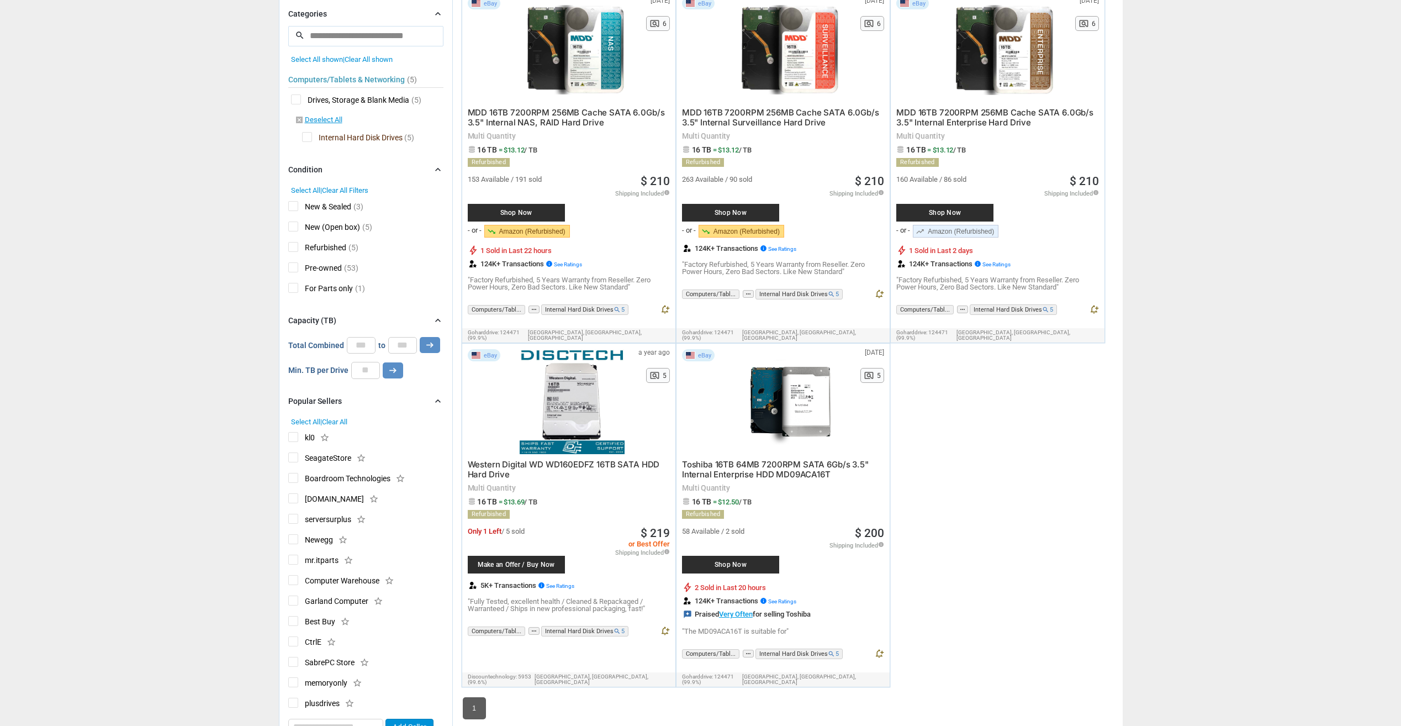
drag, startPoint x: 1208, startPoint y: 276, endPoint x: 1210, endPoint y: 296, distance: 20.0
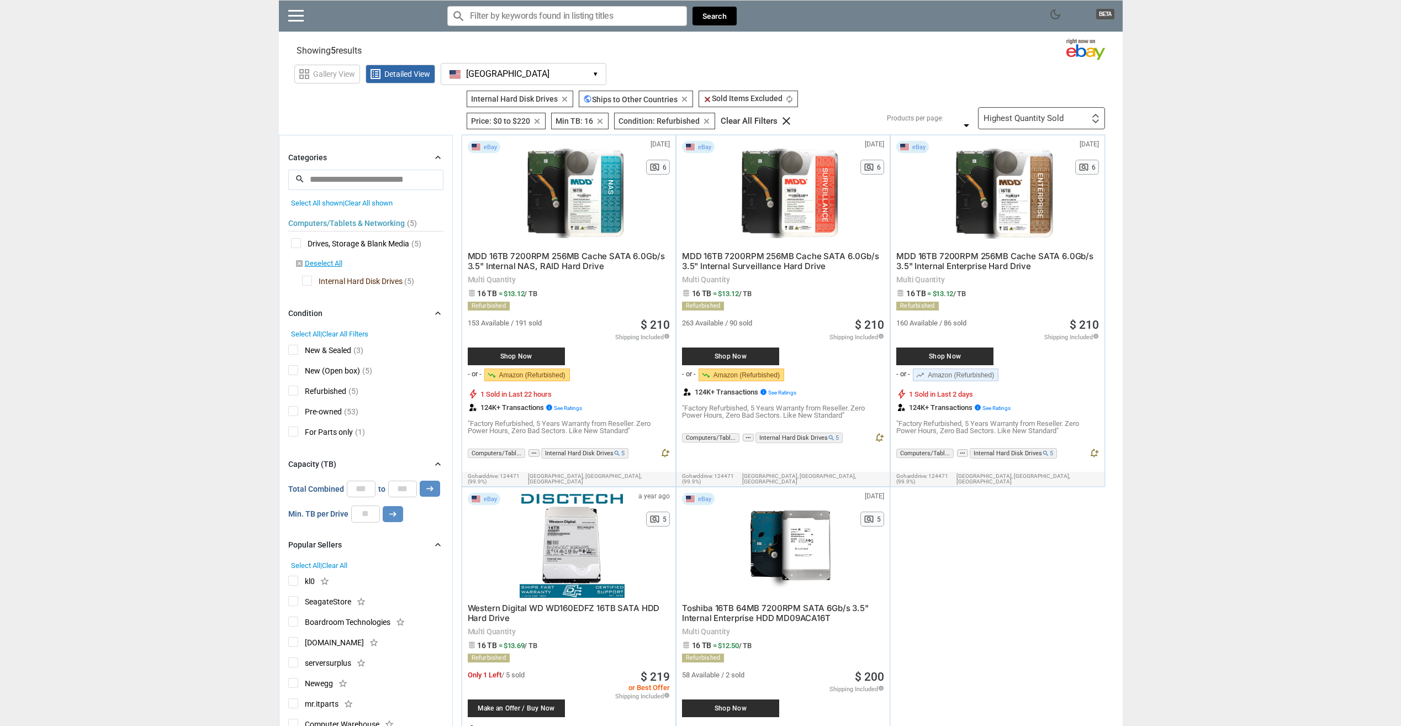
drag, startPoint x: 1211, startPoint y: 294, endPoint x: 1205, endPoint y: 226, distance: 68.8
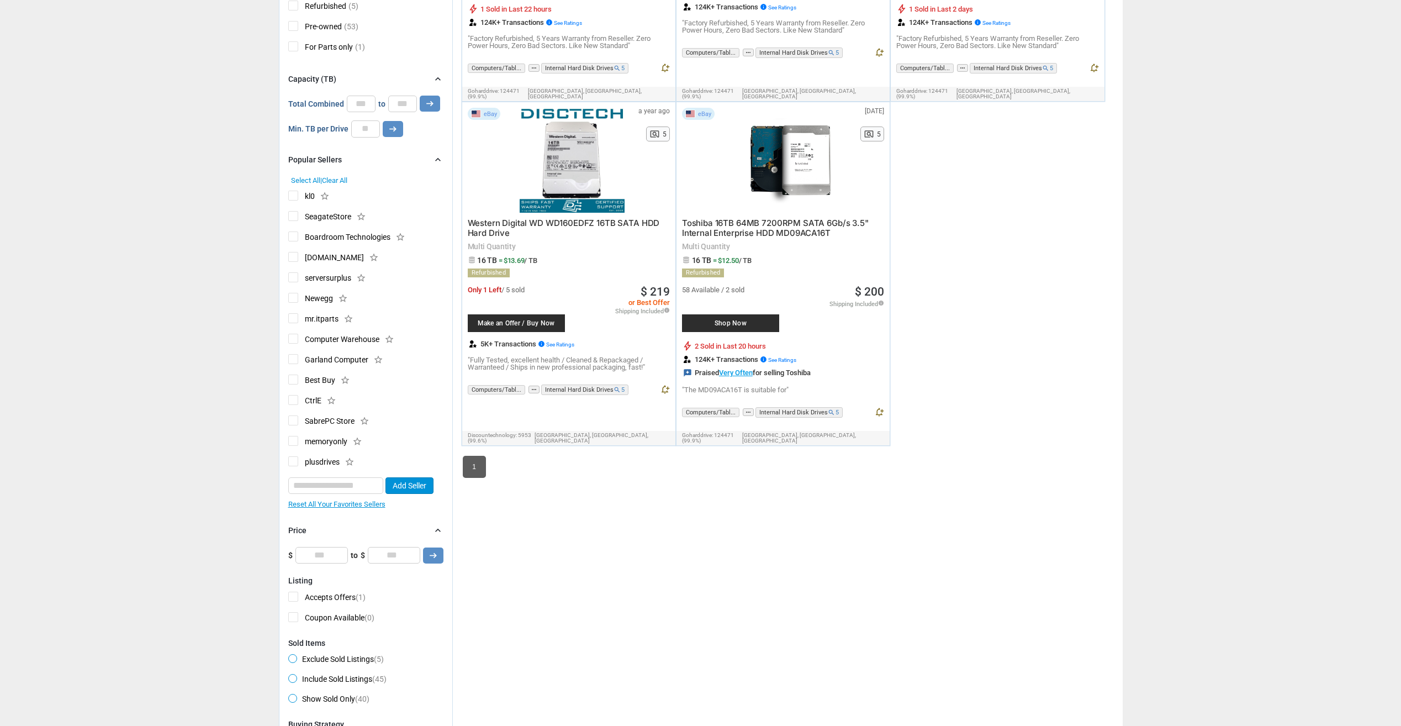
drag, startPoint x: 1205, startPoint y: 226, endPoint x: 1230, endPoint y: 336, distance: 112.8
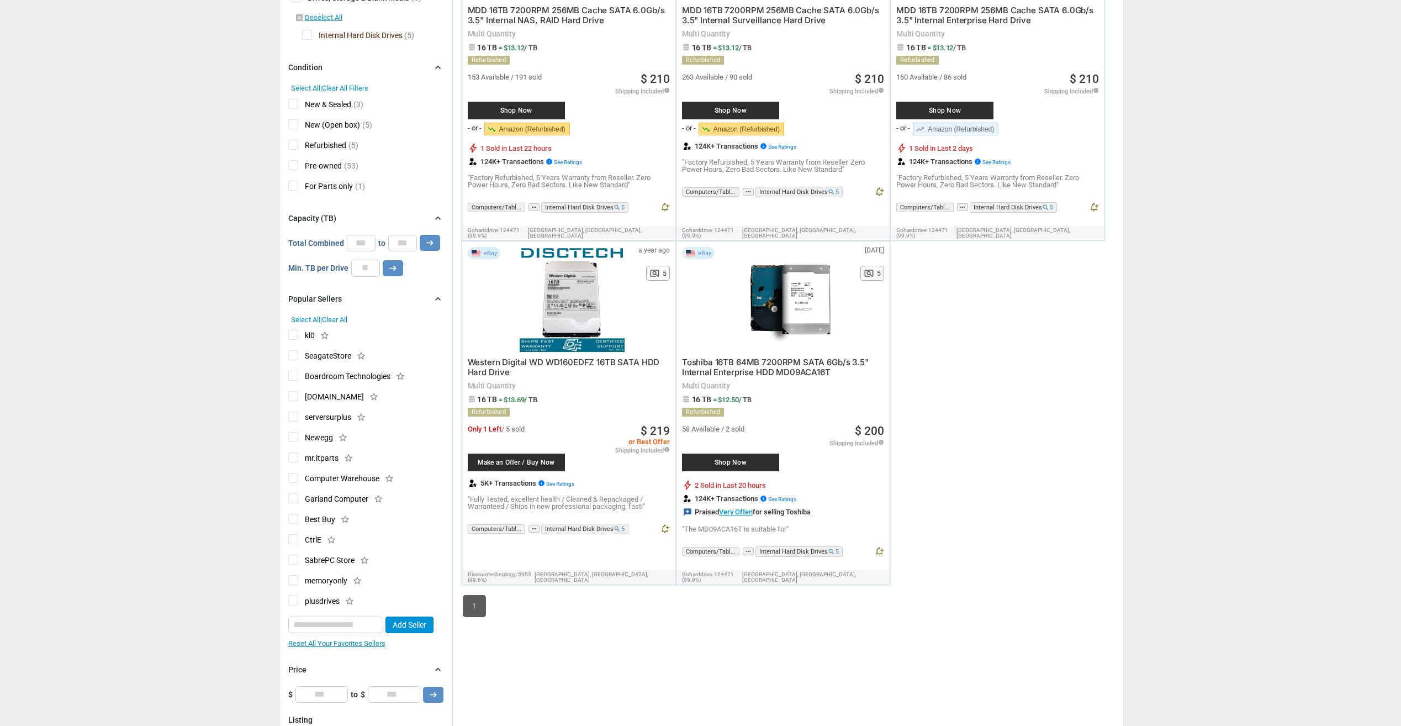
drag, startPoint x: 1229, startPoint y: 299, endPoint x: 1219, endPoint y: 194, distance: 104.9
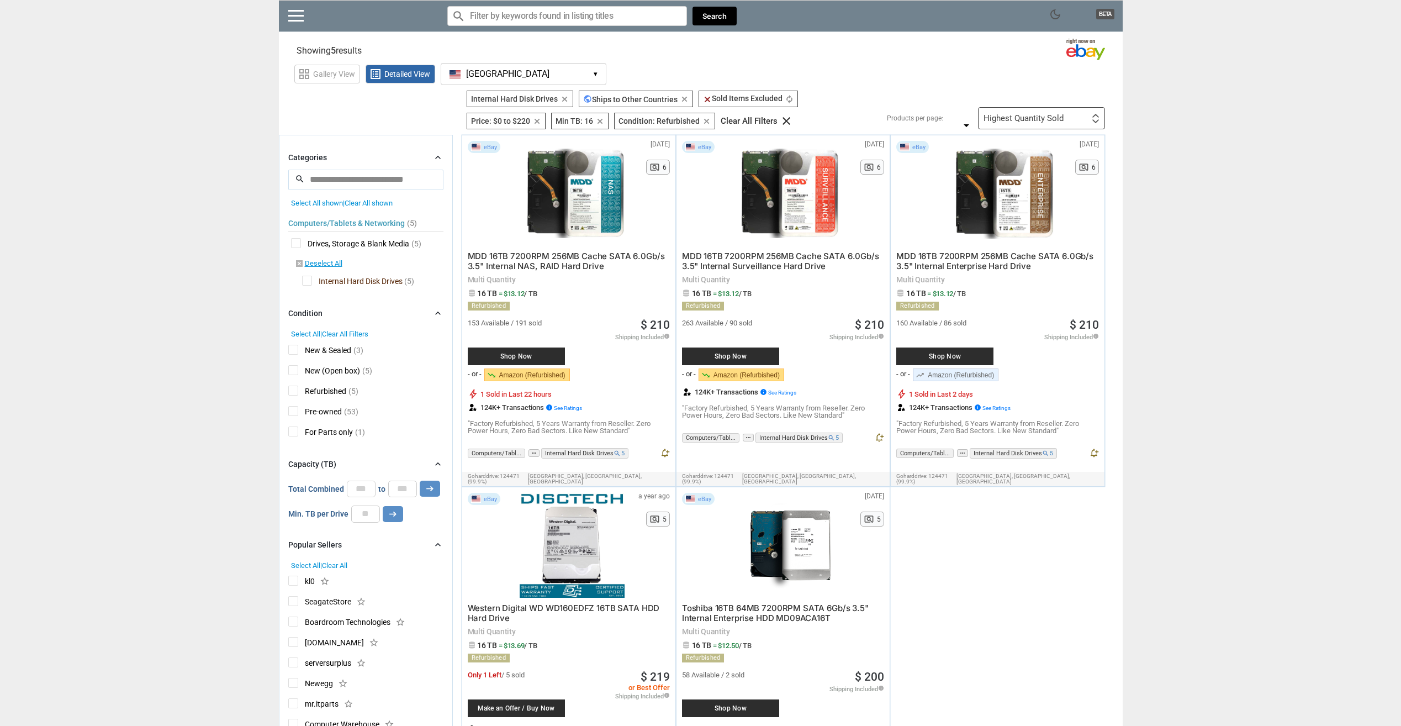
click at [377, 181] on input "search" at bounding box center [365, 180] width 155 height 20
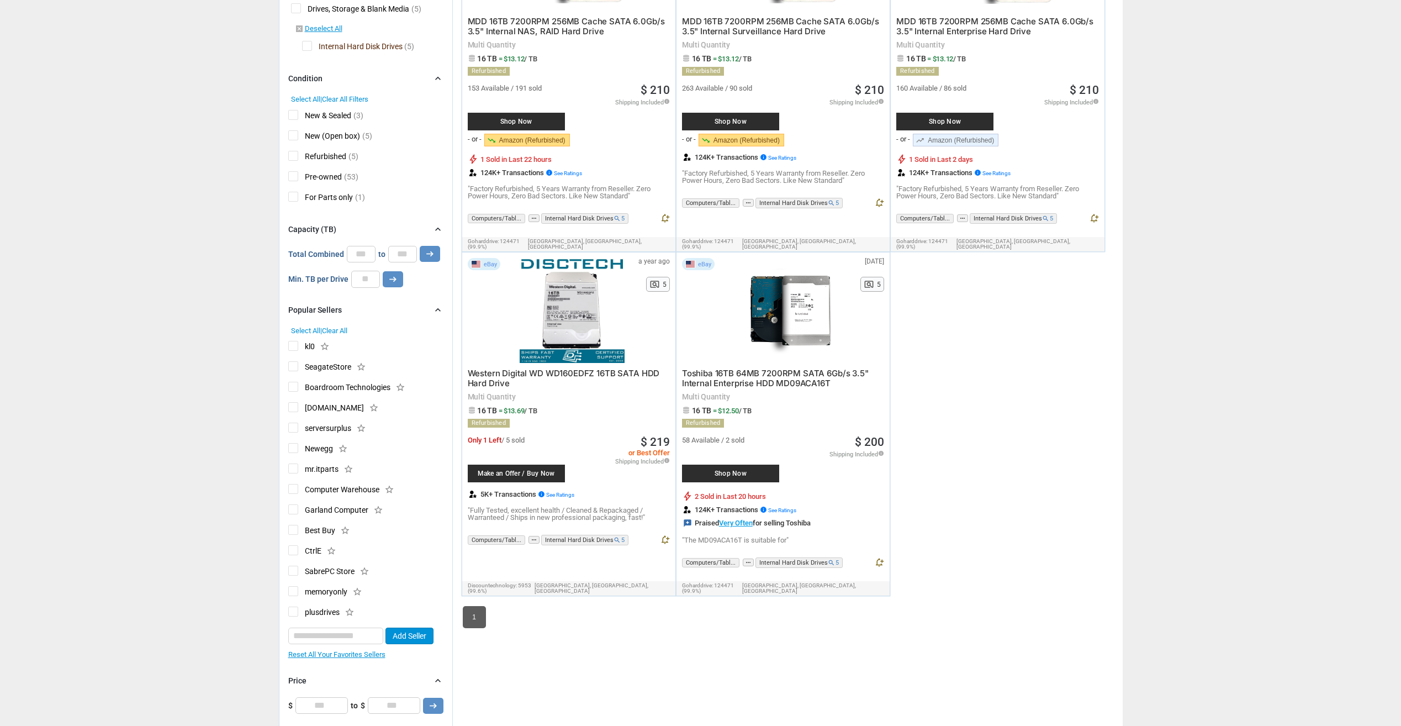
drag, startPoint x: 222, startPoint y: 366, endPoint x: 220, endPoint y: 382, distance: 15.6
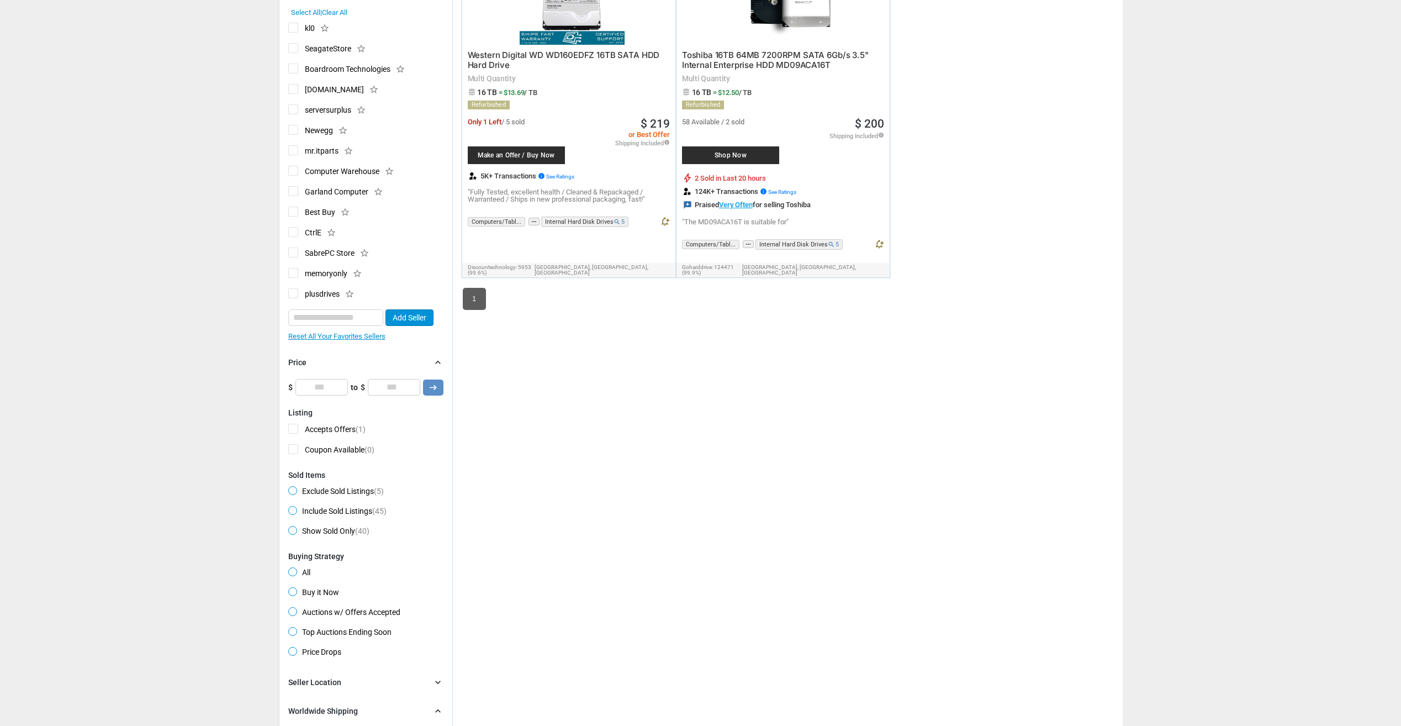
drag, startPoint x: 221, startPoint y: 369, endPoint x: 222, endPoint y: 410, distance: 41.4
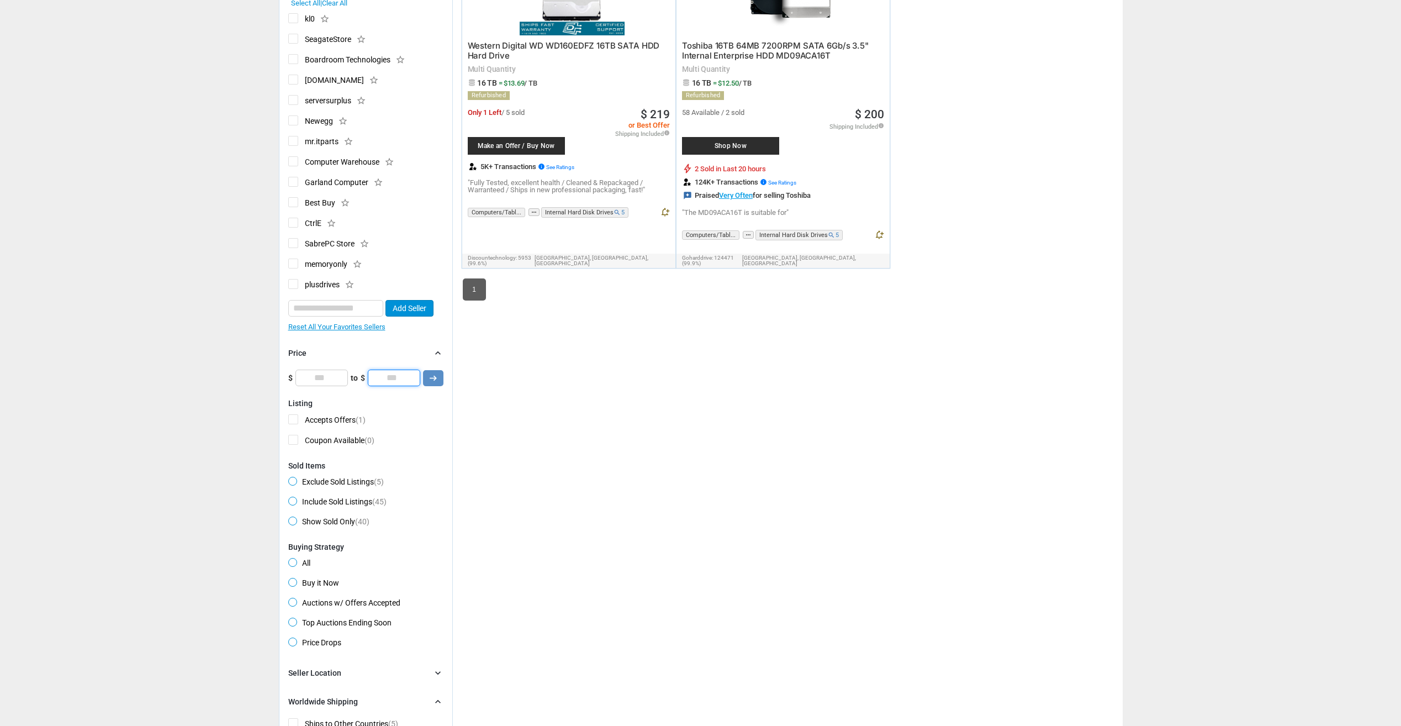
click at [397, 376] on input "***" at bounding box center [394, 378] width 52 height 17
type input "***"
click at [428, 384] on button "arrow_right_alt" at bounding box center [433, 378] width 20 height 16
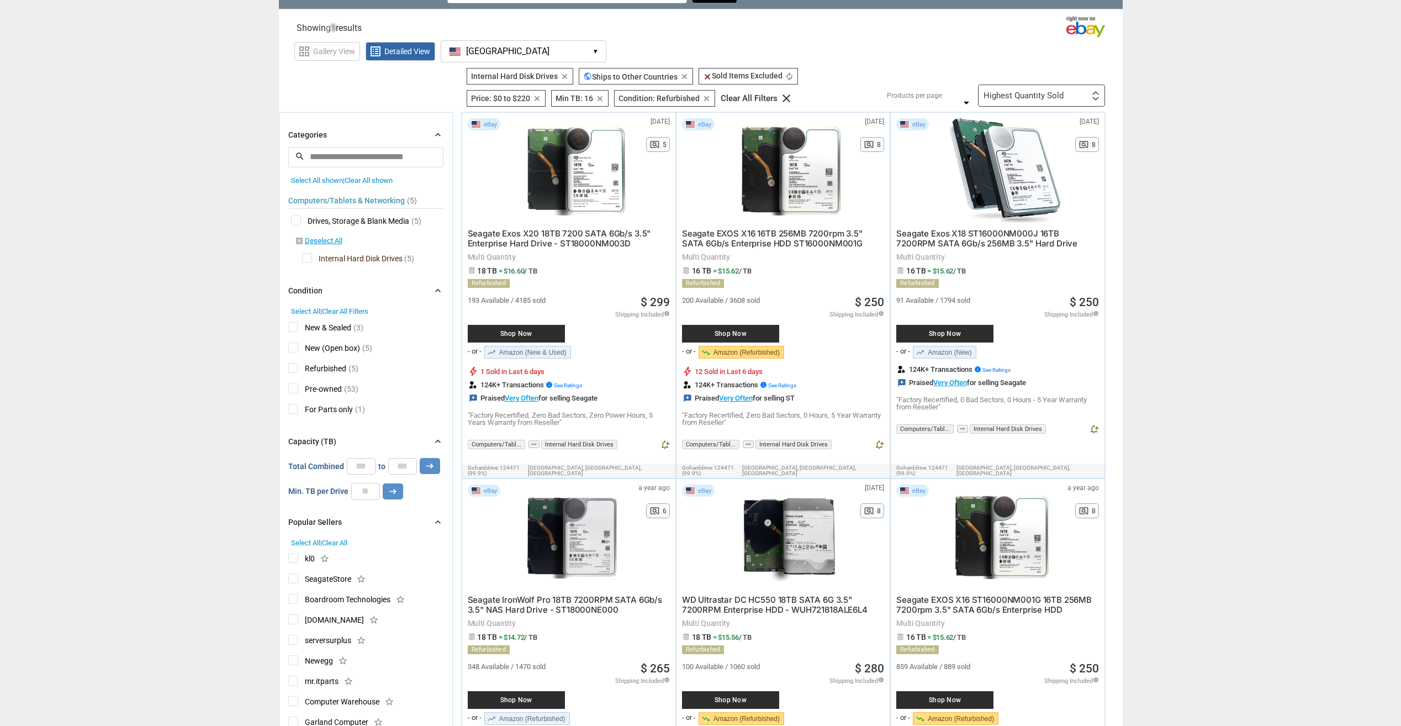
drag, startPoint x: 198, startPoint y: 341, endPoint x: 218, endPoint y: 257, distance: 86.3
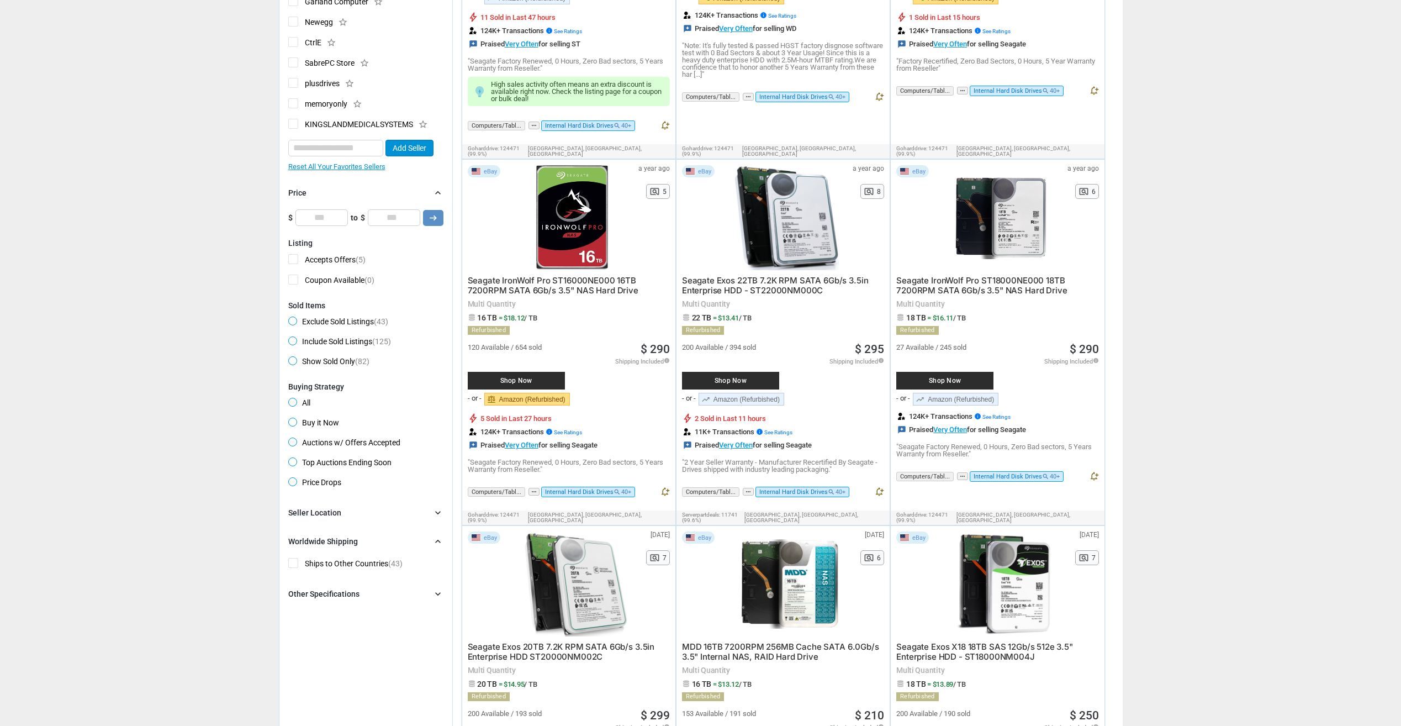
scroll to position [773, 0]
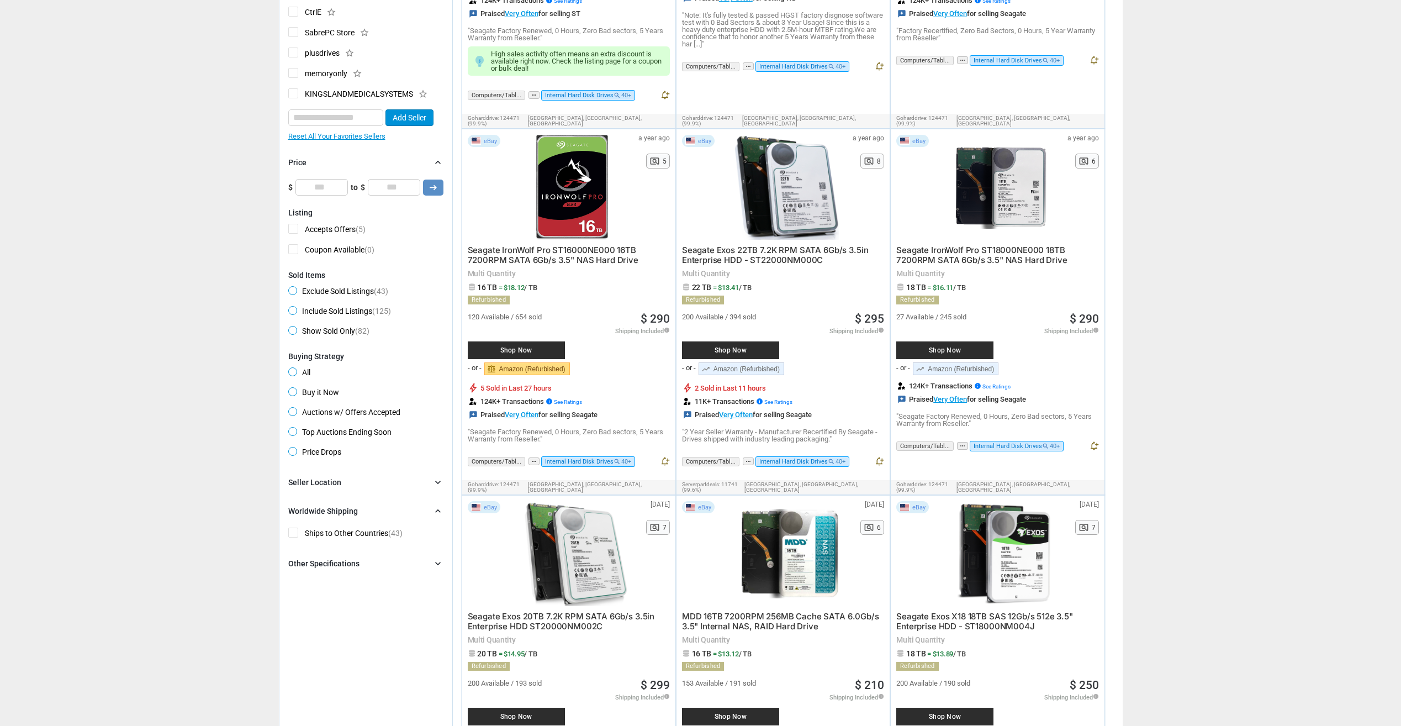
click at [345, 563] on div "Other Specifications" at bounding box center [323, 563] width 71 height 11
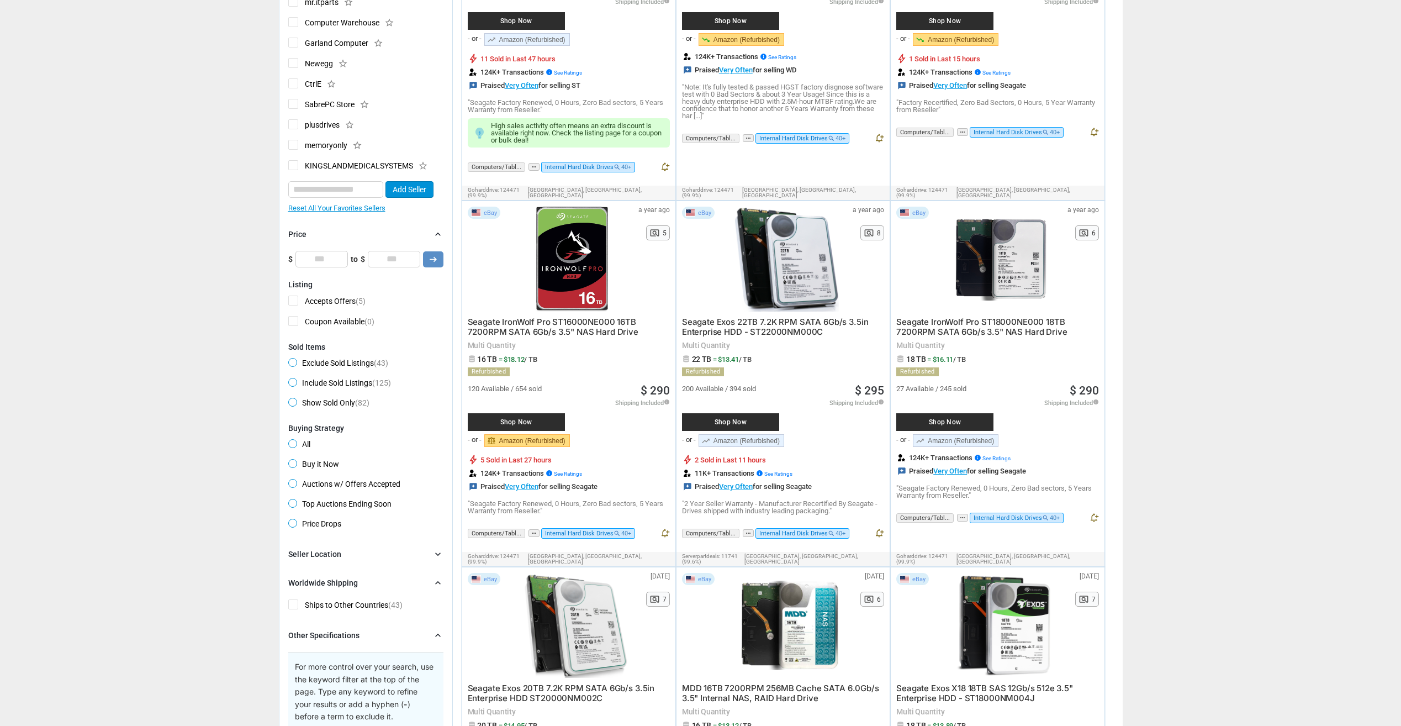
scroll to position [0, 0]
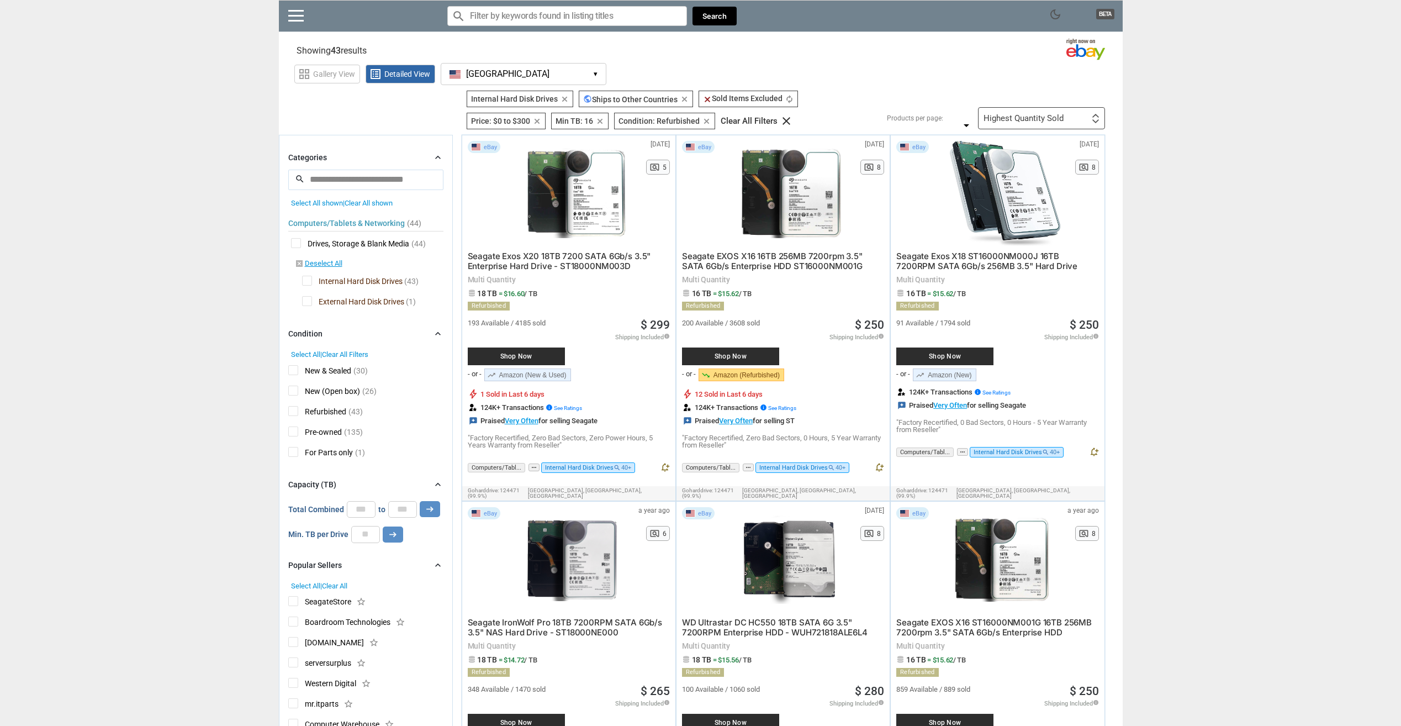
drag, startPoint x: 213, startPoint y: 484, endPoint x: 188, endPoint y: 297, distance: 189.4
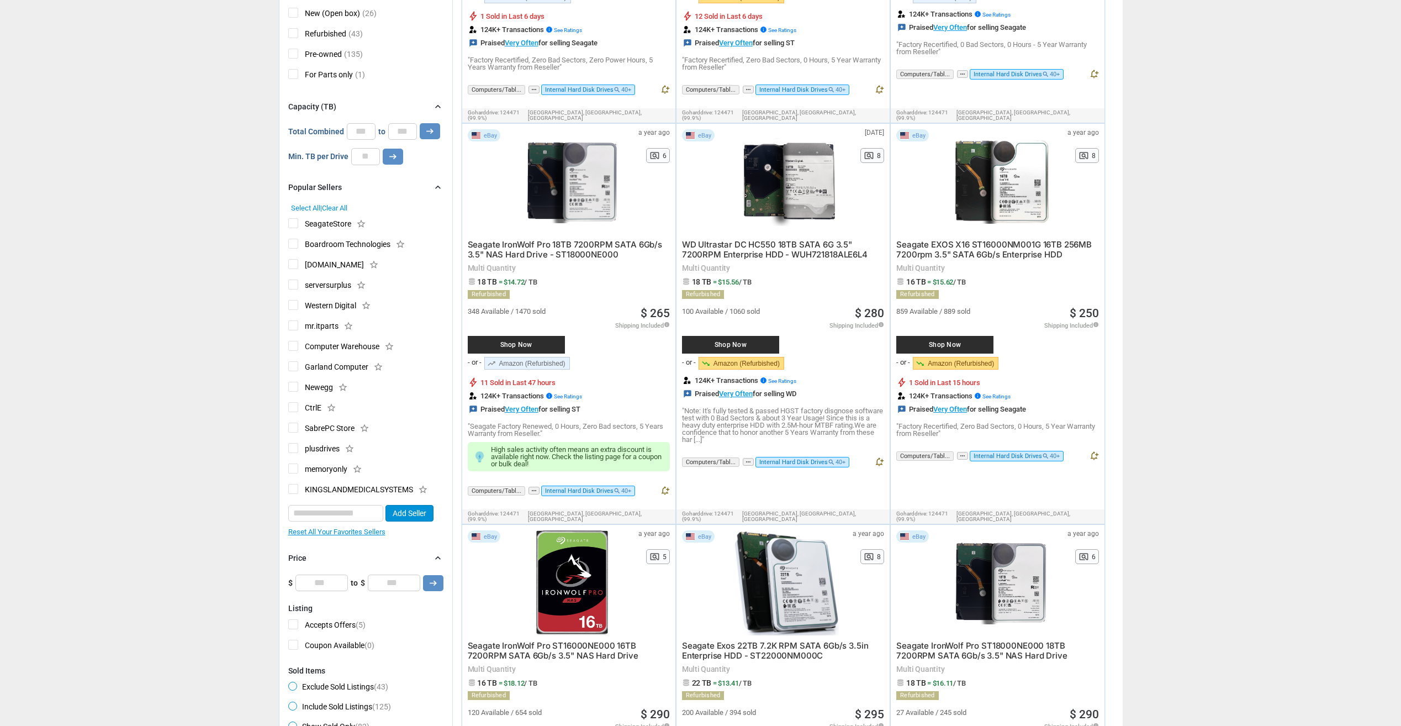
drag, startPoint x: 214, startPoint y: 287, endPoint x: 213, endPoint y: 319, distance: 32.6
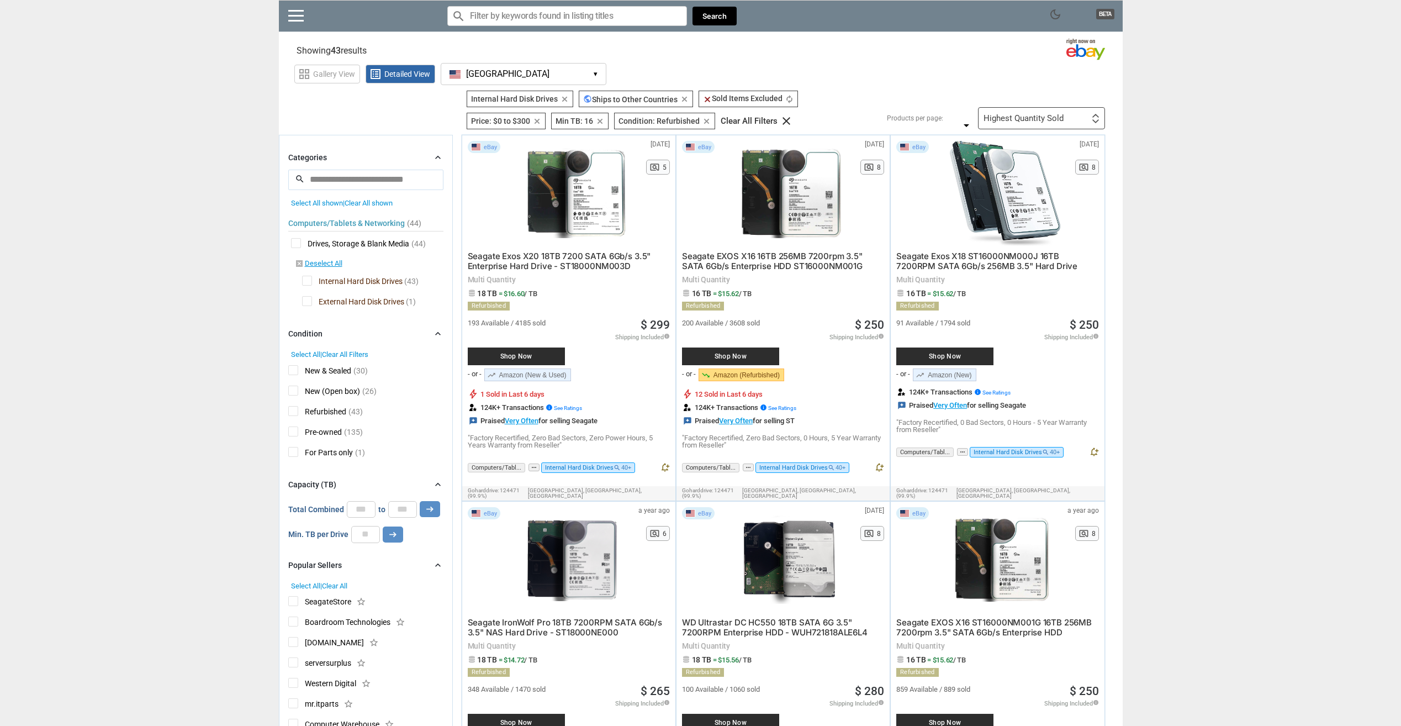
drag, startPoint x: 174, startPoint y: 358, endPoint x: 345, endPoint y: 180, distance: 247.3
